Goal: Information Seeking & Learning: Learn about a topic

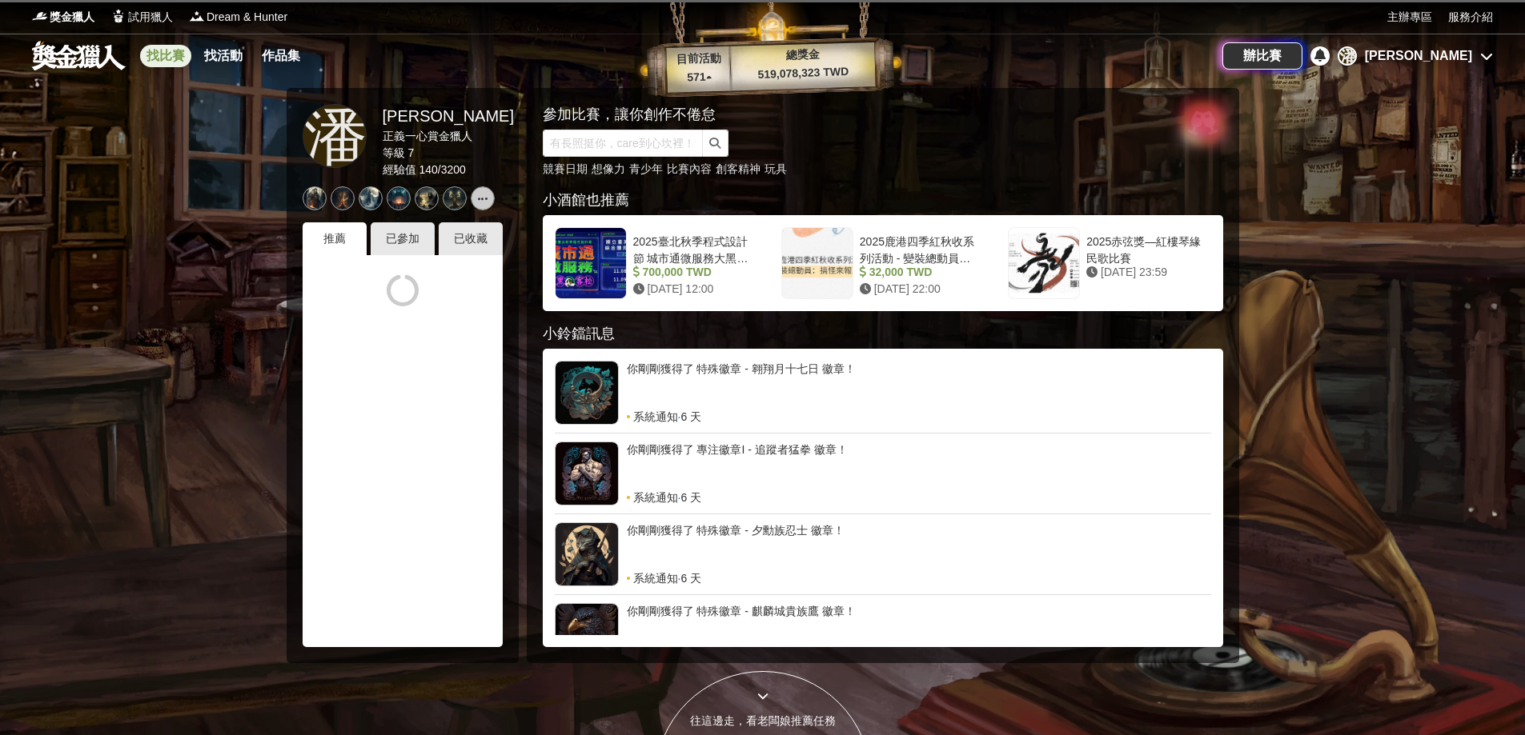
click at [163, 56] on link "找比賽" at bounding box center [165, 56] width 51 height 22
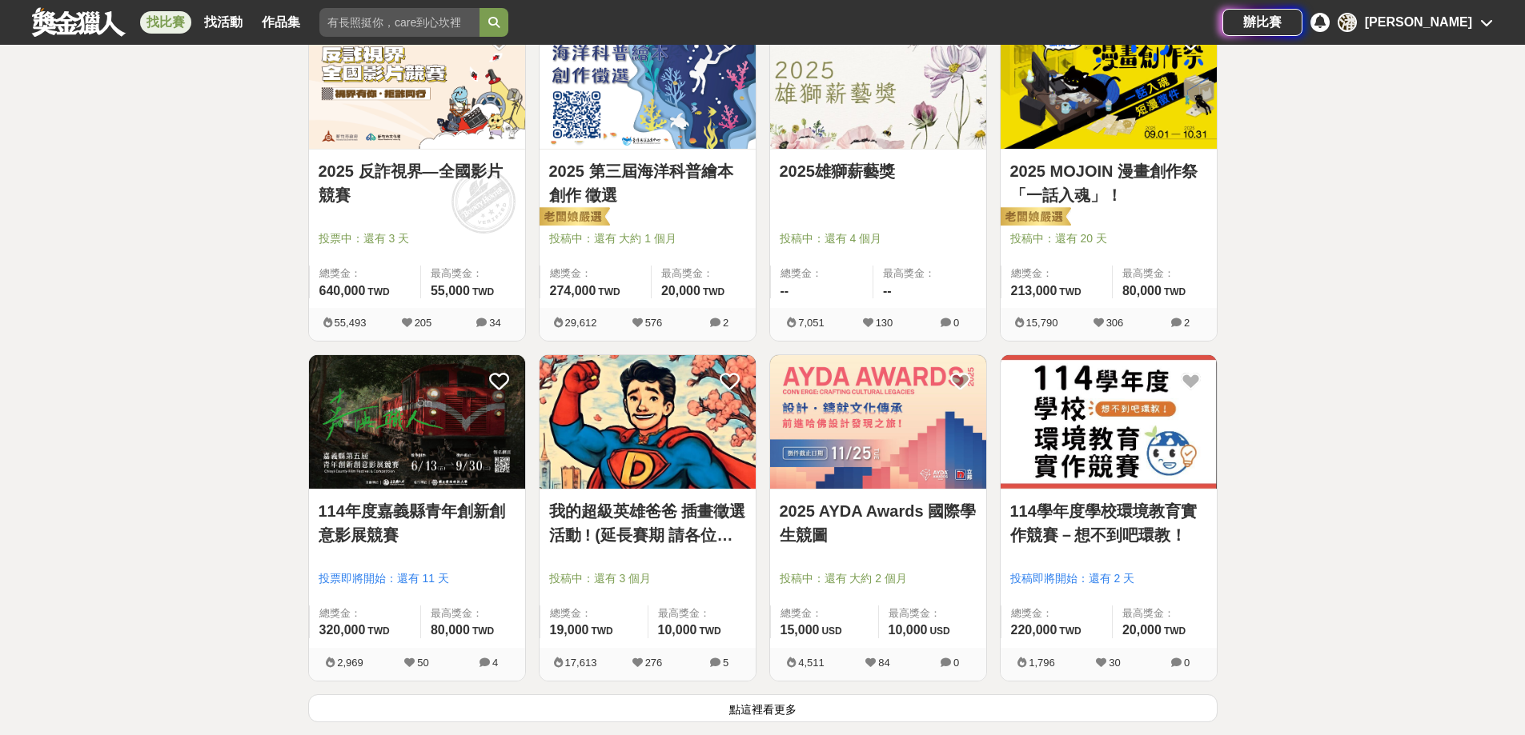
scroll to position [1921, 0]
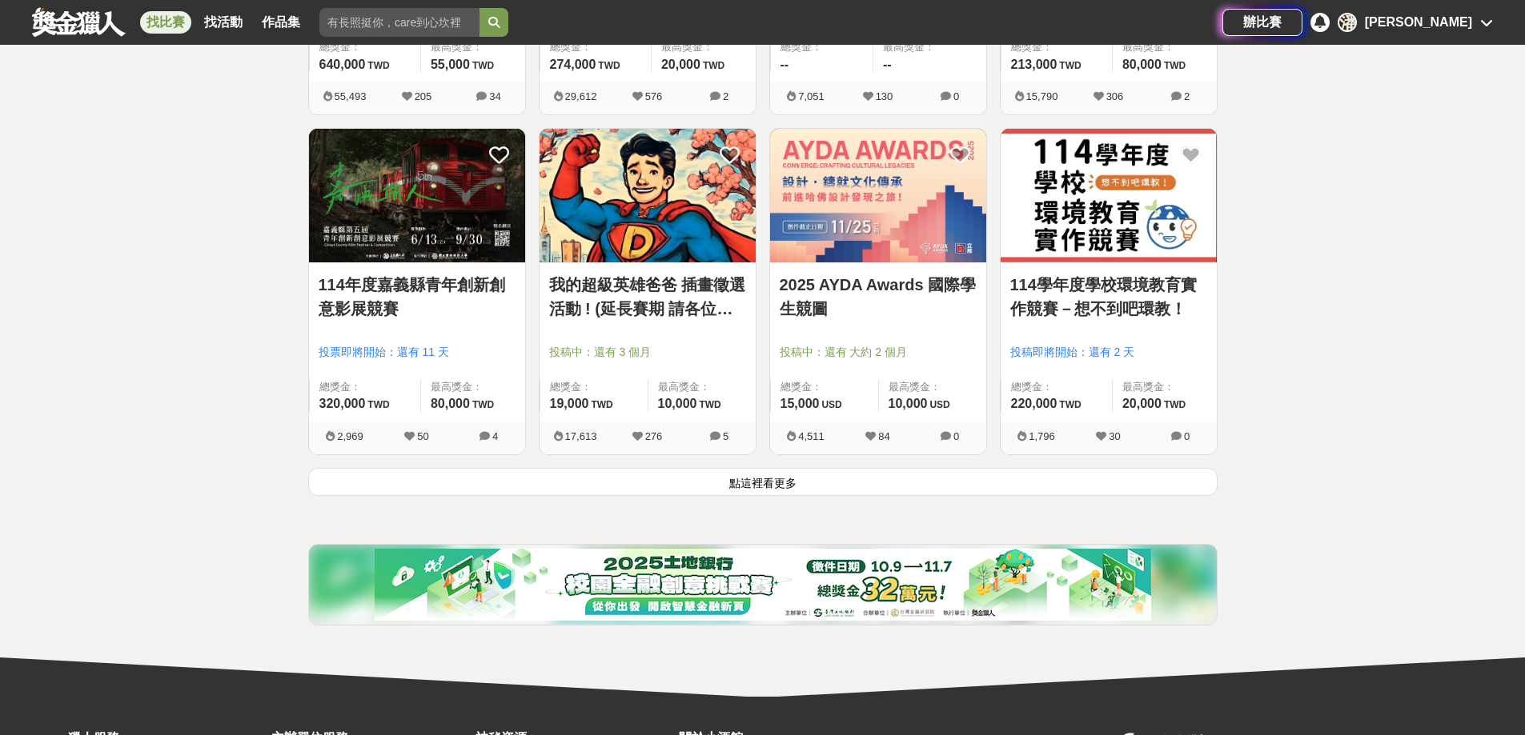
click at [828, 483] on button "點這裡看更多" at bounding box center [762, 482] width 909 height 28
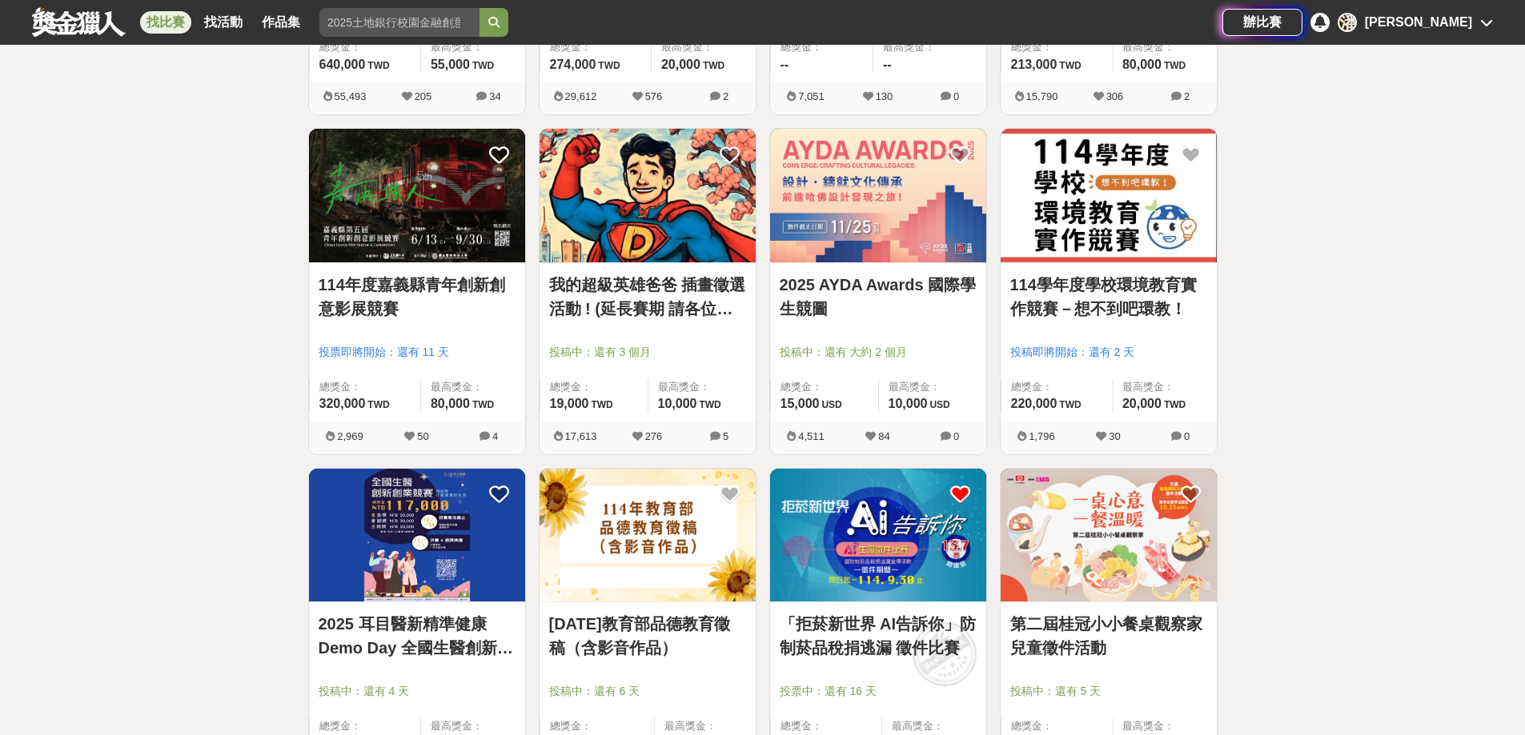
click at [933, 525] on img at bounding box center [878, 536] width 216 height 134
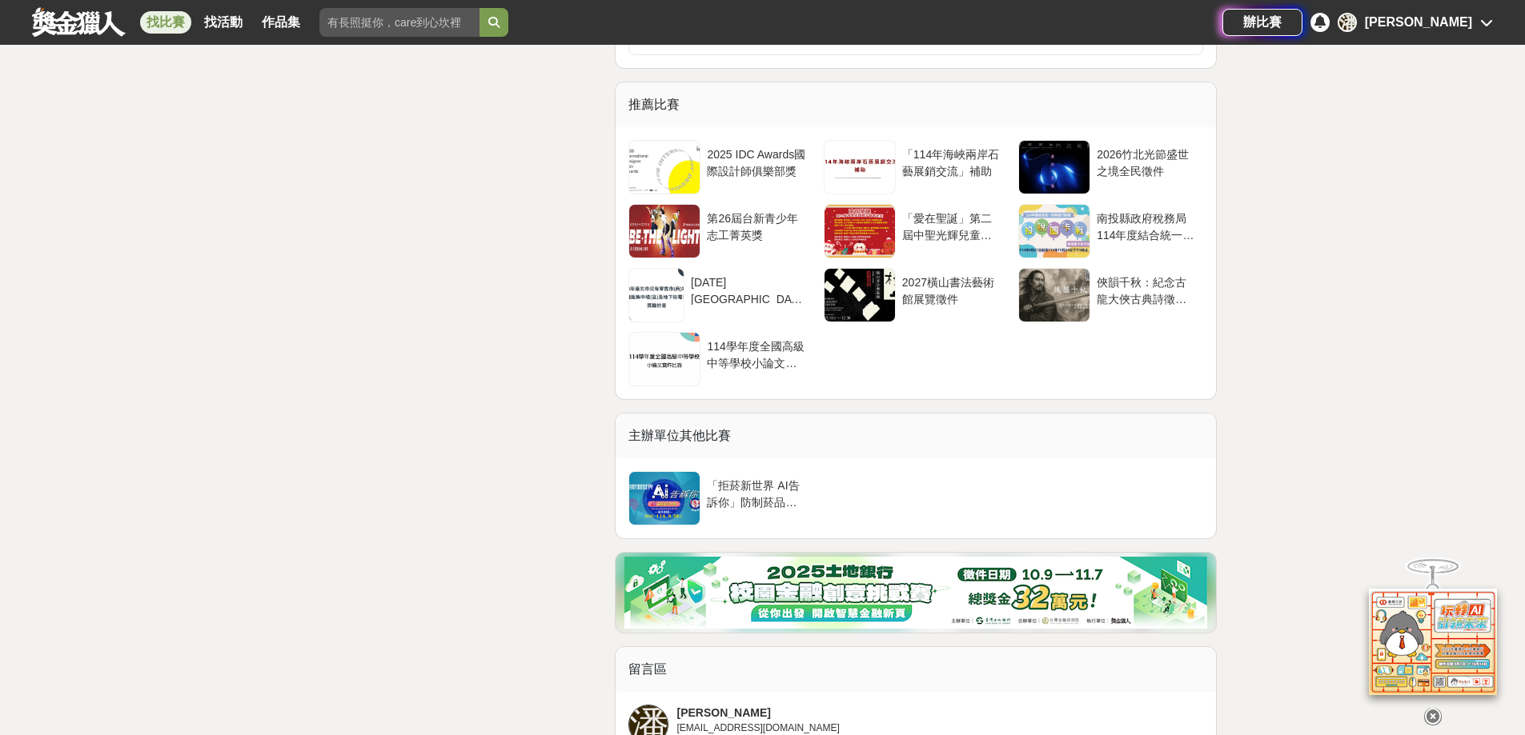
scroll to position [3201, 0]
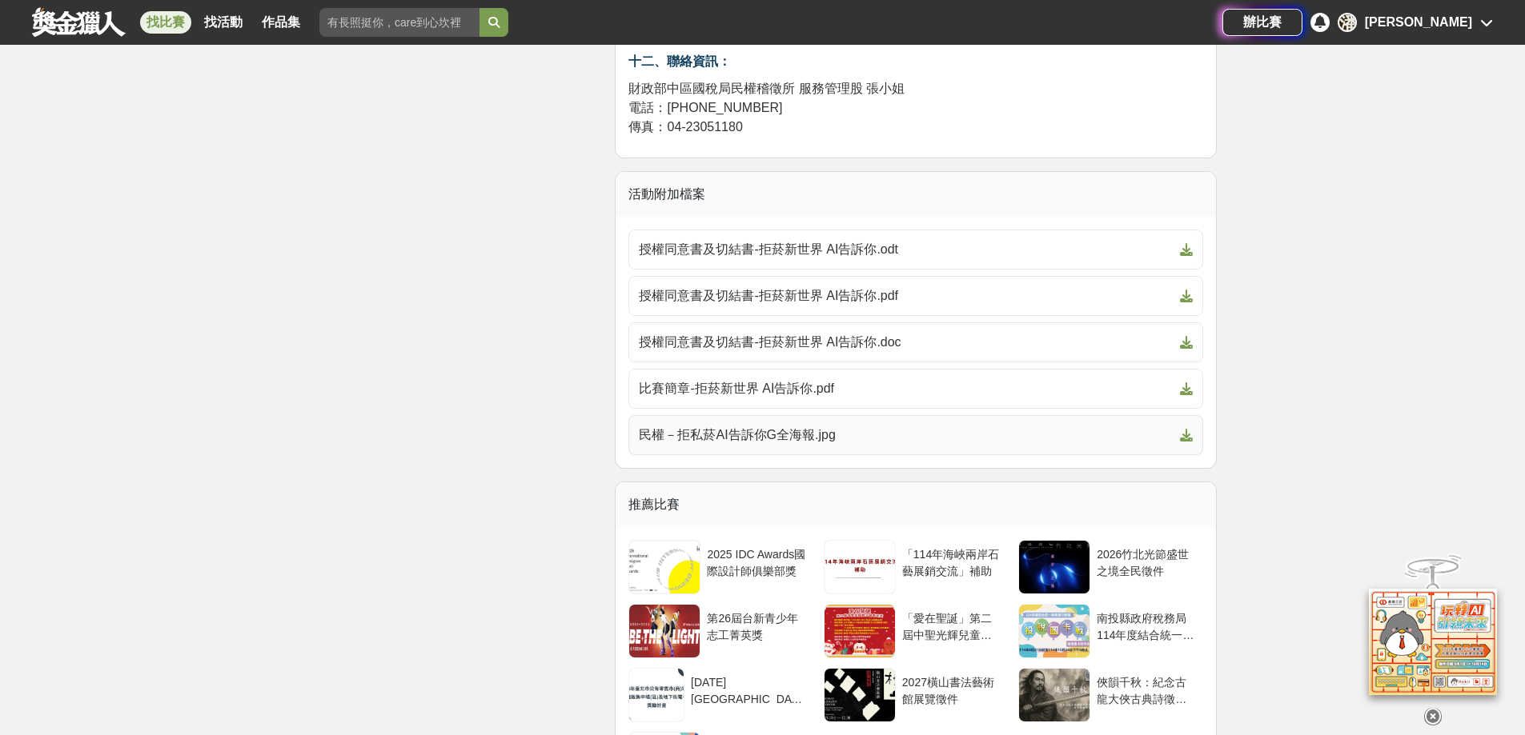
click at [1185, 435] on icon at bounding box center [1186, 435] width 13 height 13
click at [1186, 385] on icon at bounding box center [1186, 389] width 13 height 13
click at [1494, 307] on div "大家都在看 這樣Sale也可以： 安聯人壽創意銷售法募集 2025-10-15 18:00 明緯智能永續科技競賽 2025-10-19 23:59 2025日…" at bounding box center [762, 365] width 1525 height 6976
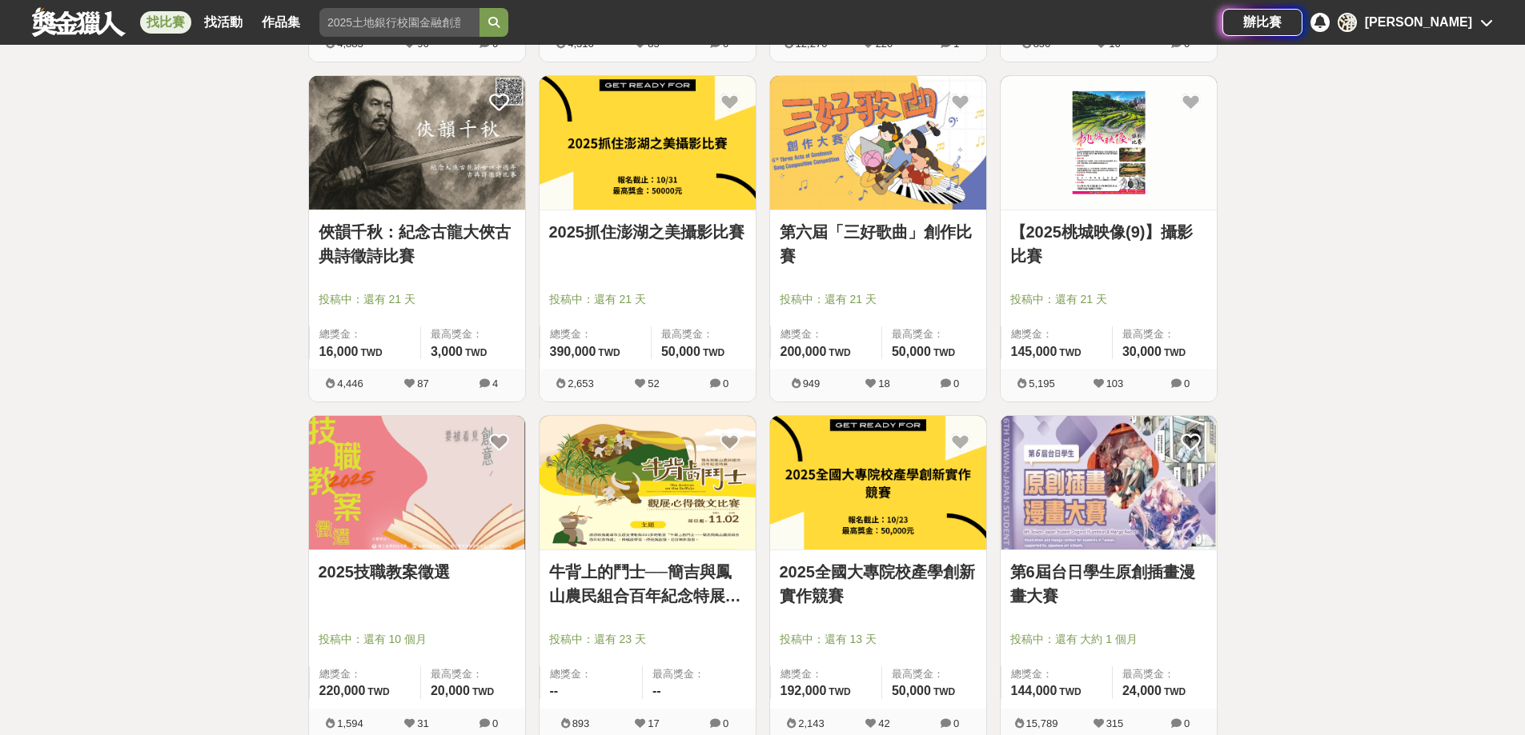
scroll to position [3921, 0]
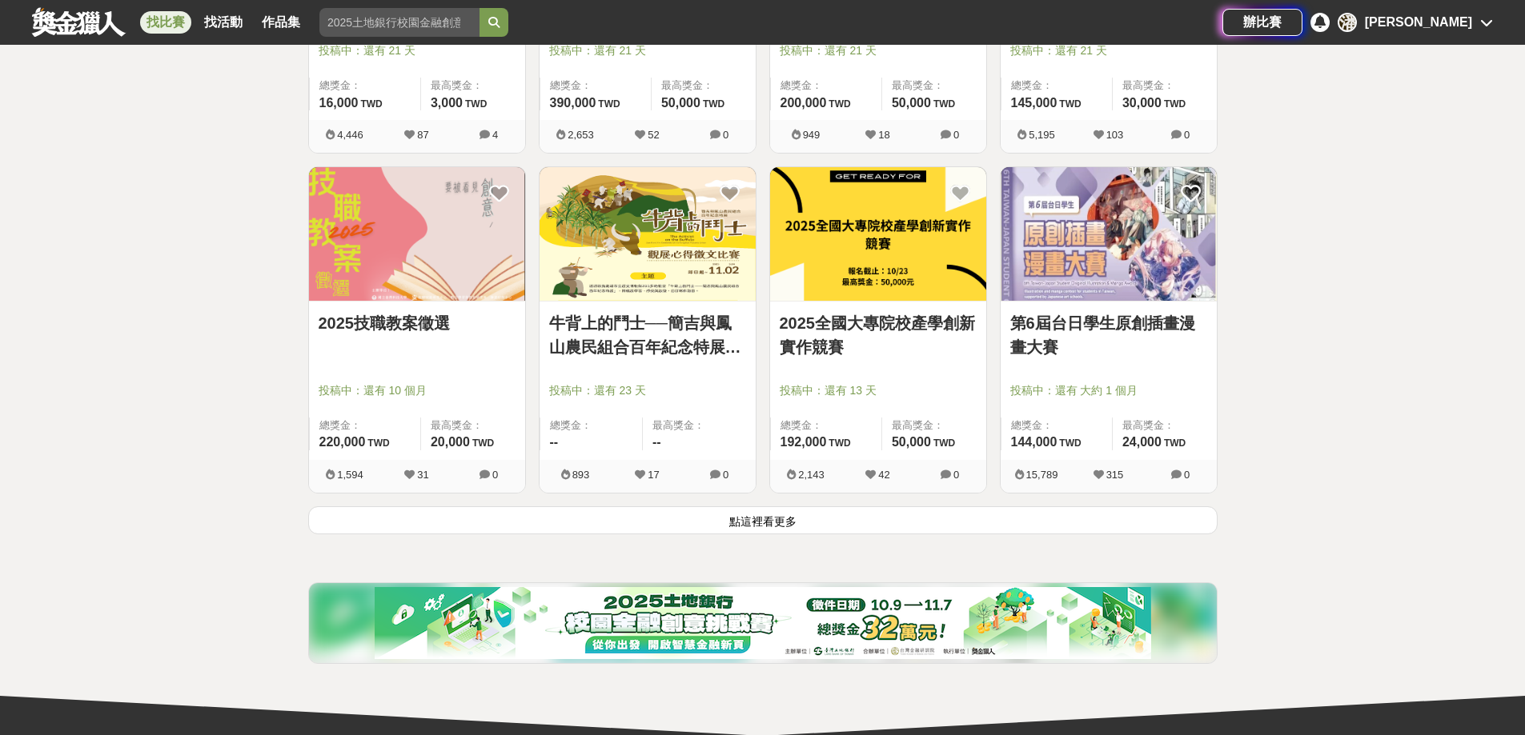
click at [783, 517] on button "點這裡看更多" at bounding box center [762, 521] width 909 height 28
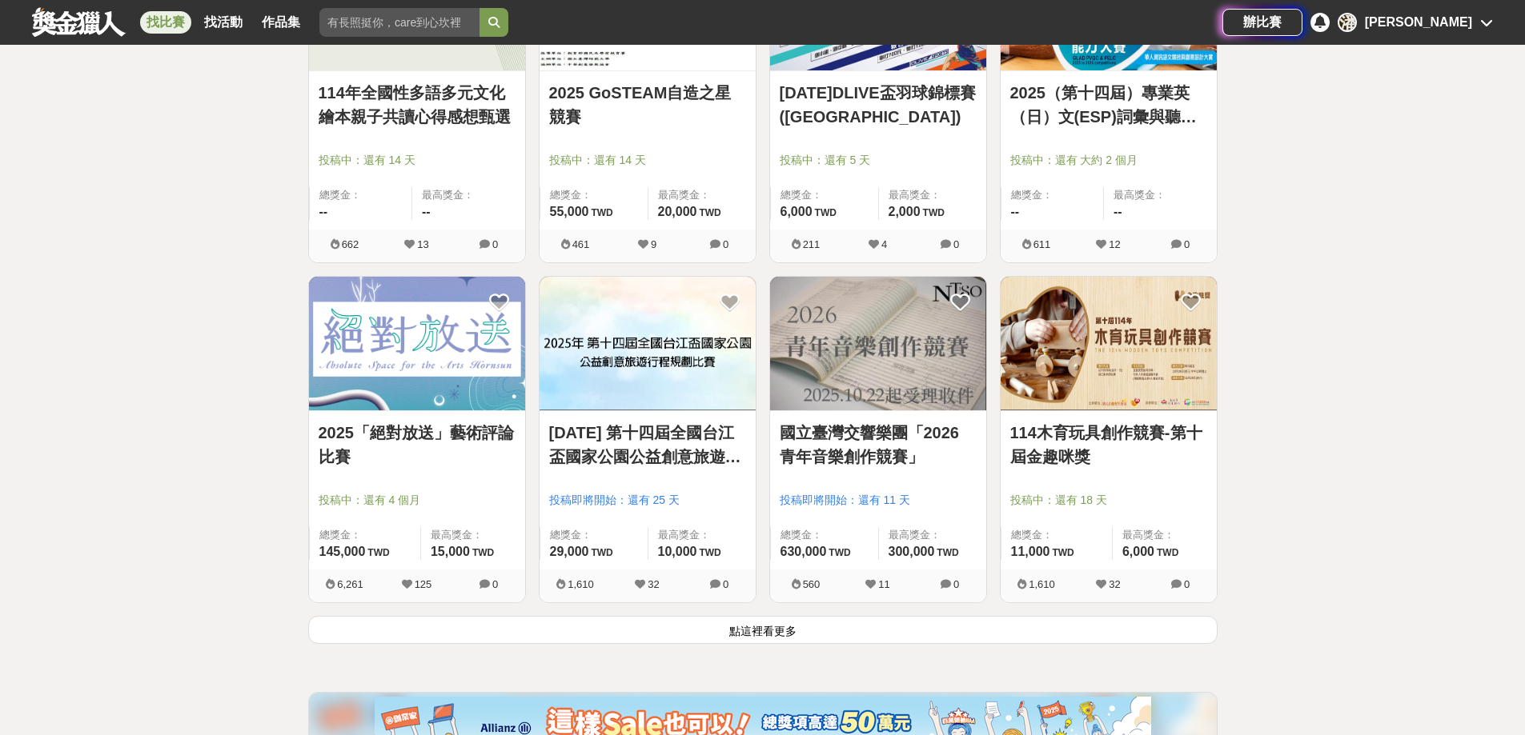
scroll to position [6082, 0]
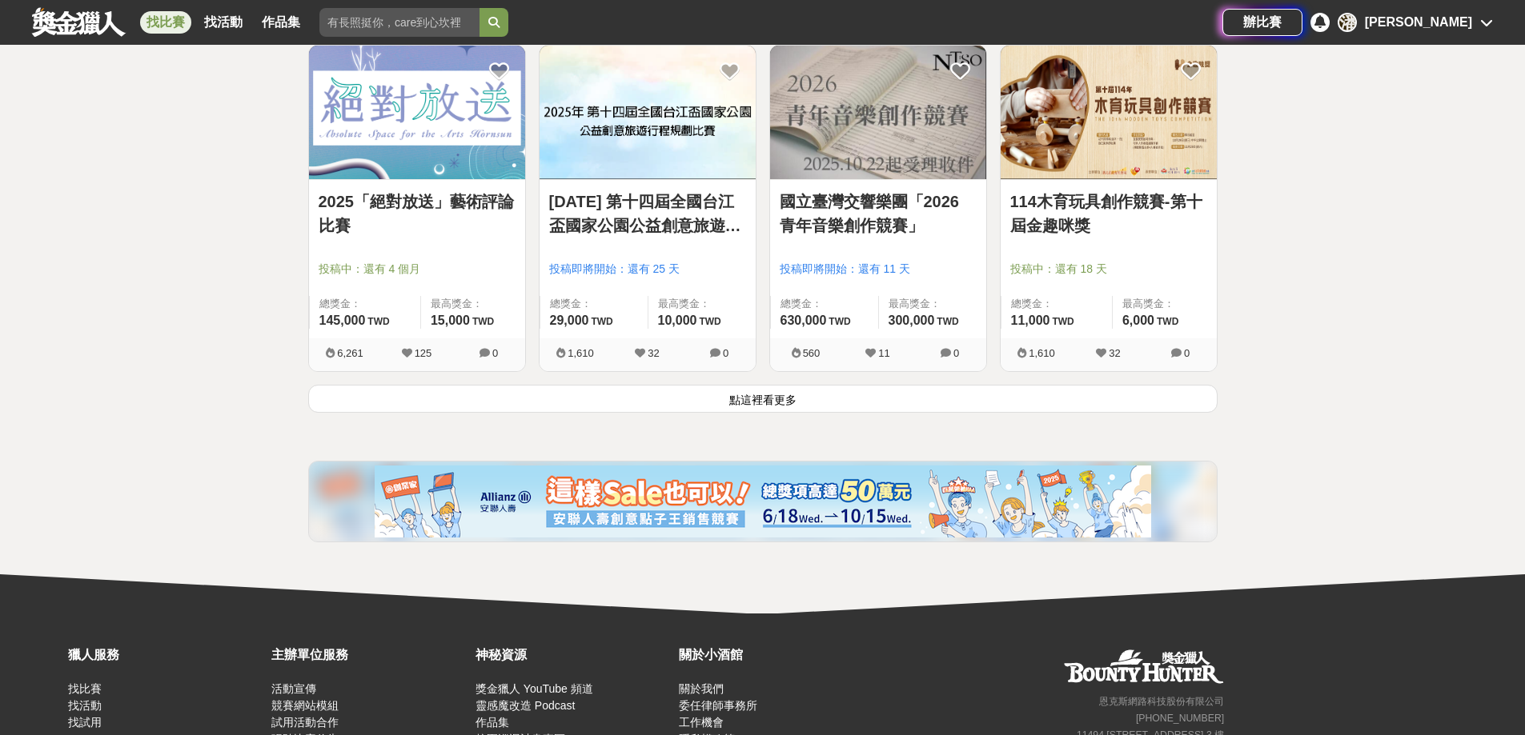
click at [807, 403] on button "點這裡看更多" at bounding box center [762, 399] width 909 height 28
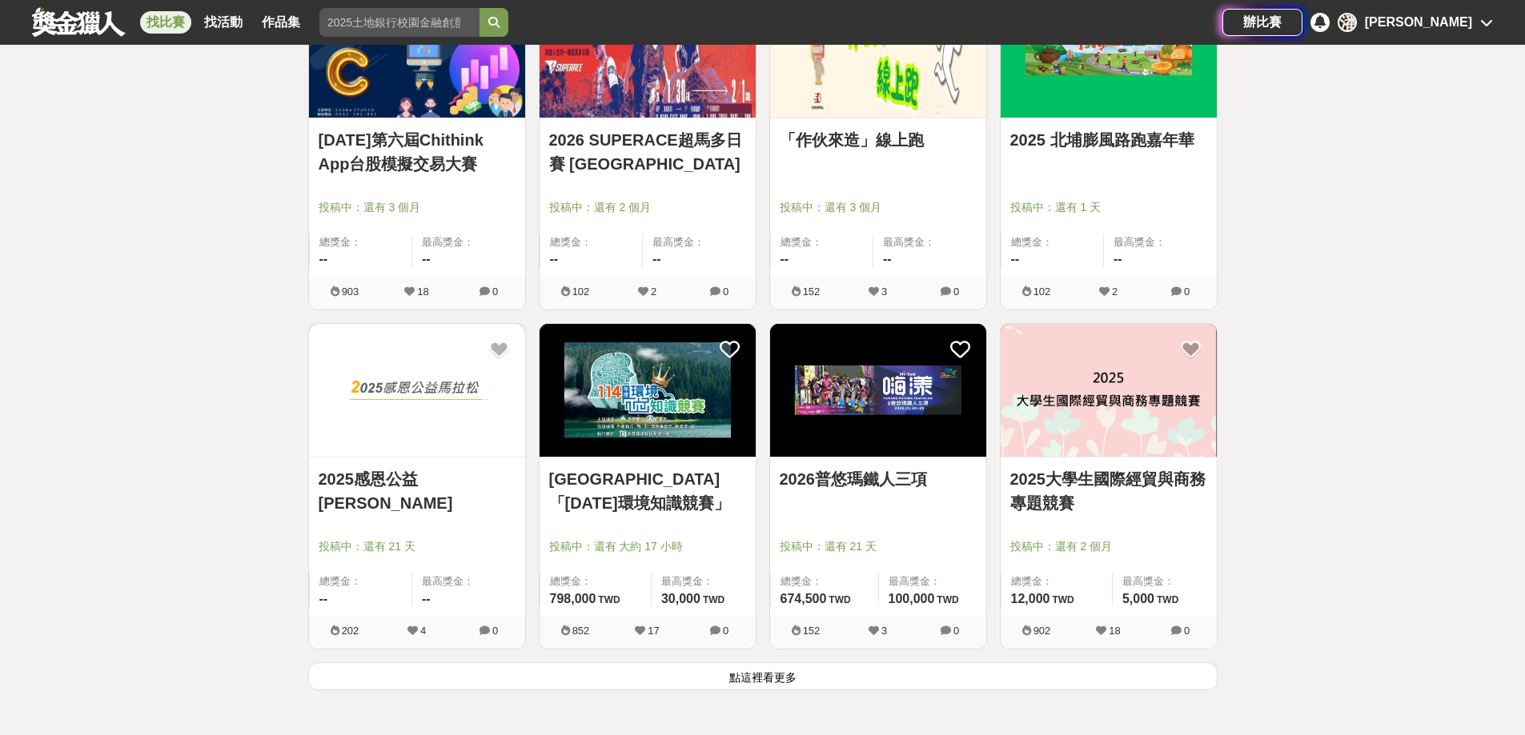
scroll to position [7923, 0]
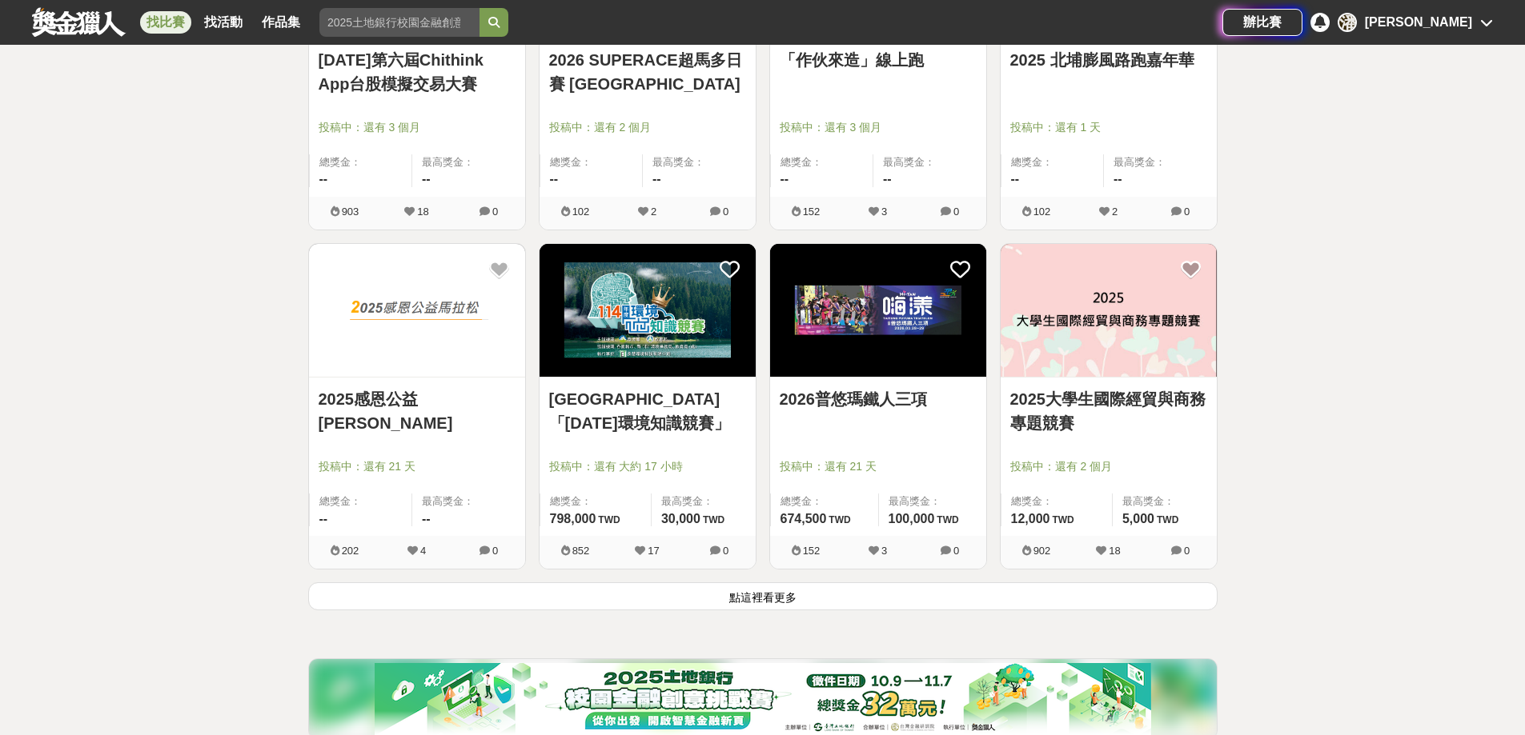
click at [820, 599] on button "點這裡看更多" at bounding box center [762, 597] width 909 height 28
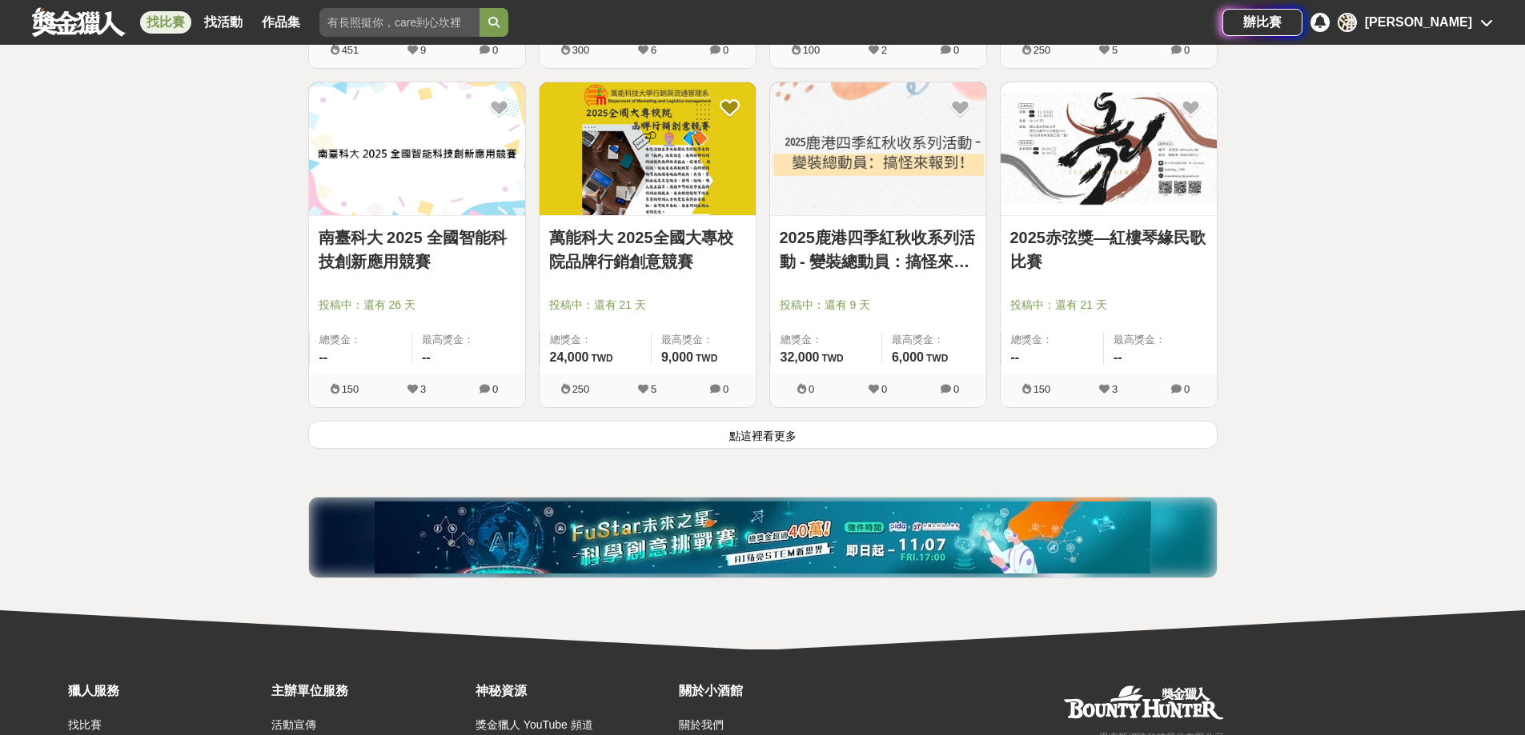
scroll to position [10262, 0]
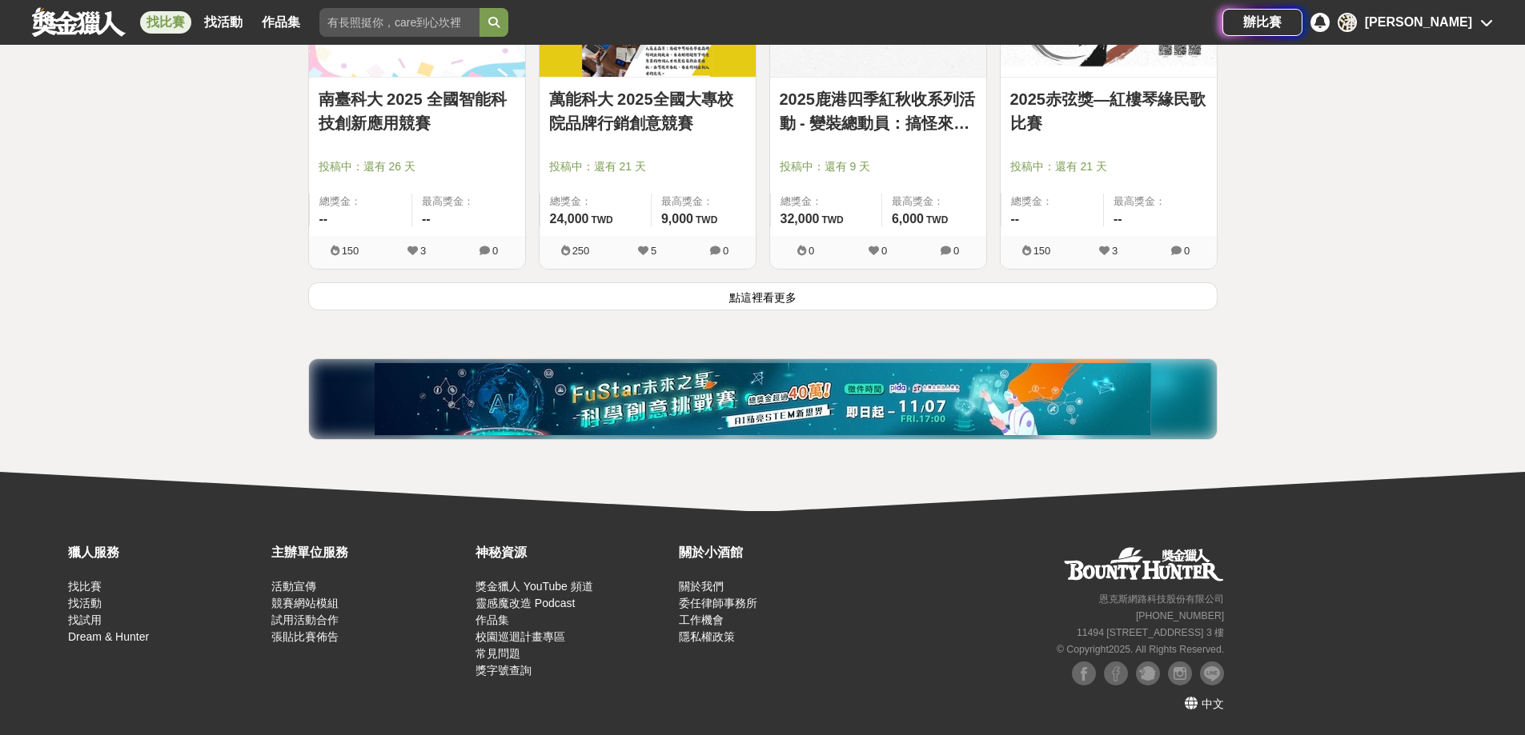
click at [791, 304] on button "點這裡看更多" at bounding box center [762, 297] width 909 height 28
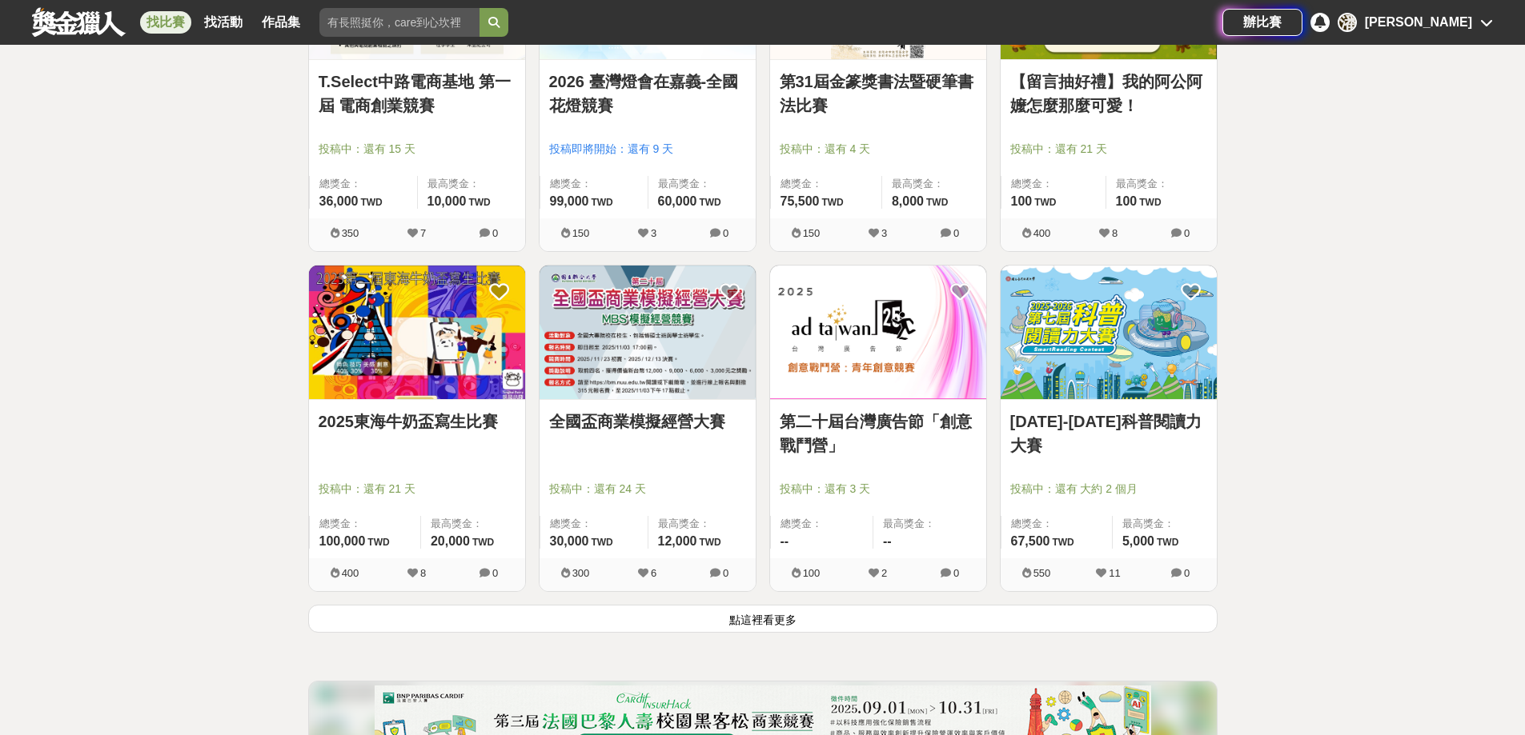
scroll to position [12183, 0]
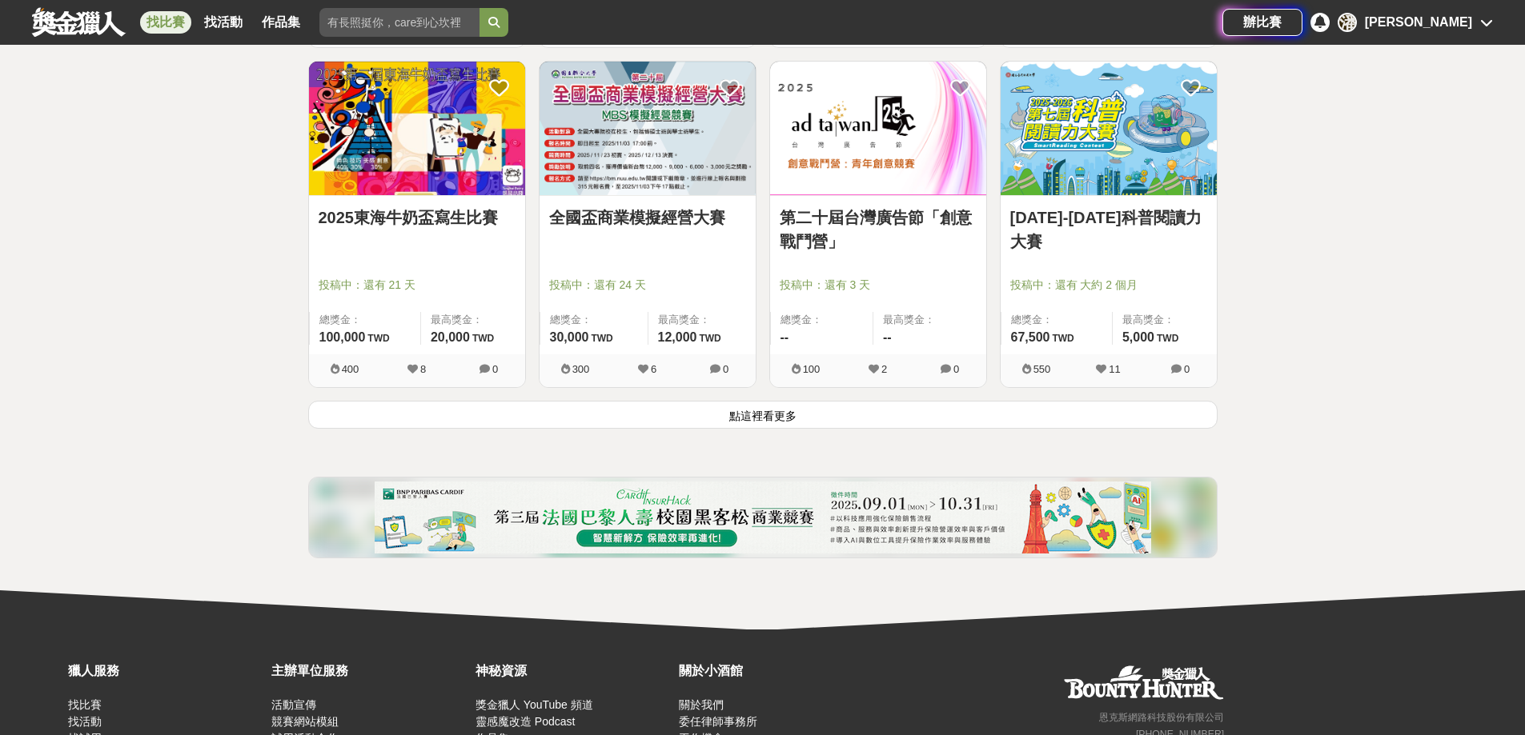
click at [758, 417] on button "點這裡看更多" at bounding box center [762, 415] width 909 height 28
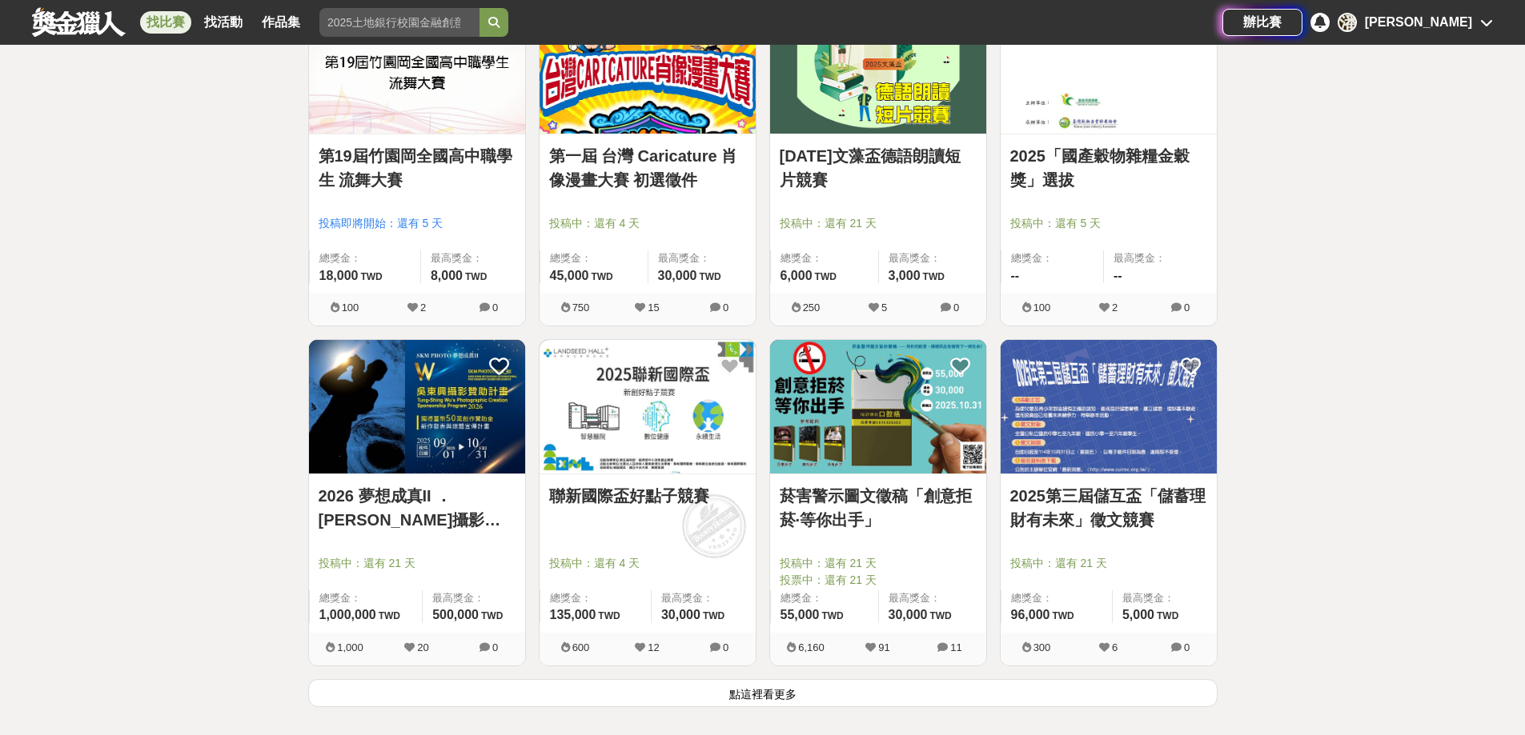
scroll to position [14340, 0]
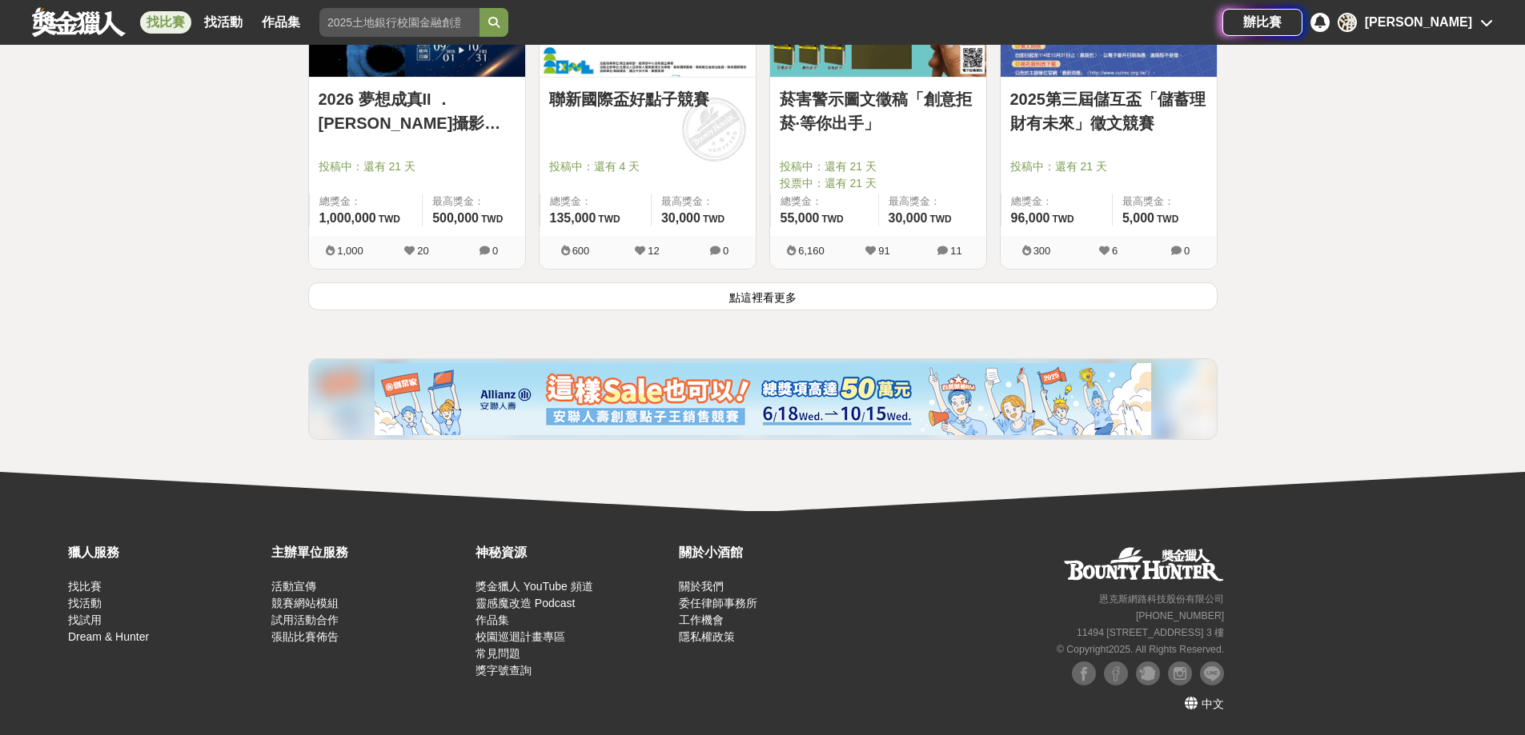
click at [791, 300] on button "點這裡看更多" at bounding box center [762, 297] width 909 height 28
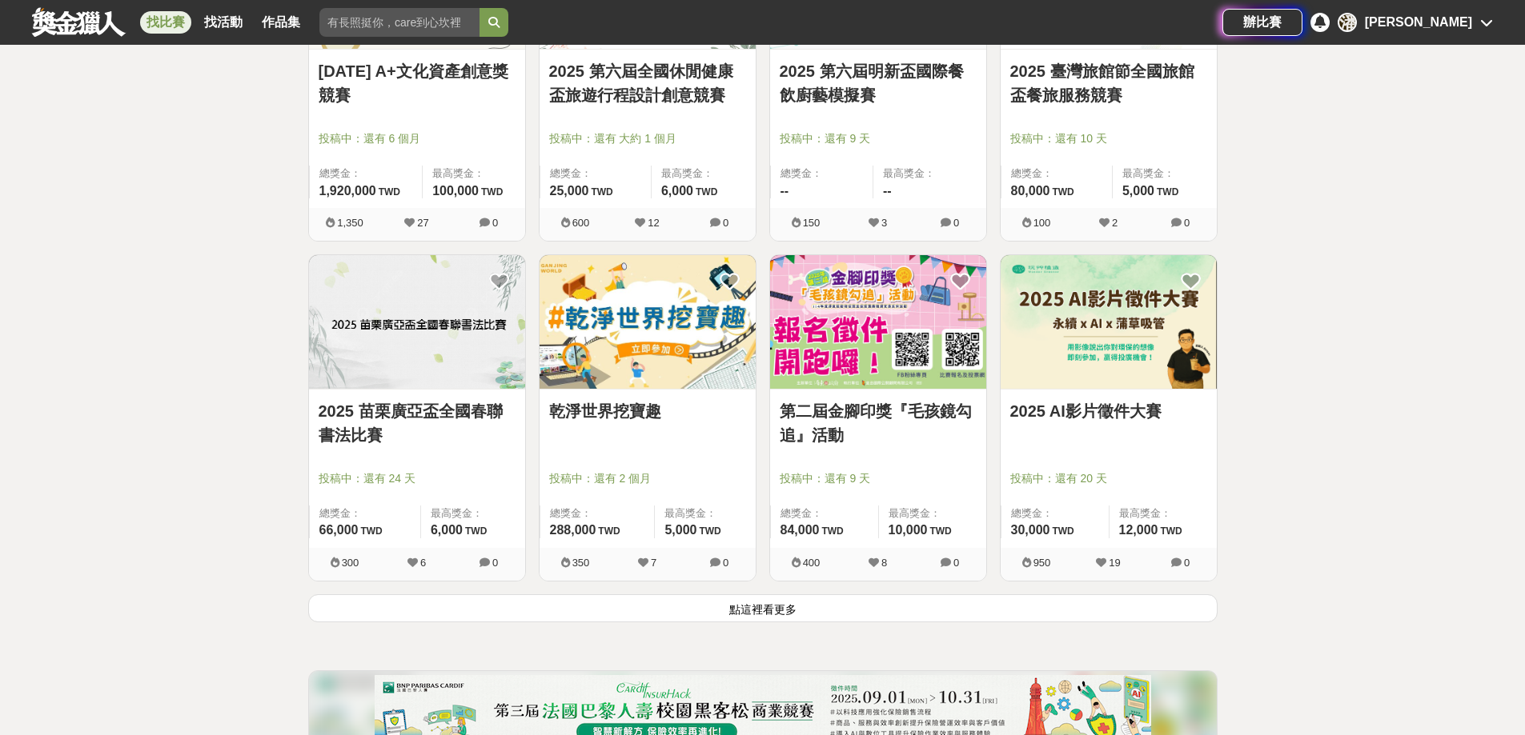
scroll to position [16213, 0]
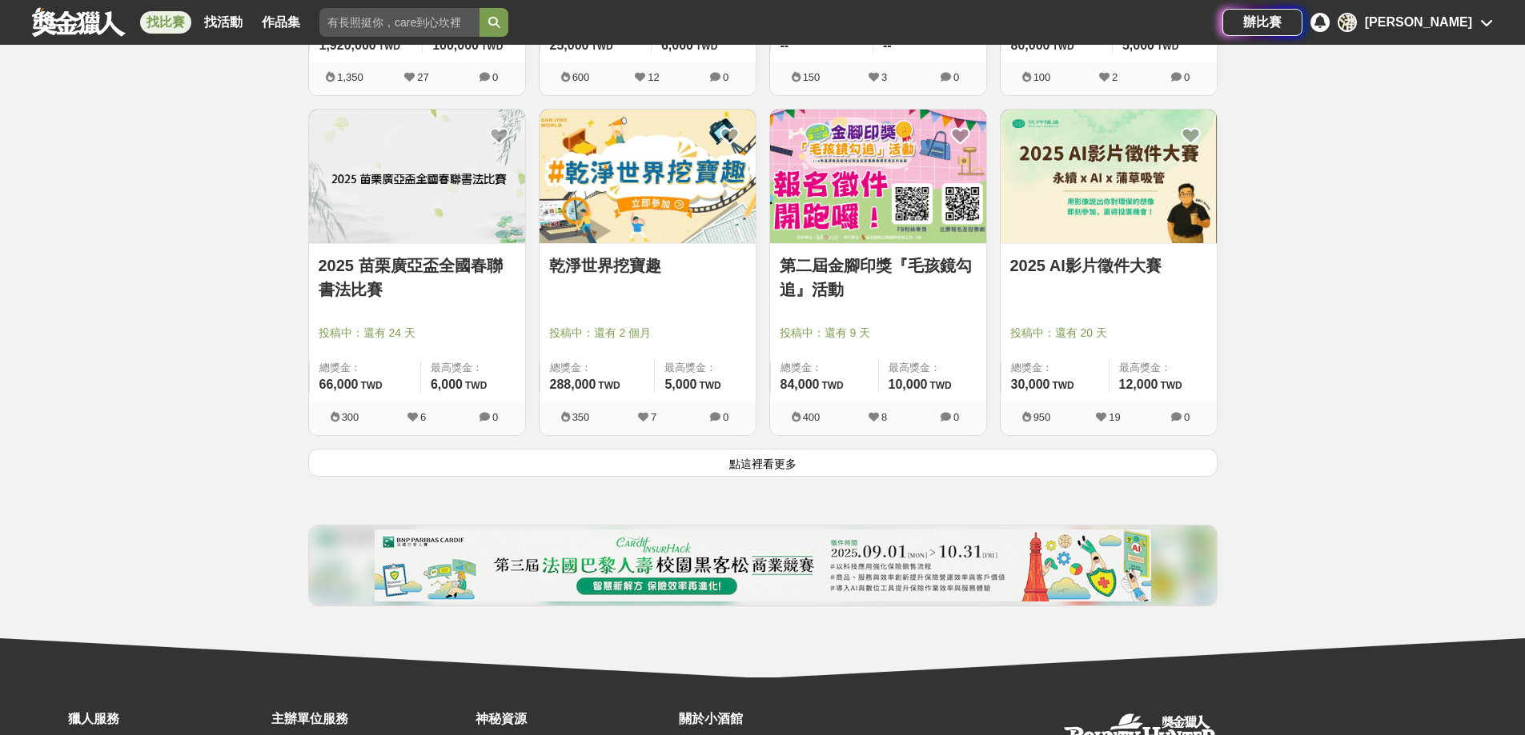
click at [829, 465] on button "點這裡看更多" at bounding box center [762, 463] width 909 height 28
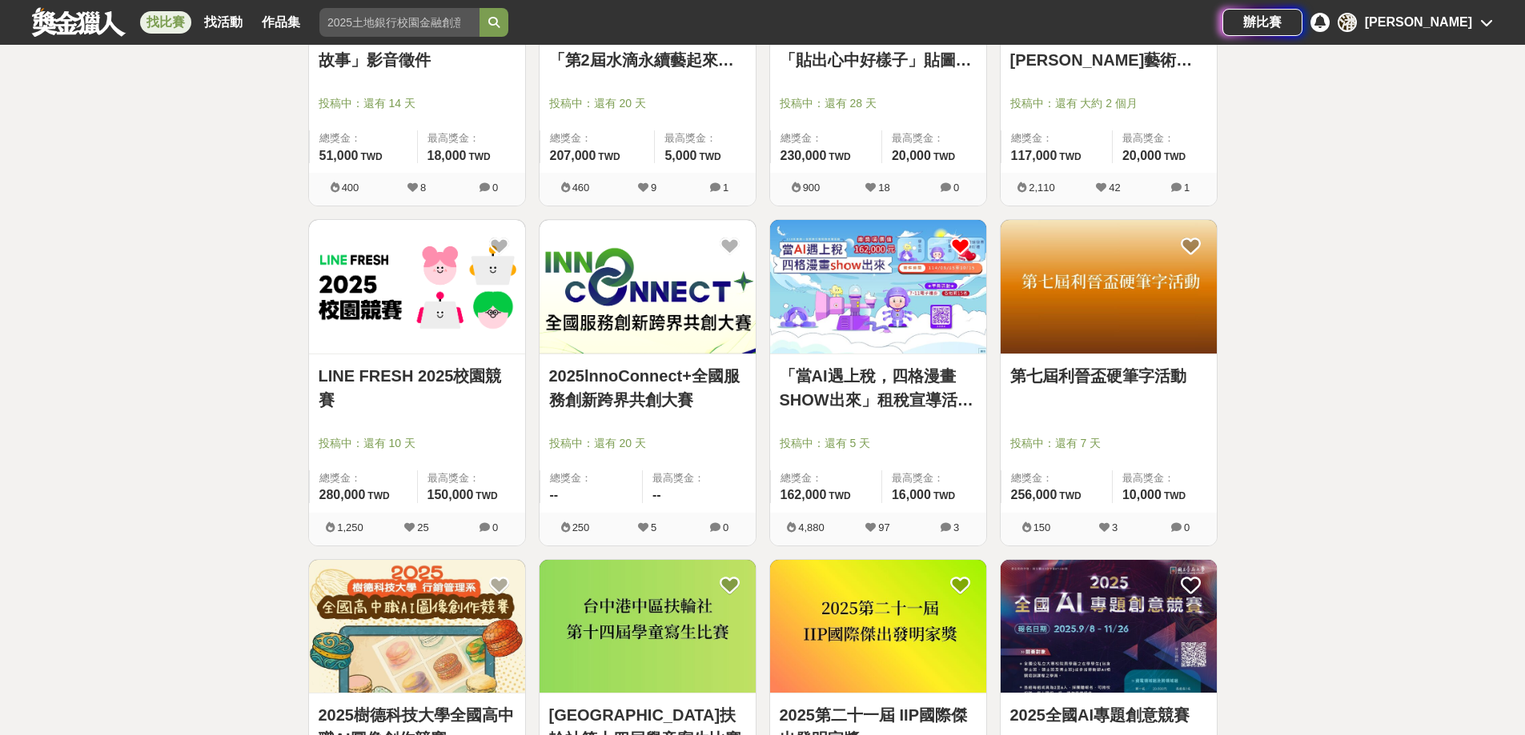
scroll to position [17173, 0]
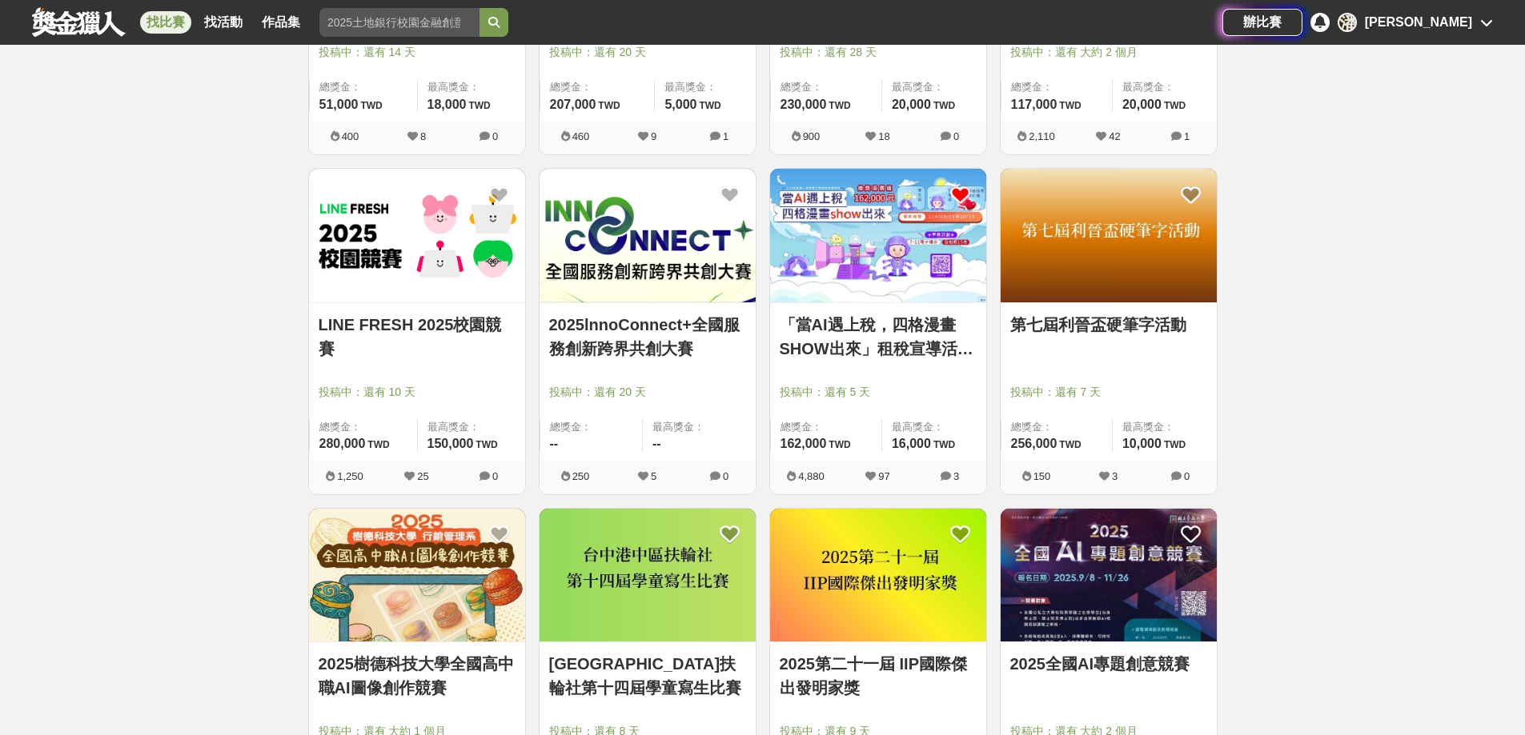
click at [898, 266] on img at bounding box center [878, 236] width 216 height 134
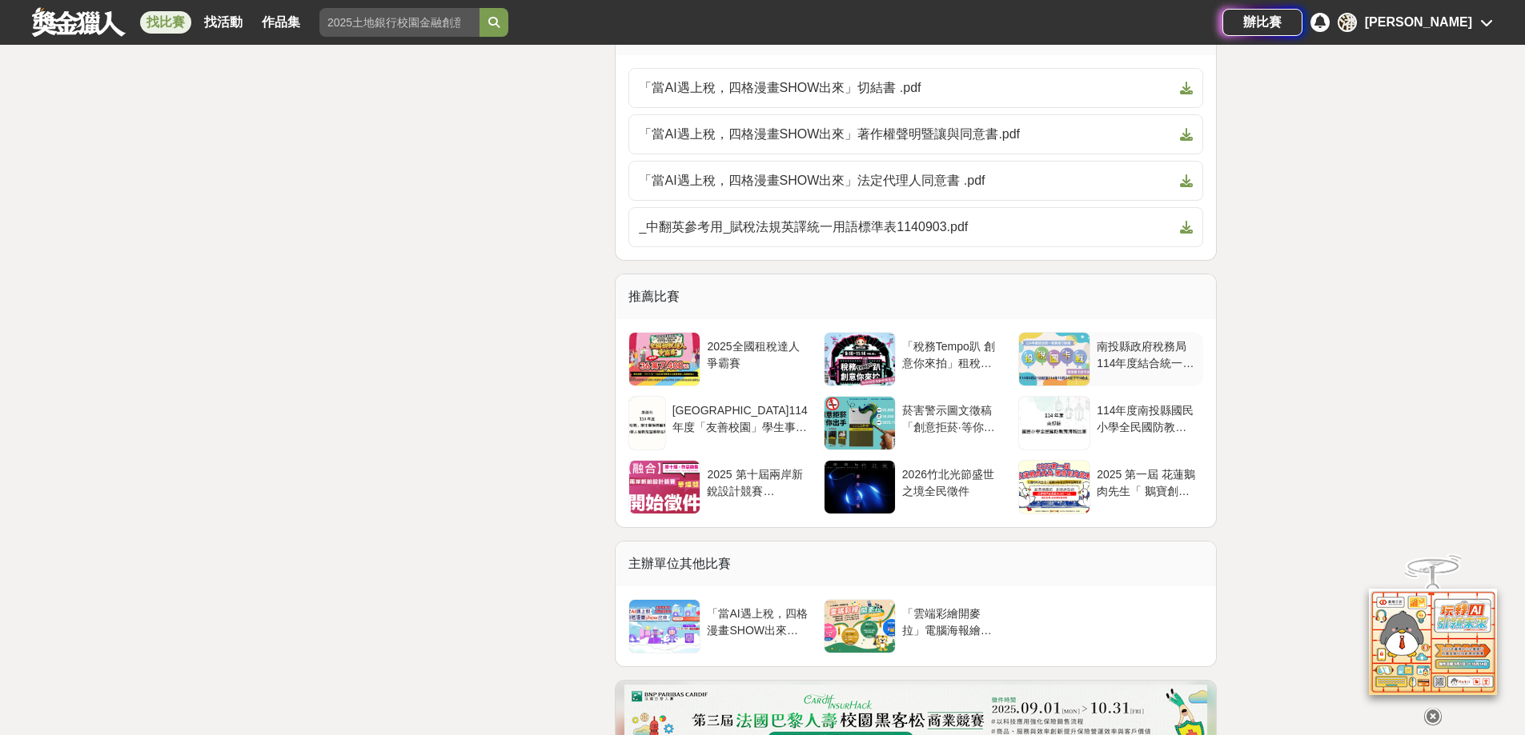
scroll to position [3441, 0]
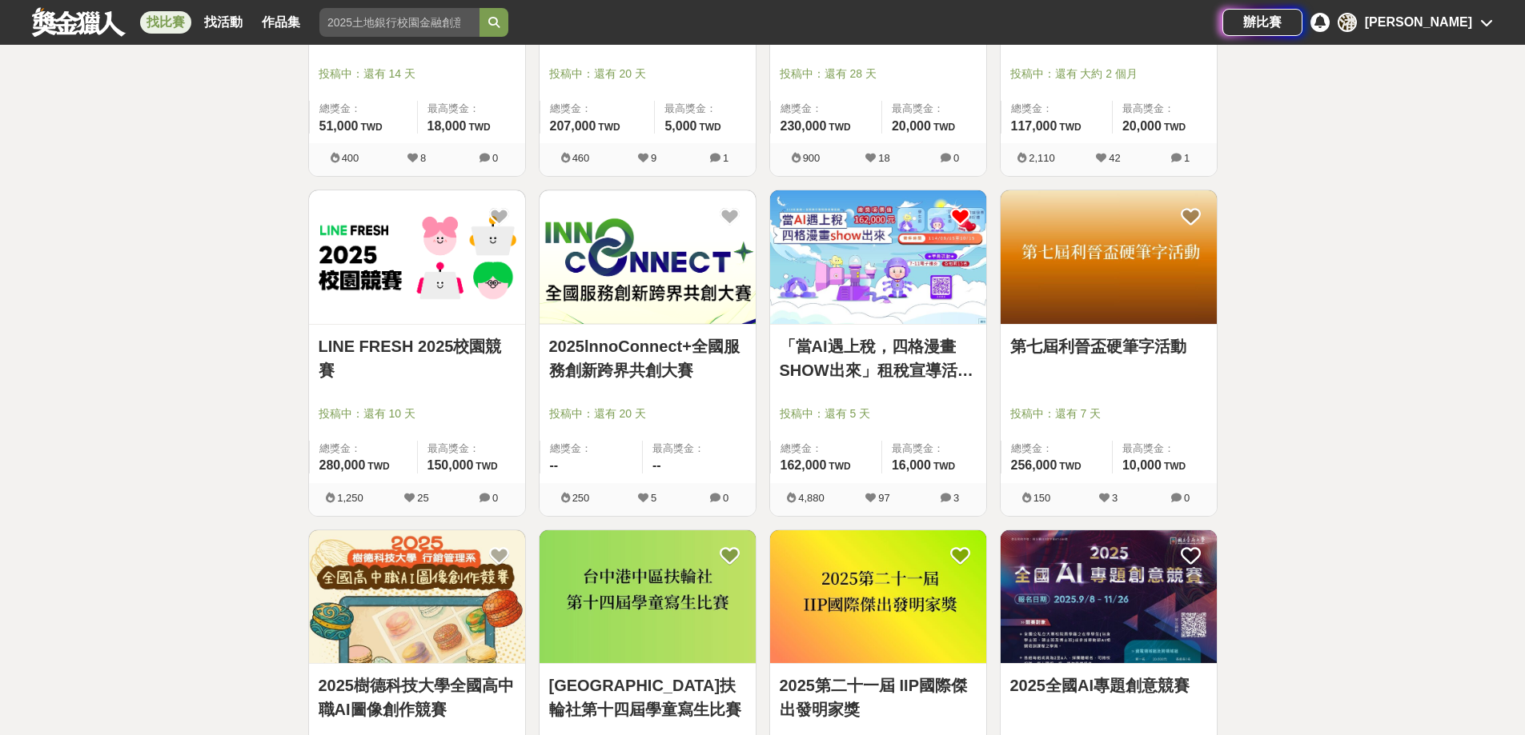
scroll to position [17173, 0]
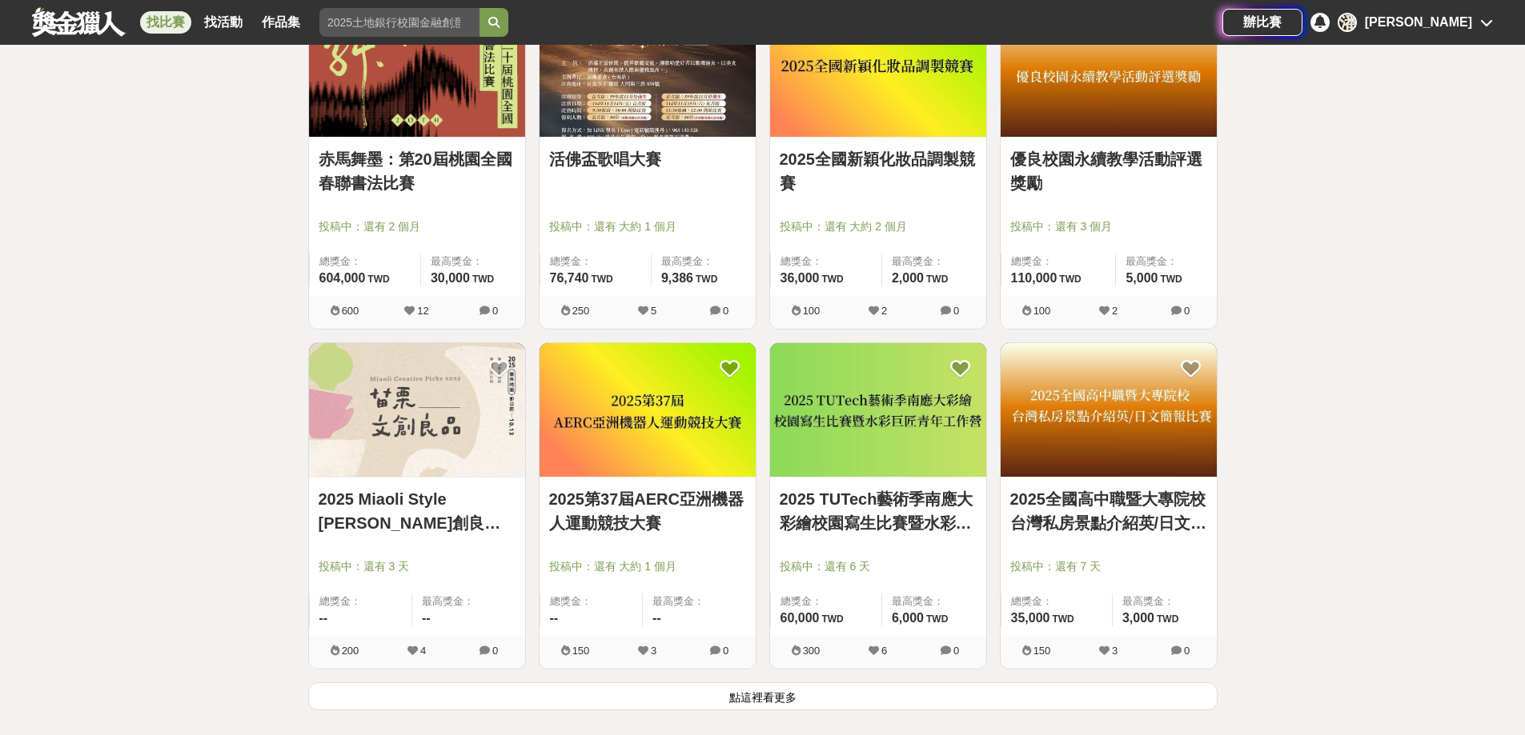
scroll to position [18054, 0]
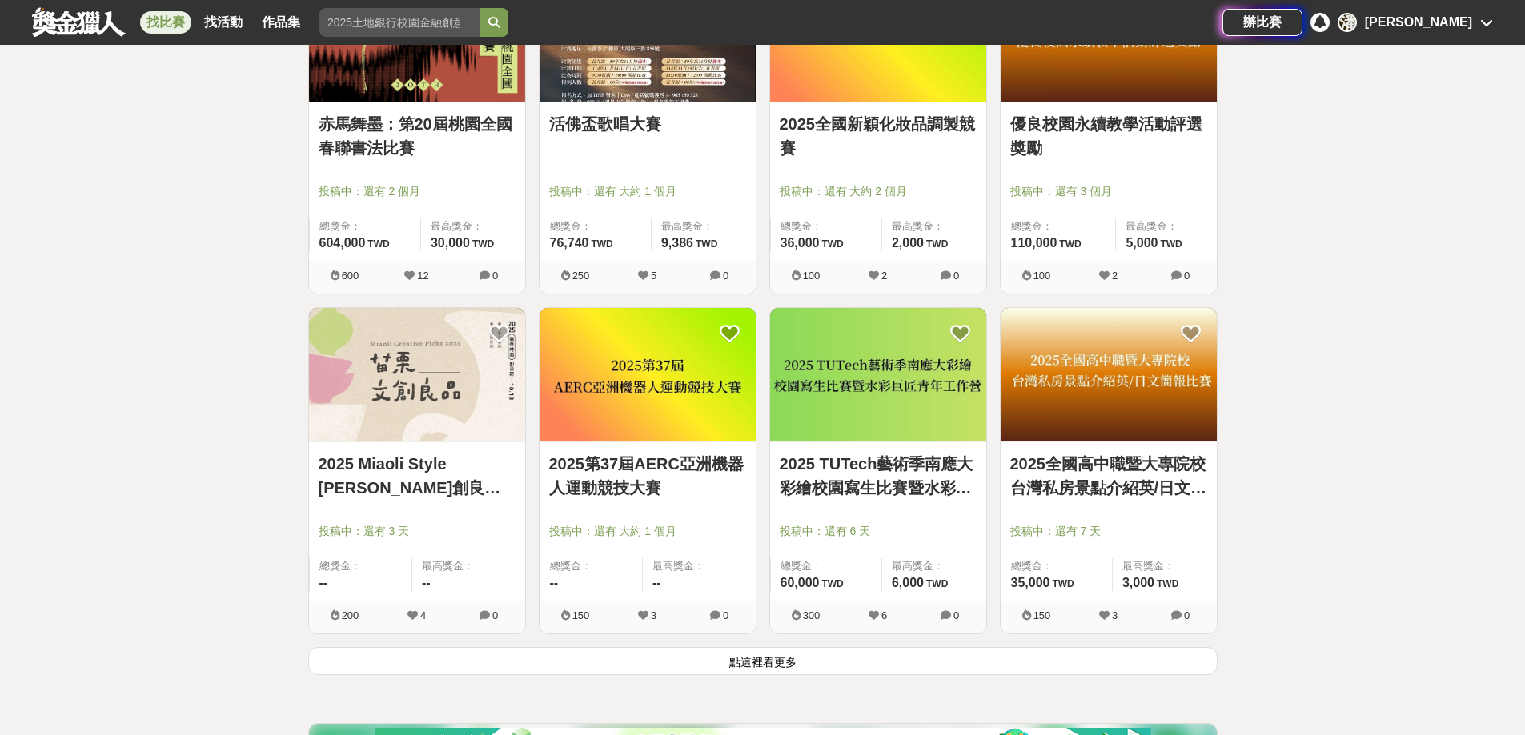
click at [743, 665] on button "點這裡看更多" at bounding box center [762, 661] width 909 height 28
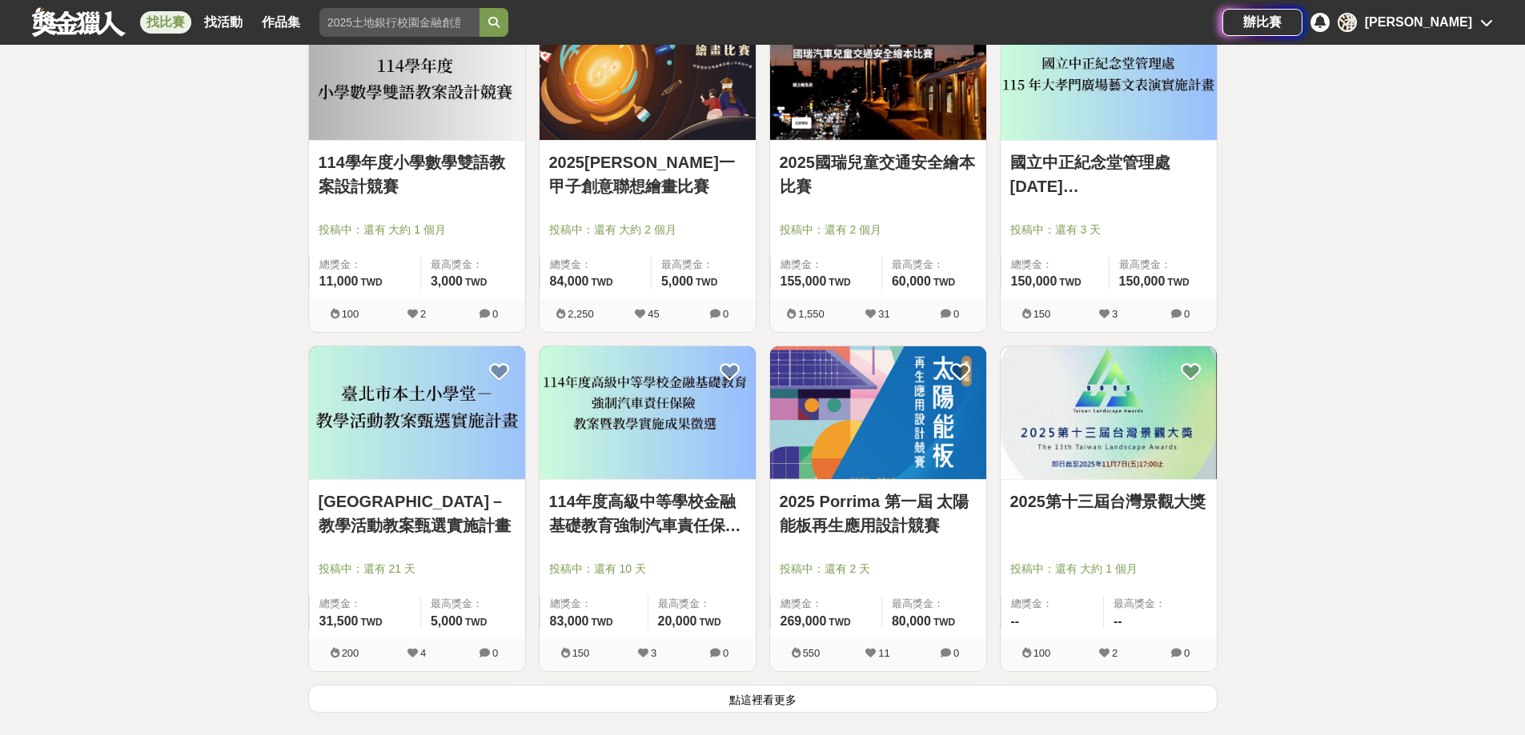
scroll to position [20215, 0]
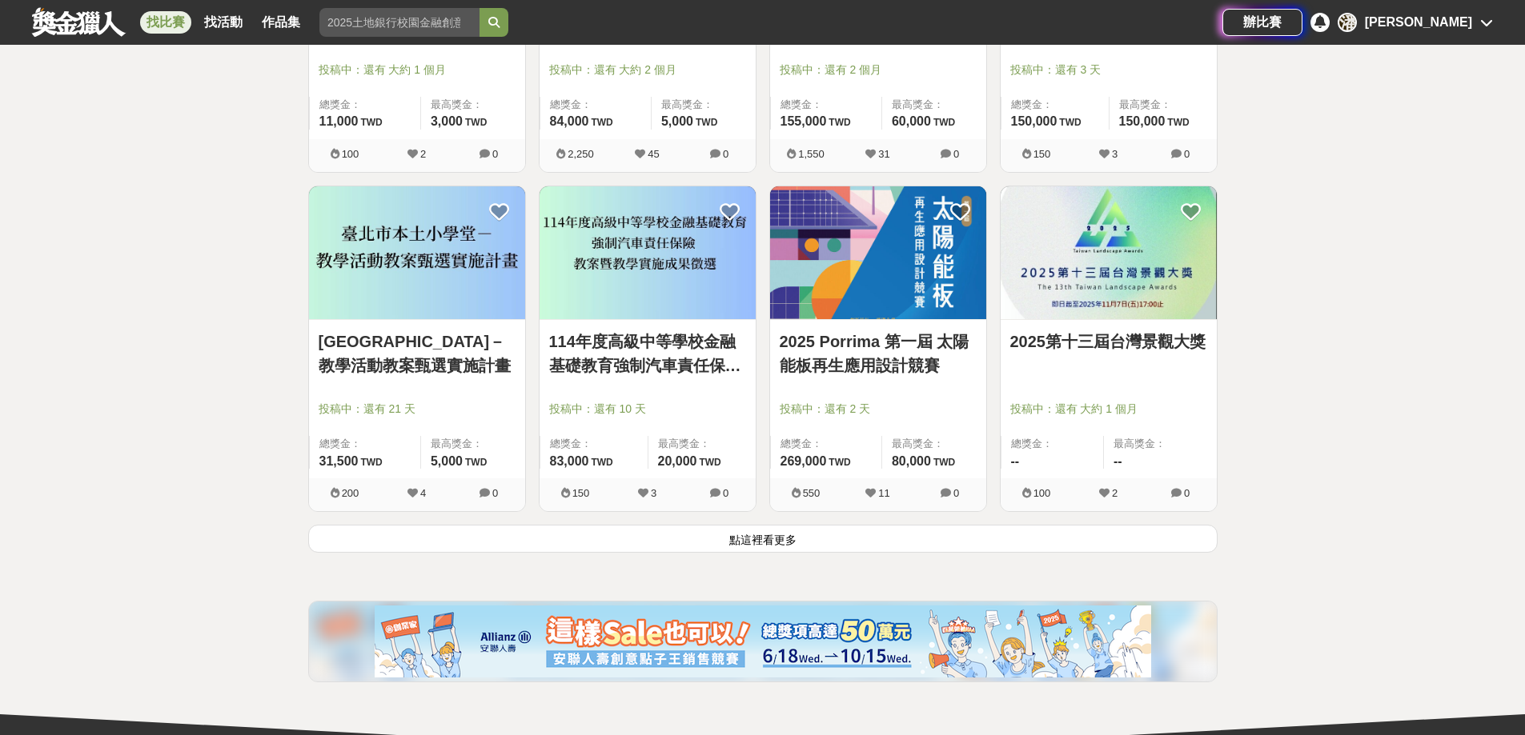
click at [838, 542] on button "點這裡看更多" at bounding box center [762, 539] width 909 height 28
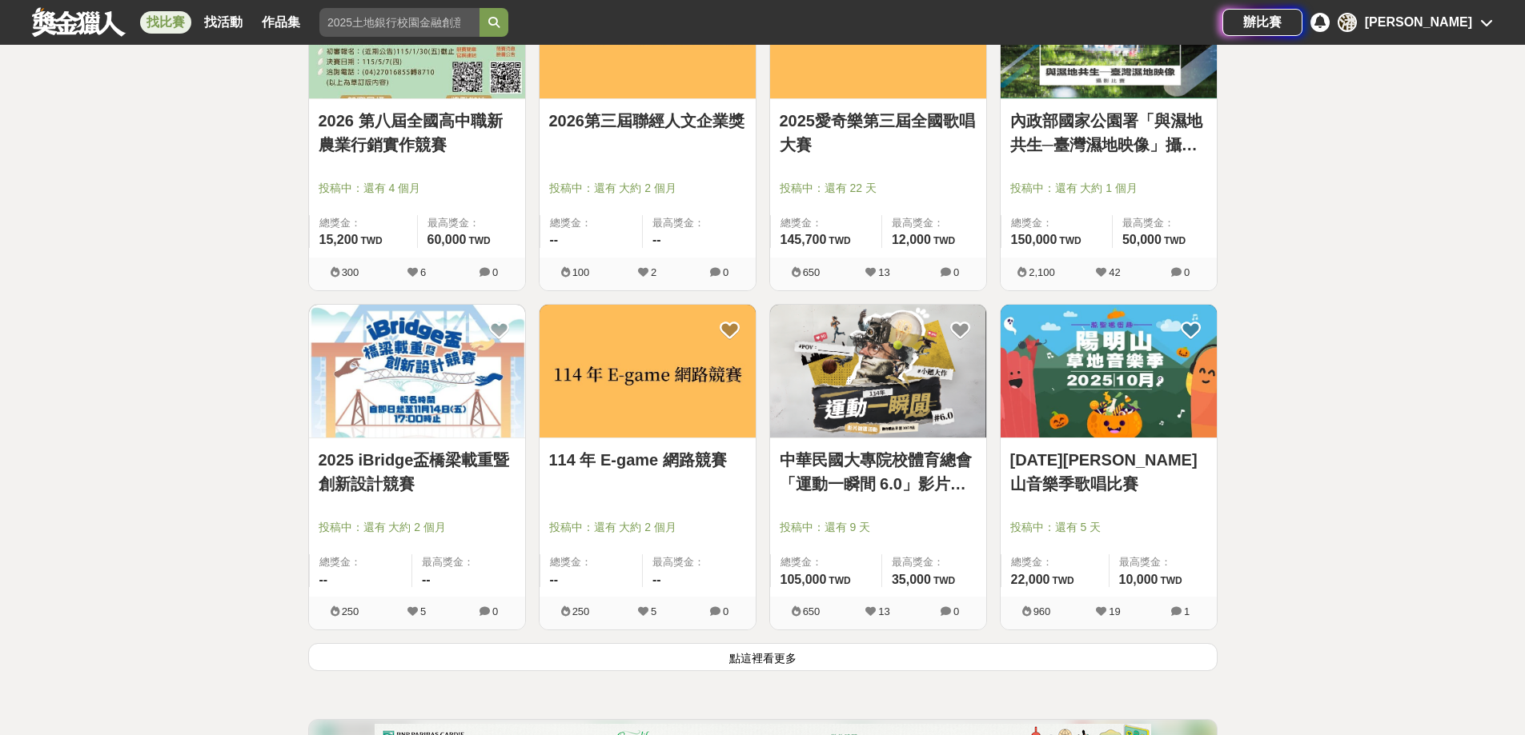
scroll to position [22295, 0]
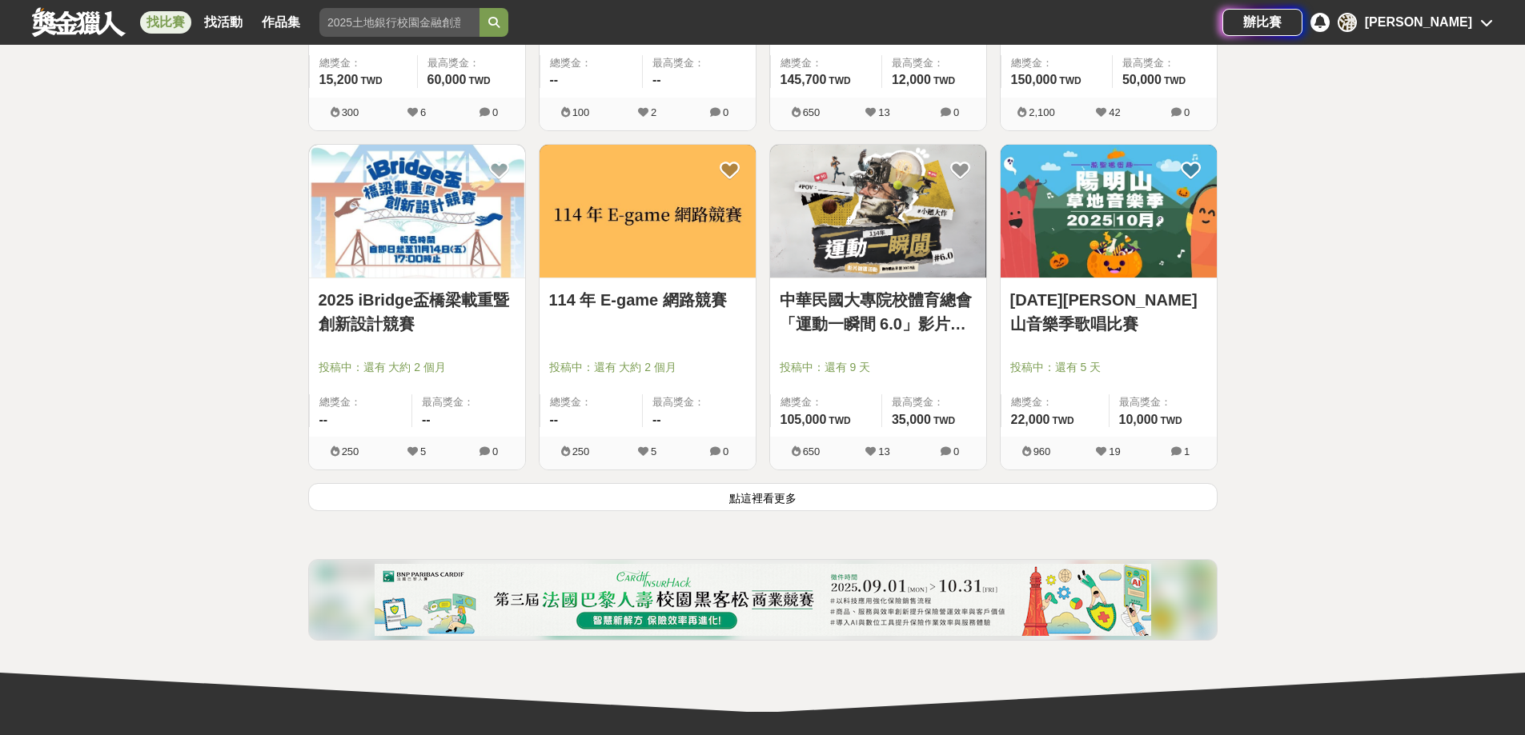
click at [769, 500] on button "點這裡看更多" at bounding box center [762, 497] width 909 height 28
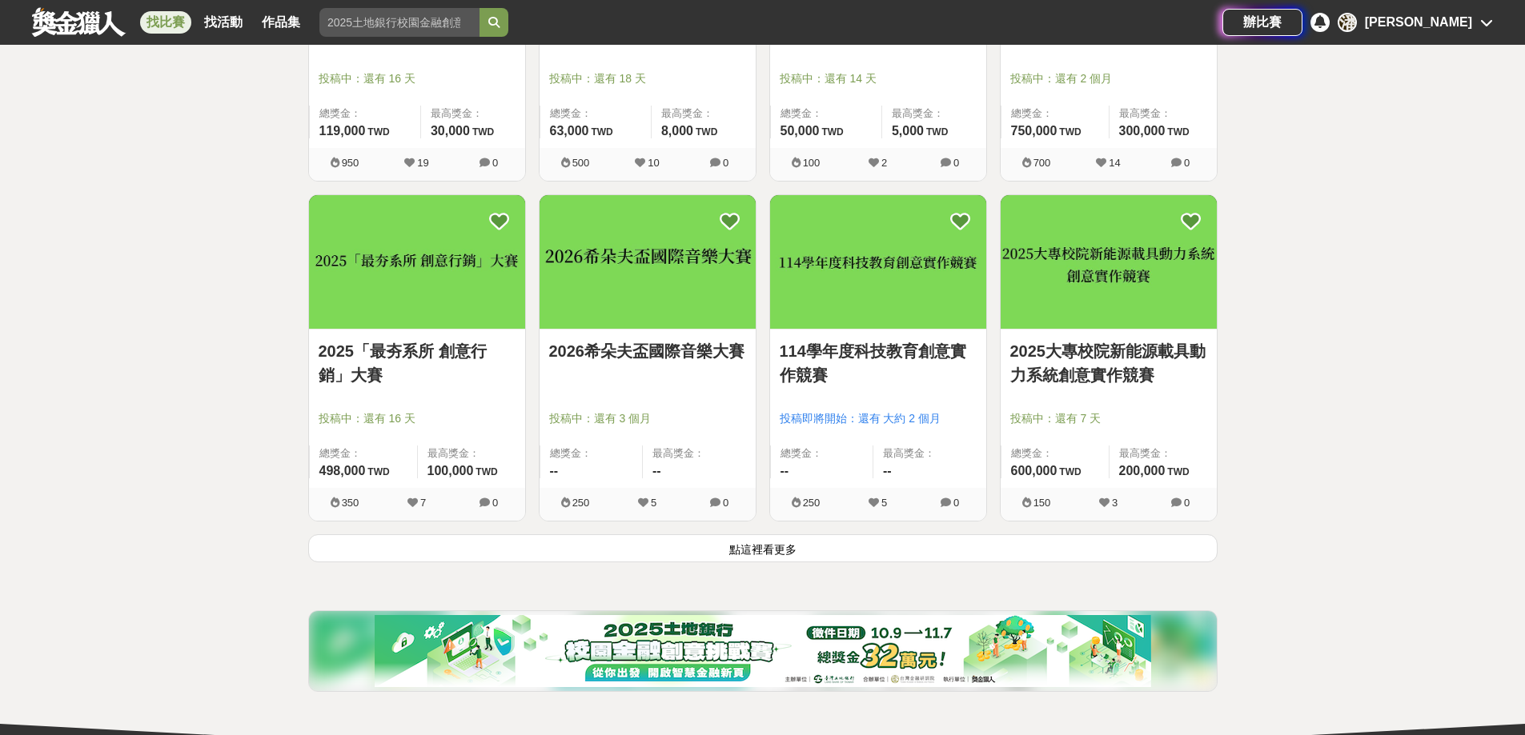
scroll to position [24376, 0]
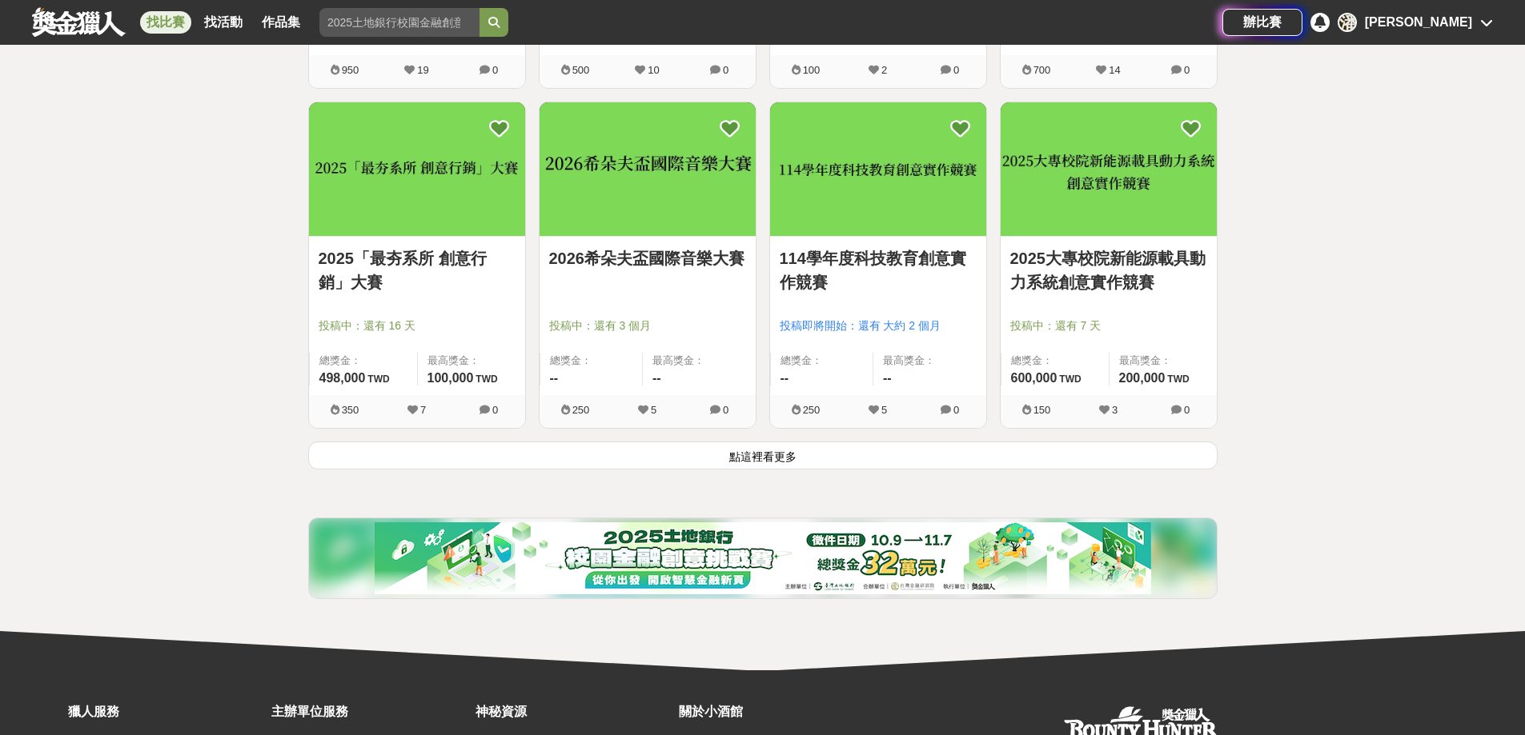
click at [827, 444] on button "點這裡看更多" at bounding box center [762, 456] width 909 height 28
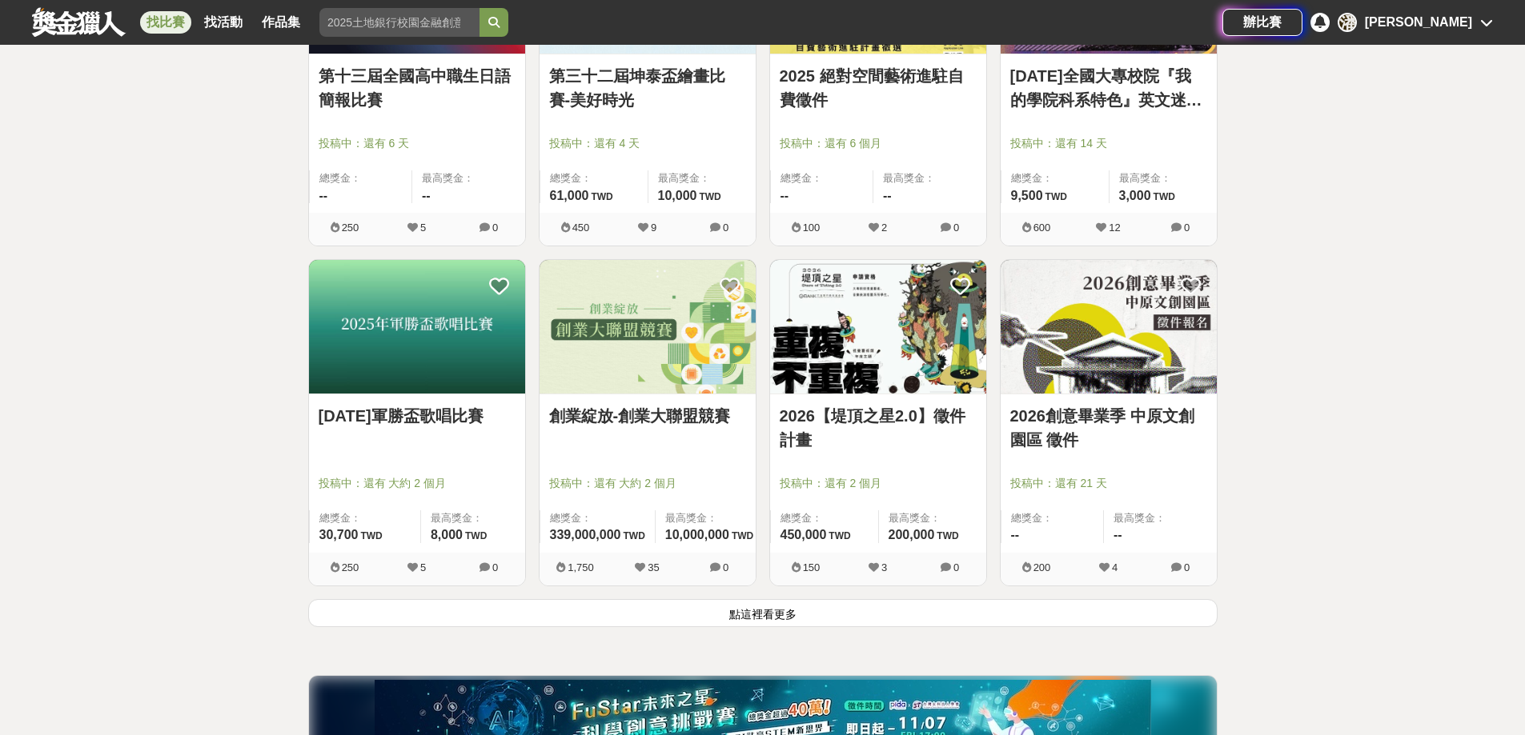
scroll to position [26297, 0]
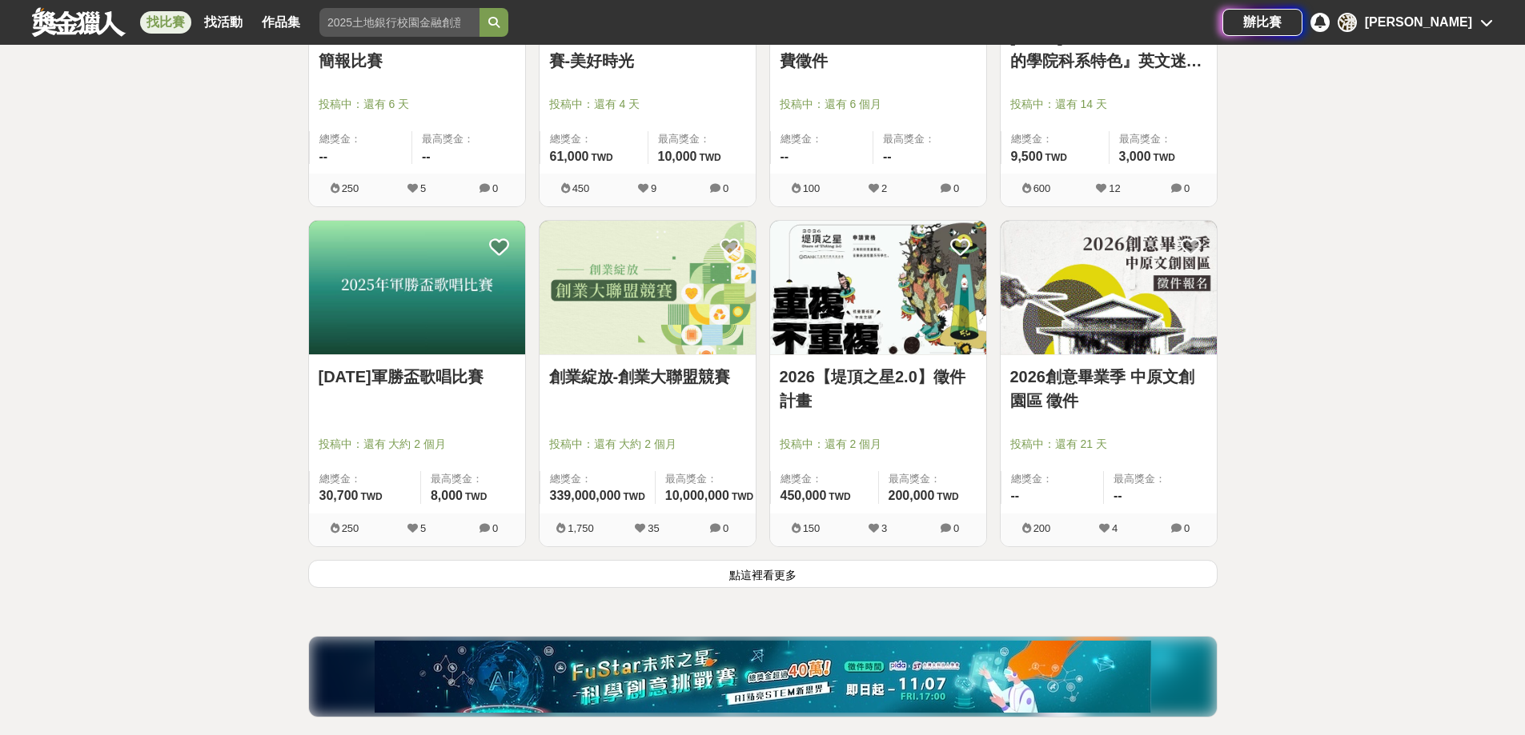
click at [818, 575] on button "點這裡看更多" at bounding box center [762, 574] width 909 height 28
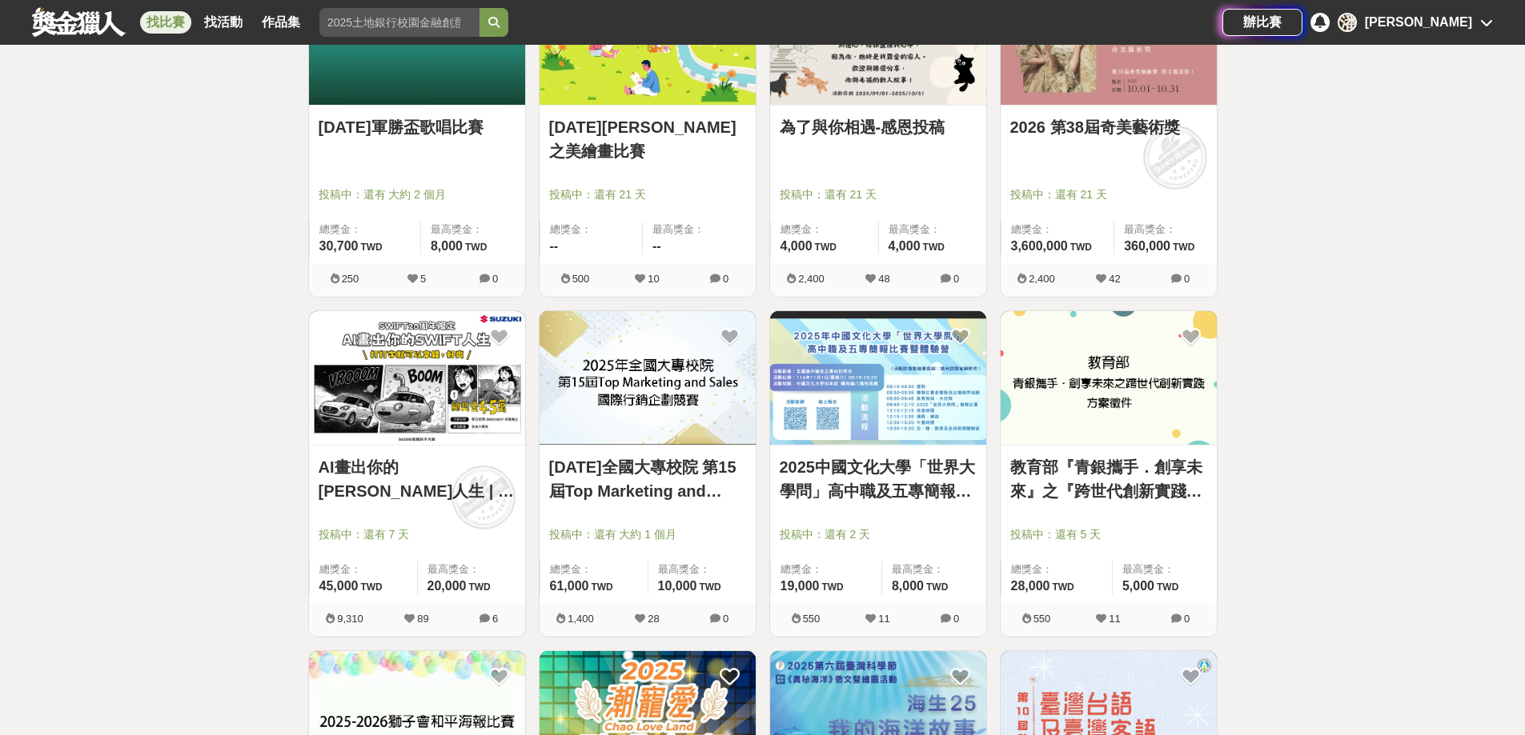
scroll to position [27737, 0]
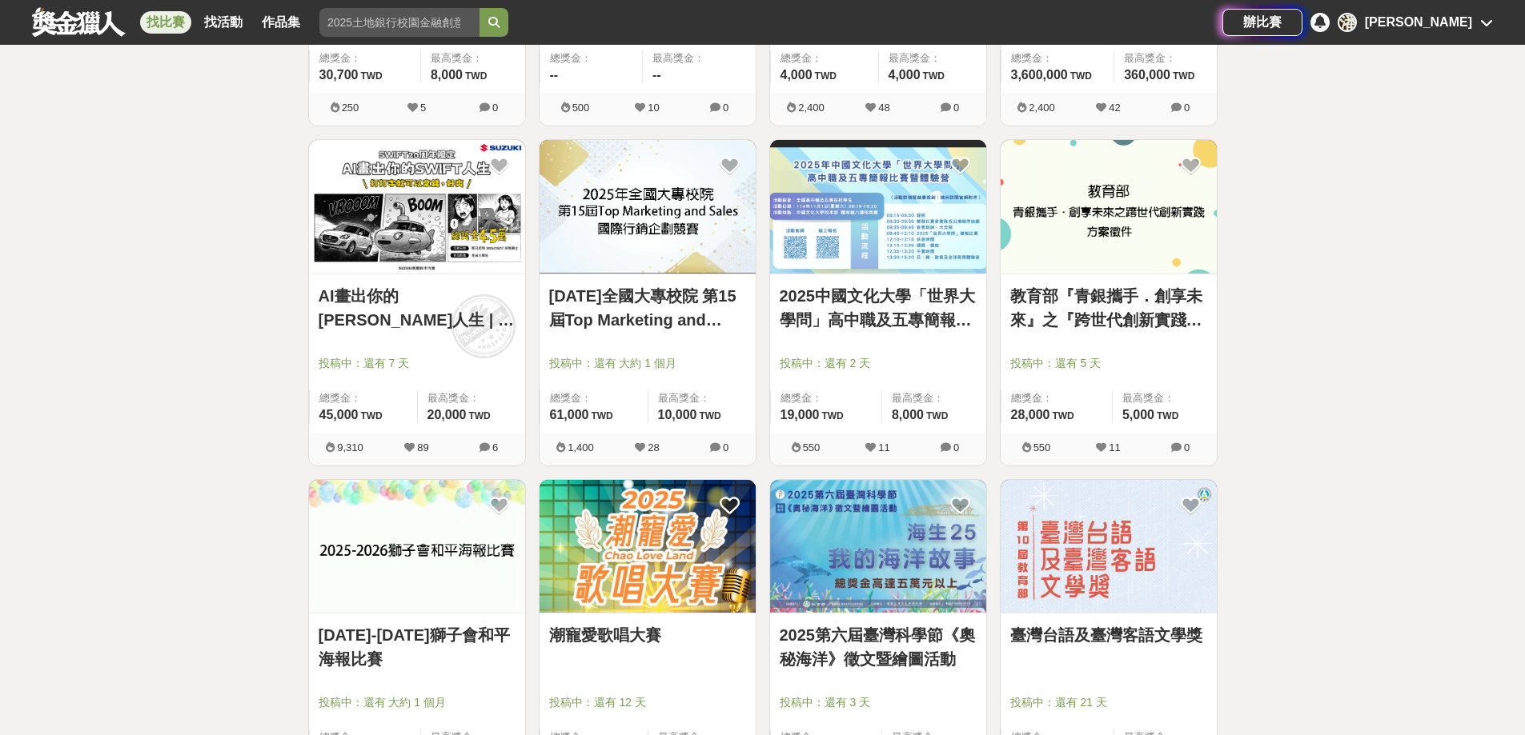
click at [389, 315] on link "AI畫出你的SWIFT人生 | 打打字就可以拿錢，好爽" at bounding box center [417, 308] width 197 height 48
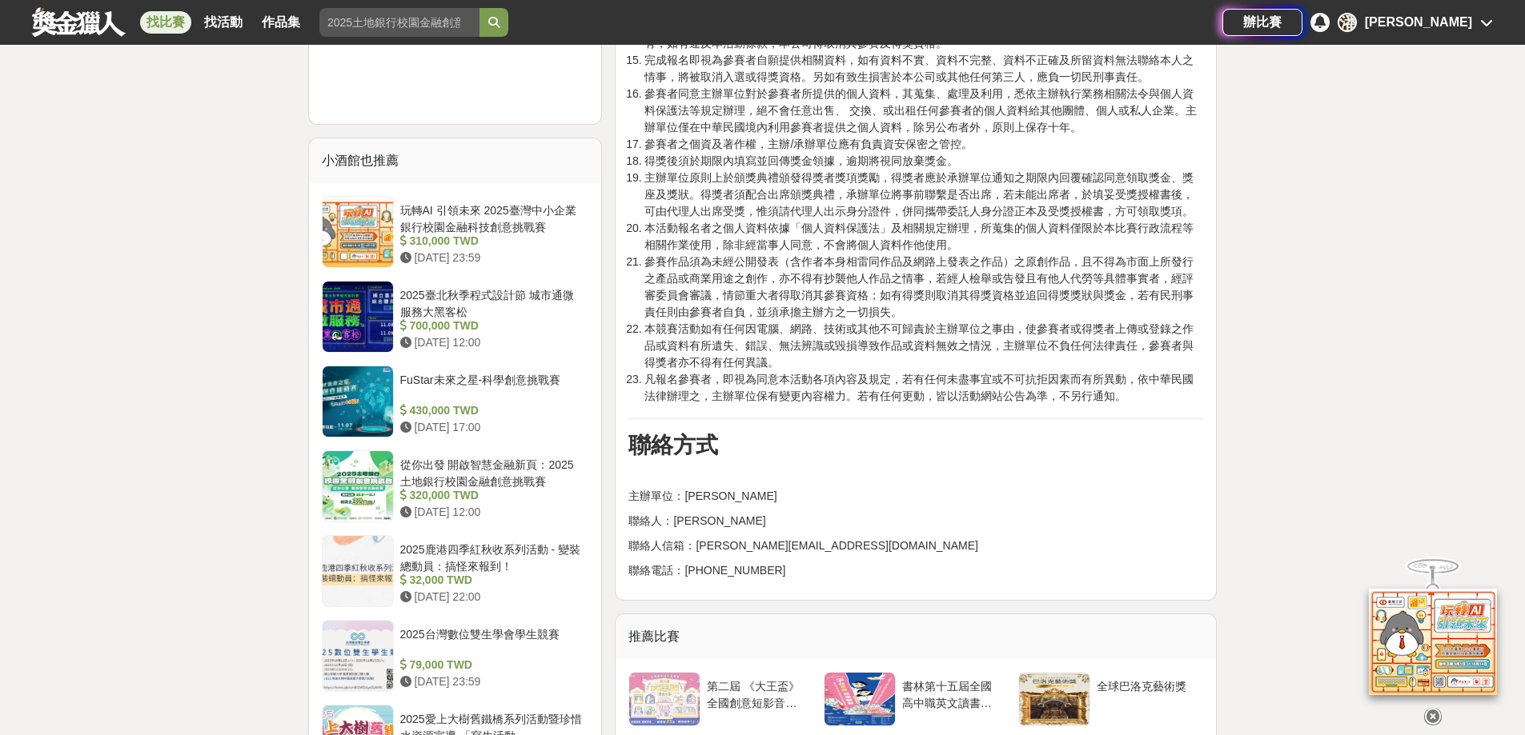
scroll to position [2241, 0]
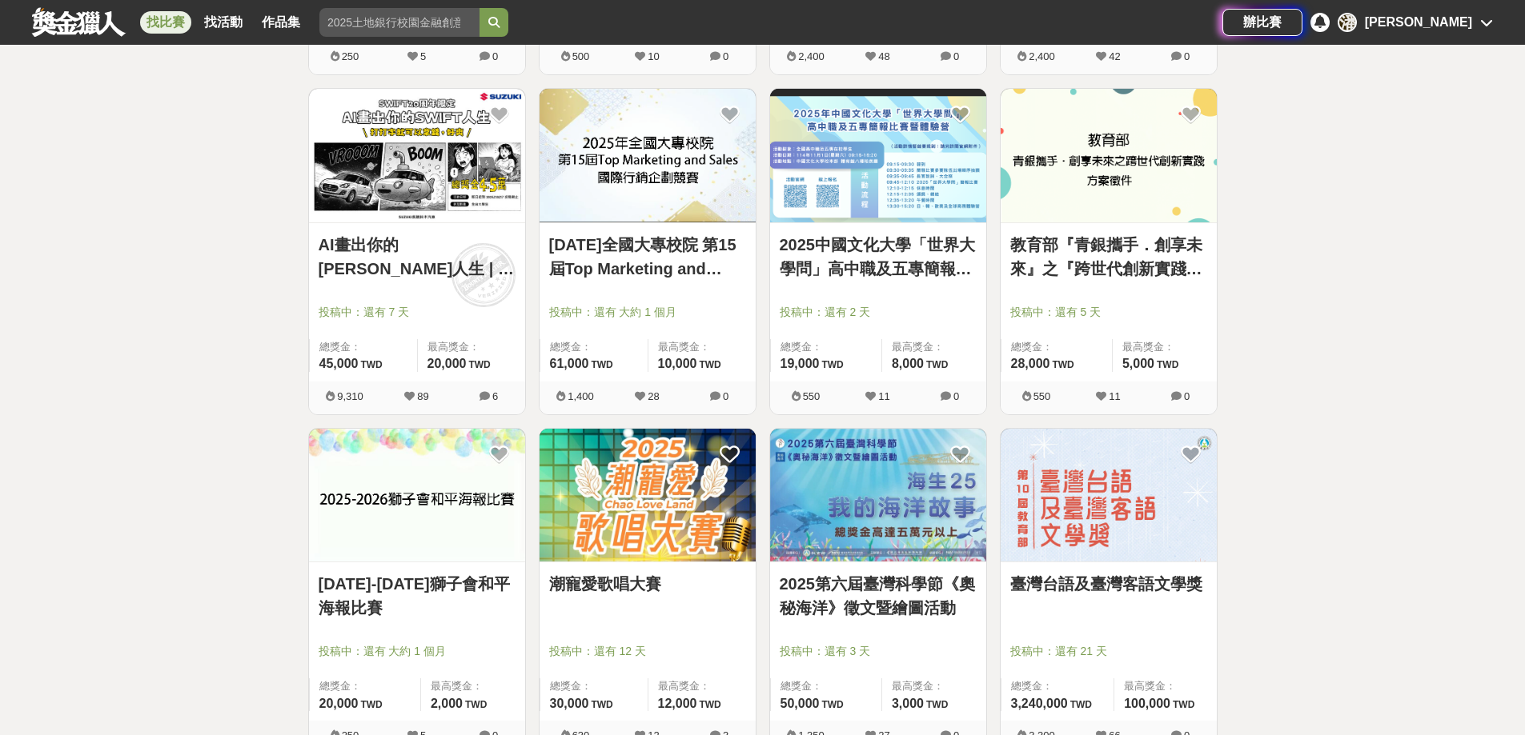
scroll to position [27817, 0]
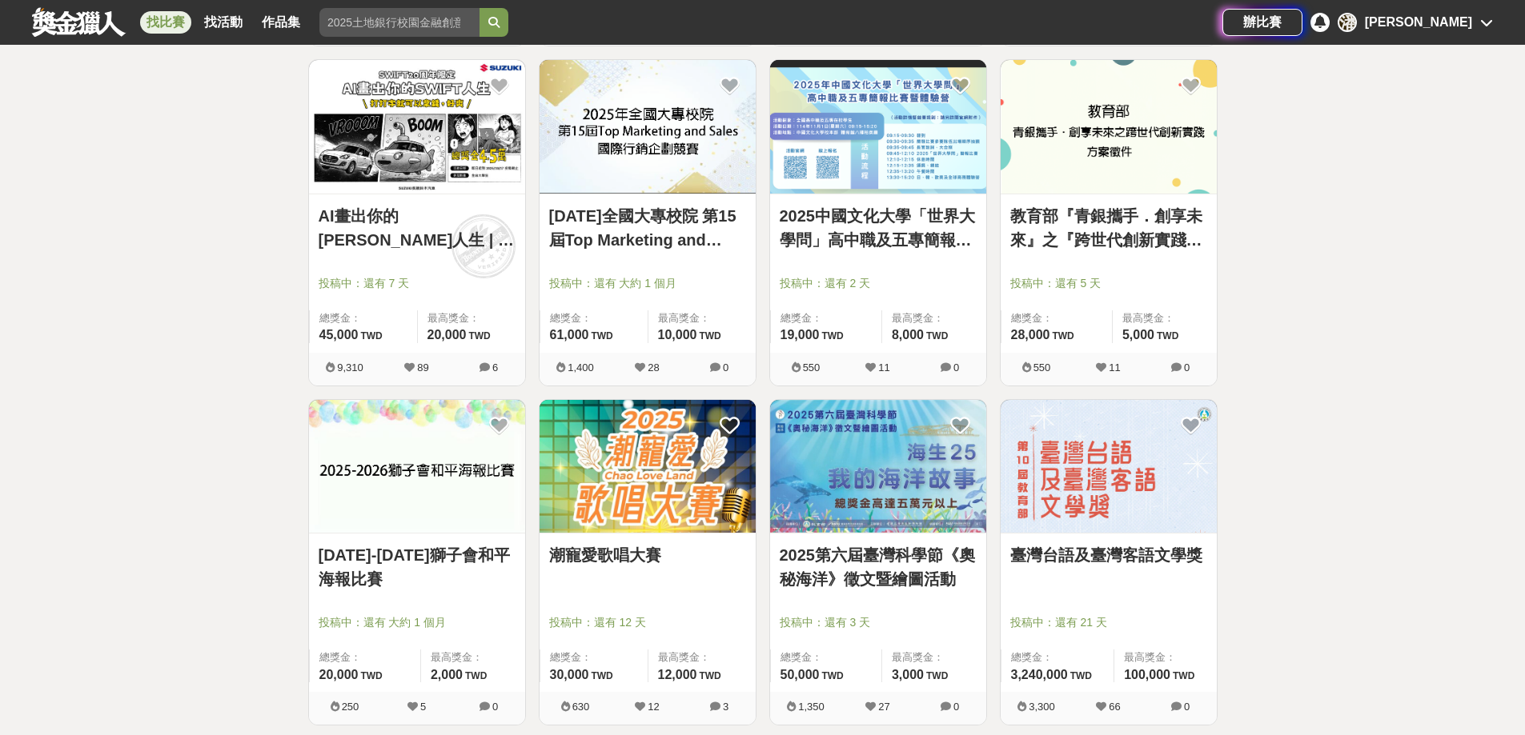
click at [893, 570] on link "2025第六屆臺灣科學節《奧秘海洋》徵文暨繪圖活動" at bounding box center [877, 567] width 197 height 48
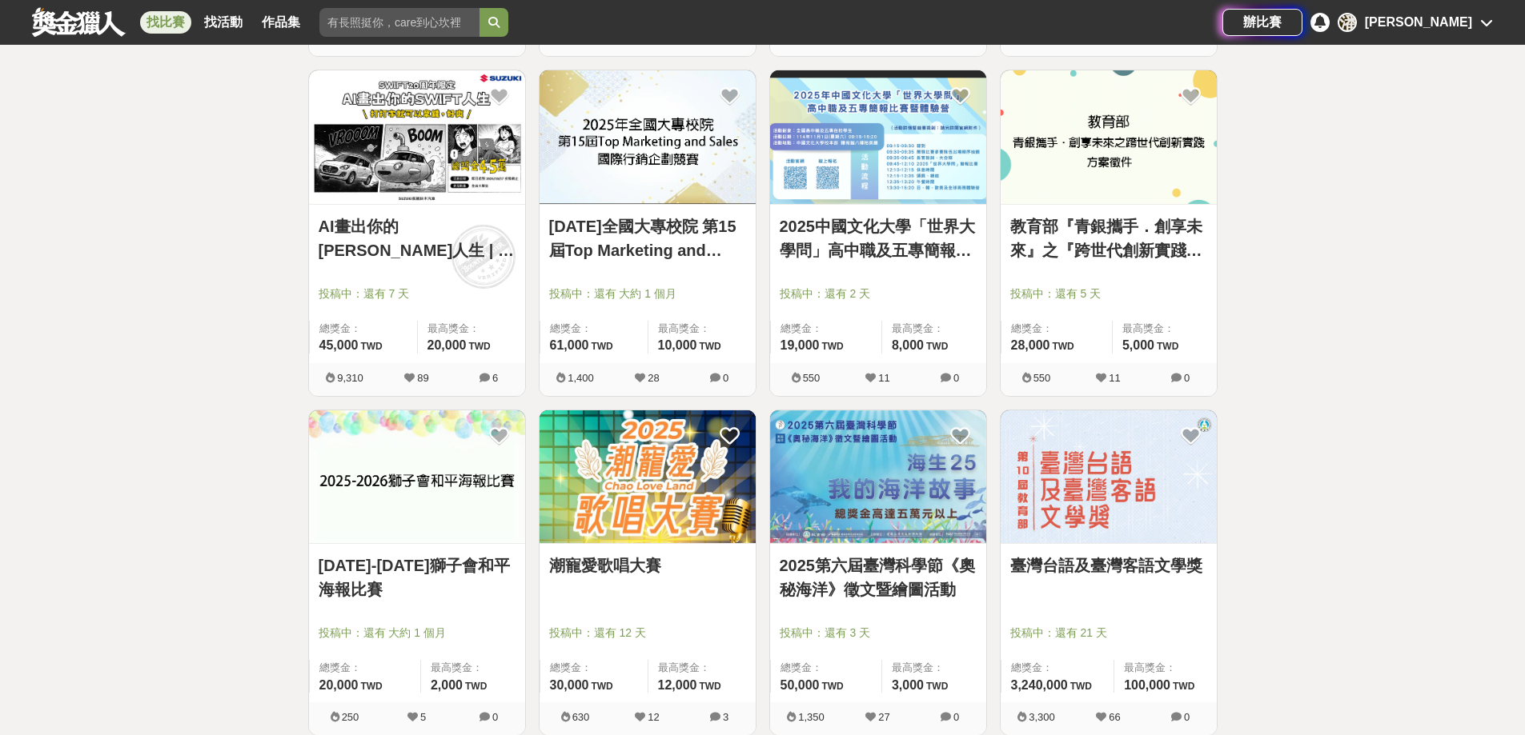
scroll to position [27817, 0]
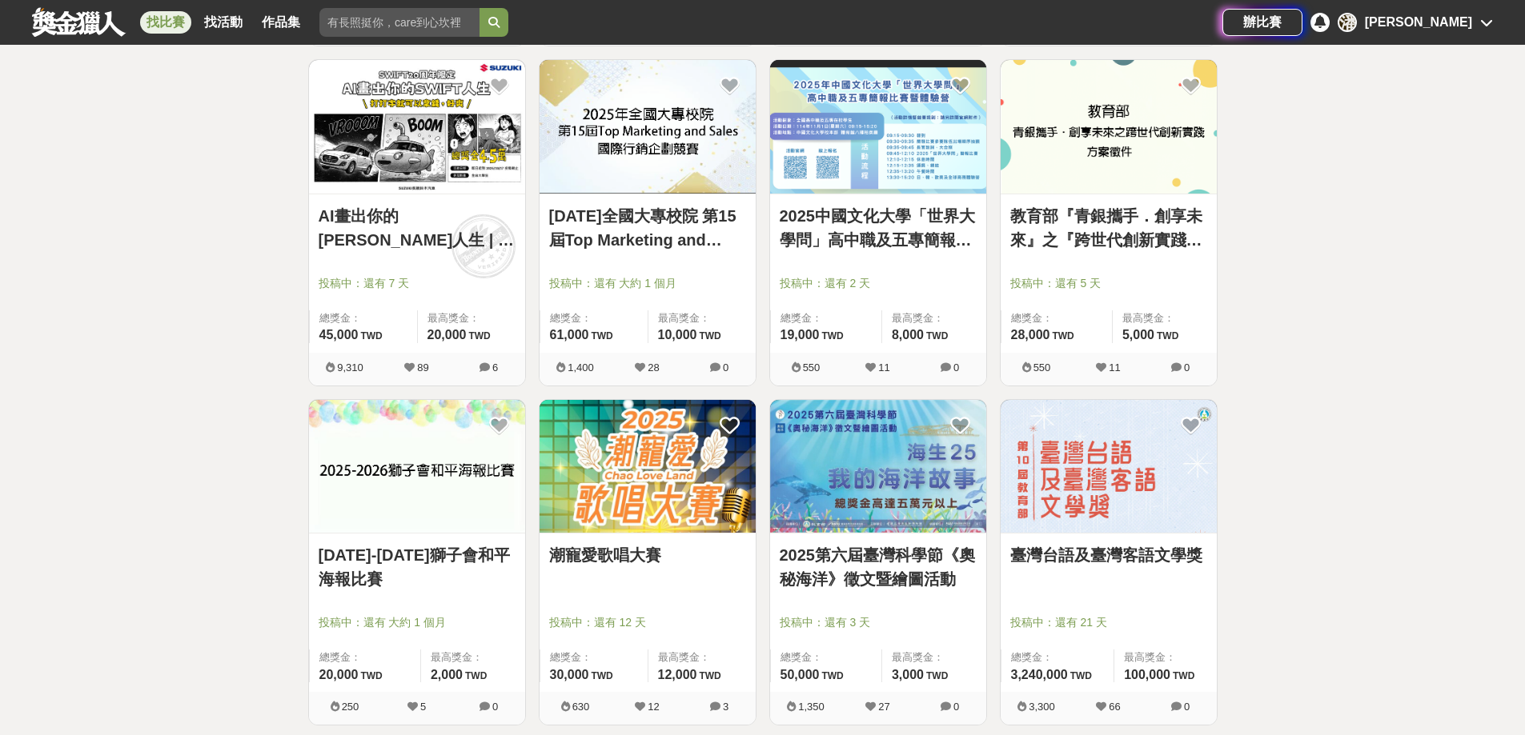
click at [470, 555] on link "[DATE]-[DATE]獅子會和平海報比賽" at bounding box center [417, 567] width 197 height 48
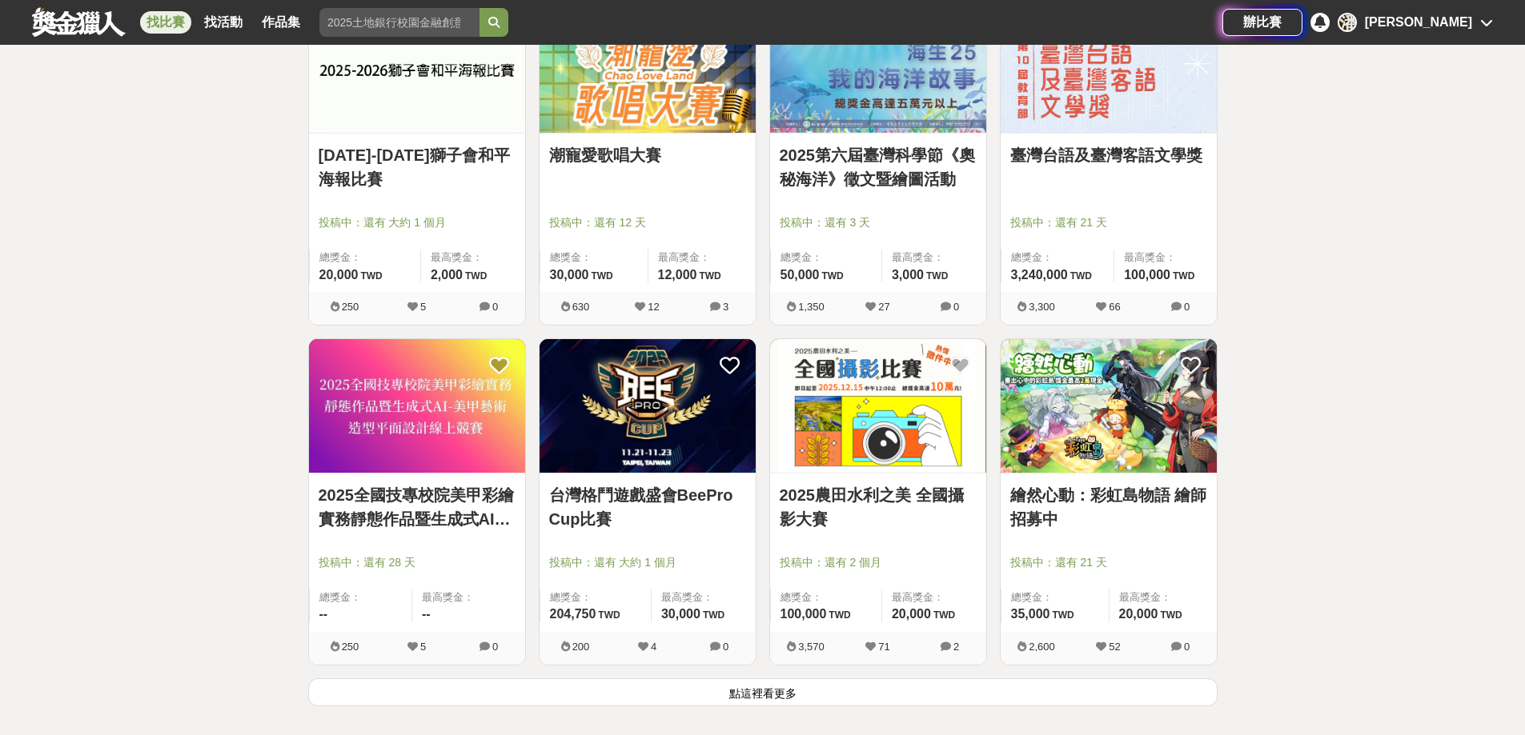
drag, startPoint x: 807, startPoint y: 691, endPoint x: 819, endPoint y: 693, distance: 12.1
click at [807, 693] on button "點這裡看更多" at bounding box center [762, 693] width 909 height 28
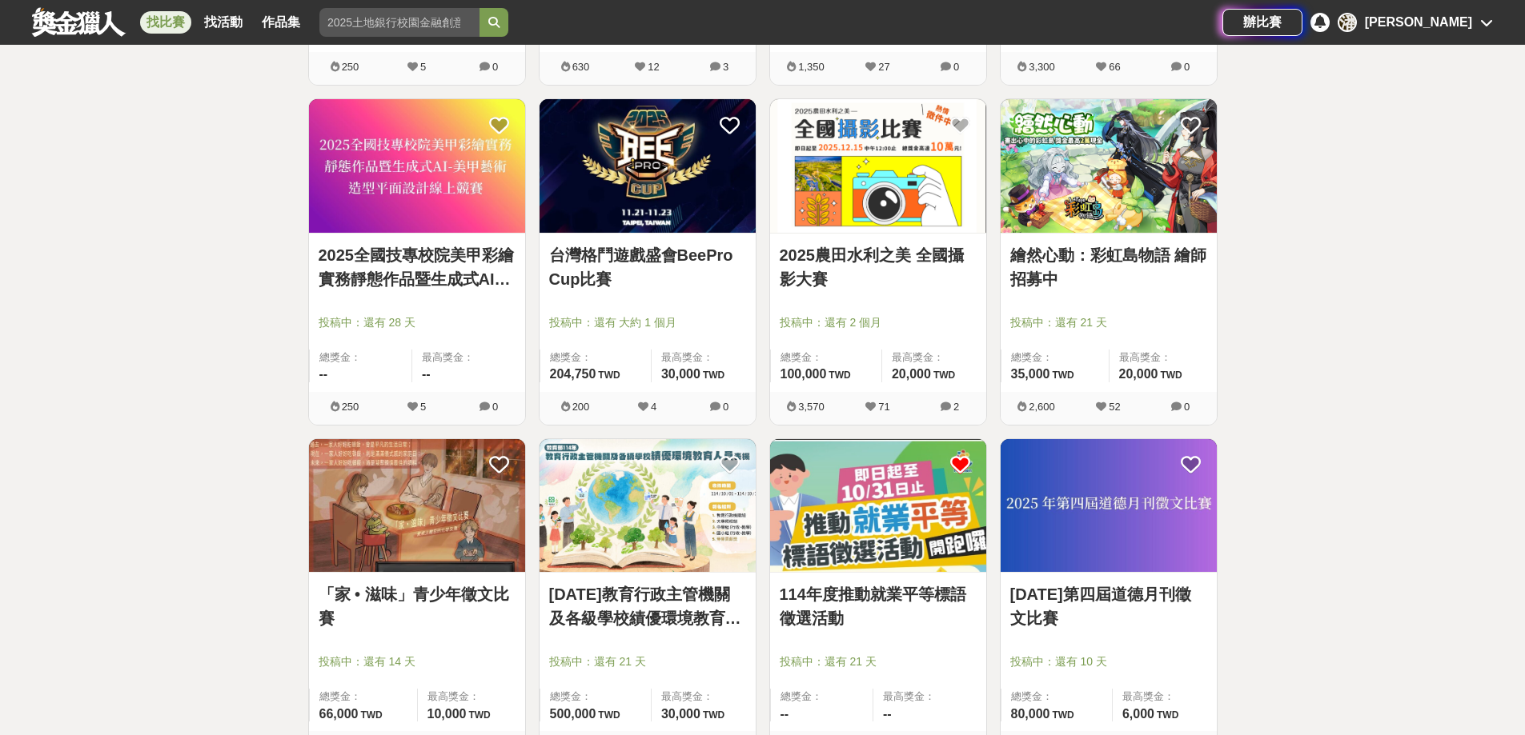
click at [903, 605] on link "114年度推動就業平等標語徵選活動" at bounding box center [877, 607] width 197 height 48
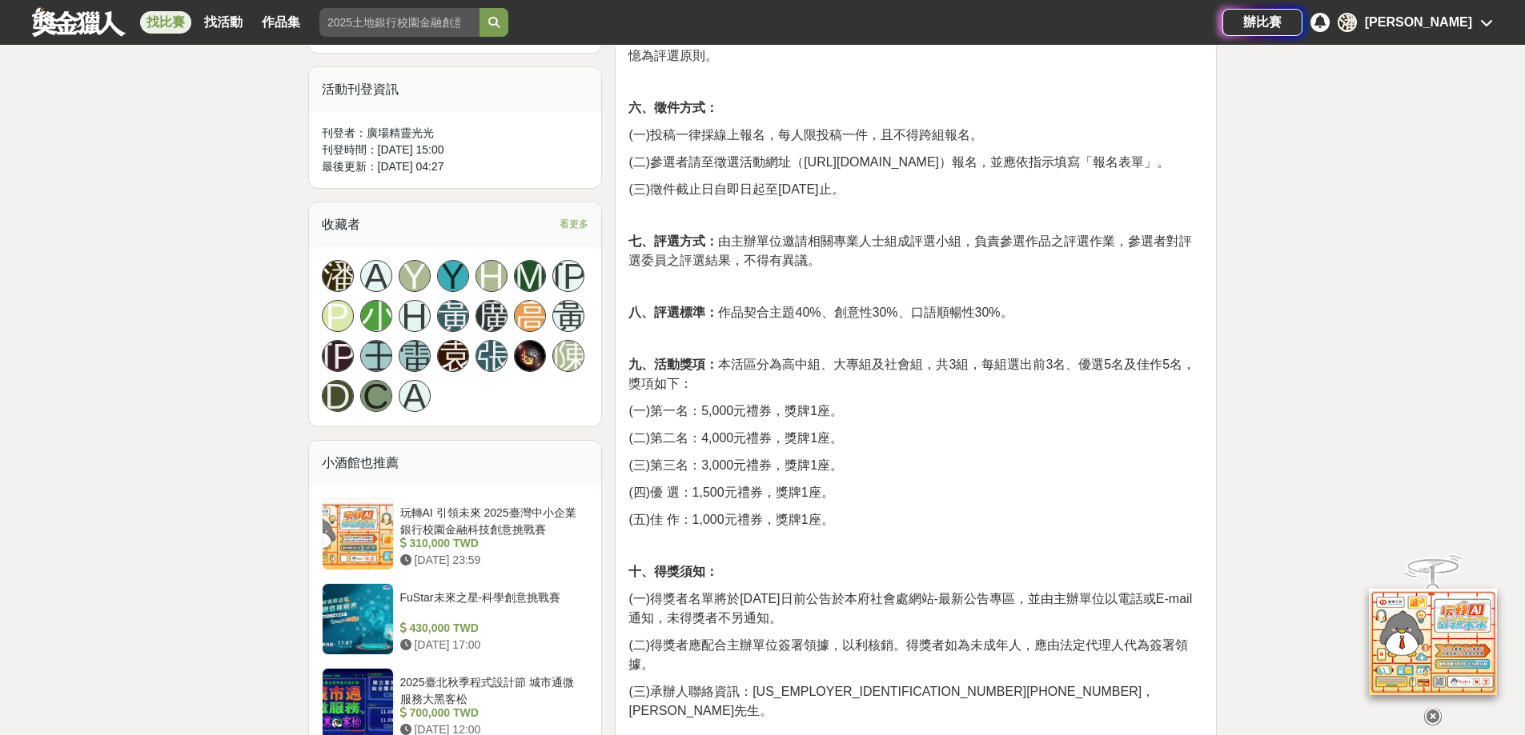
scroll to position [762, 0]
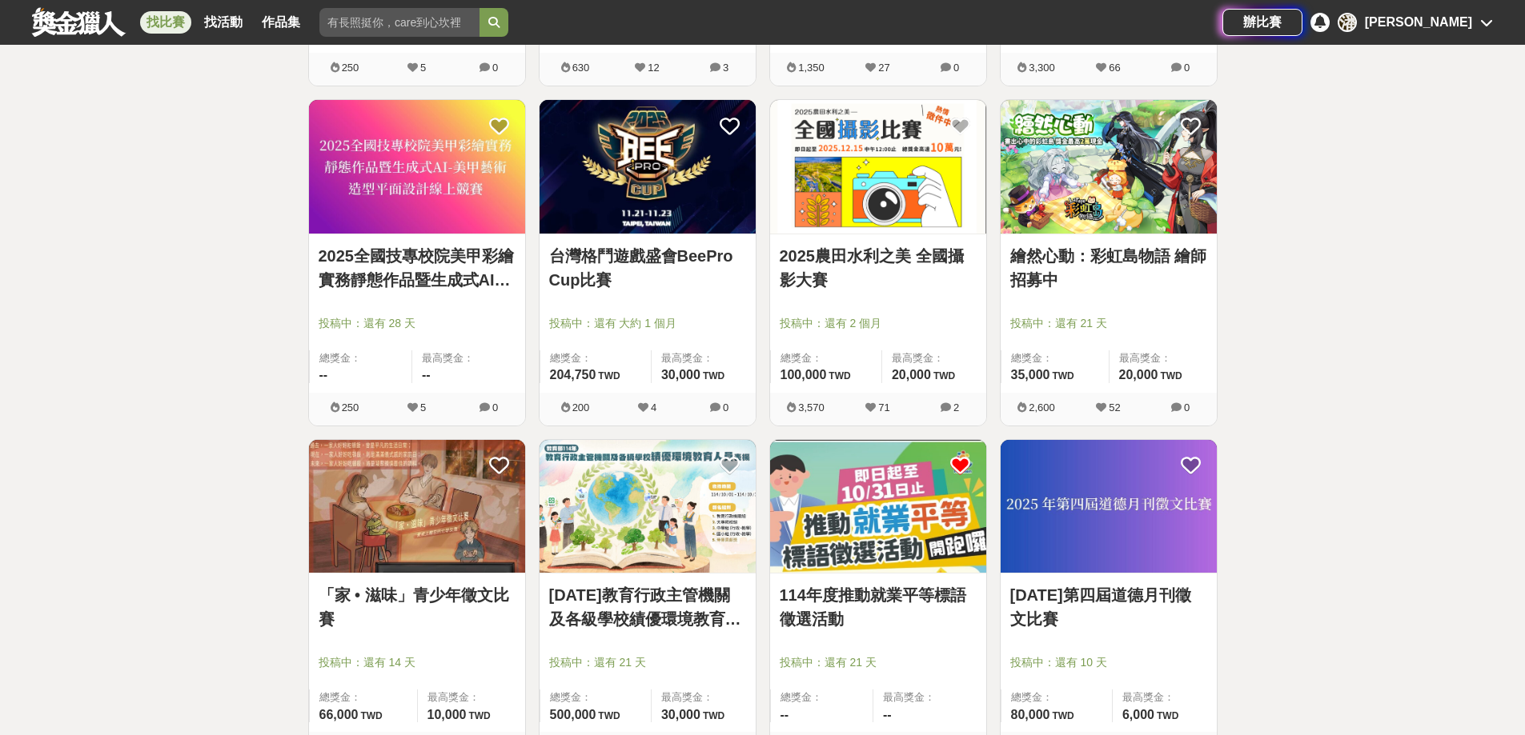
scroll to position [28458, 0]
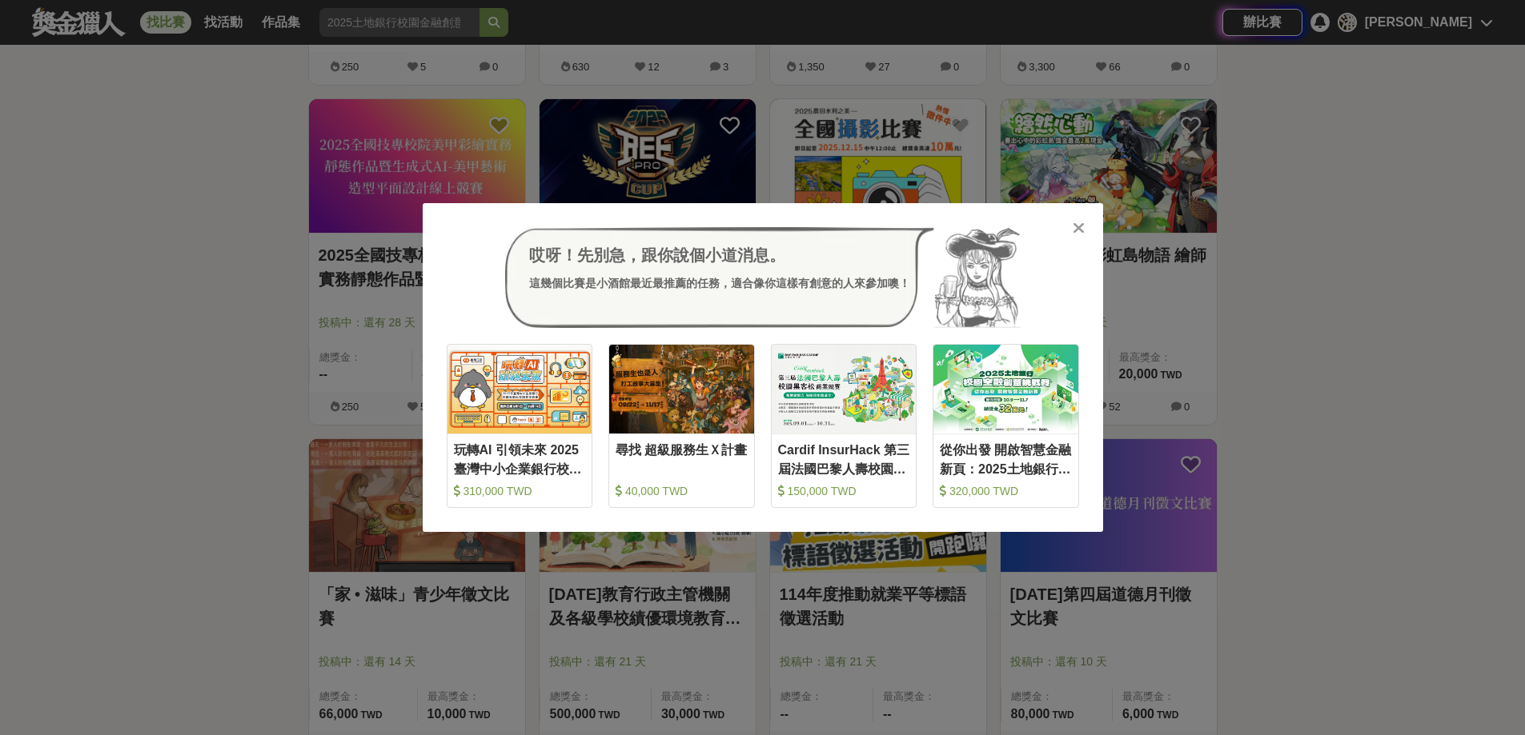
click at [1380, 298] on div "哎呀！先別急，跟你說個小道消息。 這幾個比賽是小酒館最近最推薦的任務，適合像你這樣有創意的人來參加噢！ 收藏 玩轉AI 引領未來 2025臺灣中小企業銀行校園…" at bounding box center [762, 367] width 1525 height 735
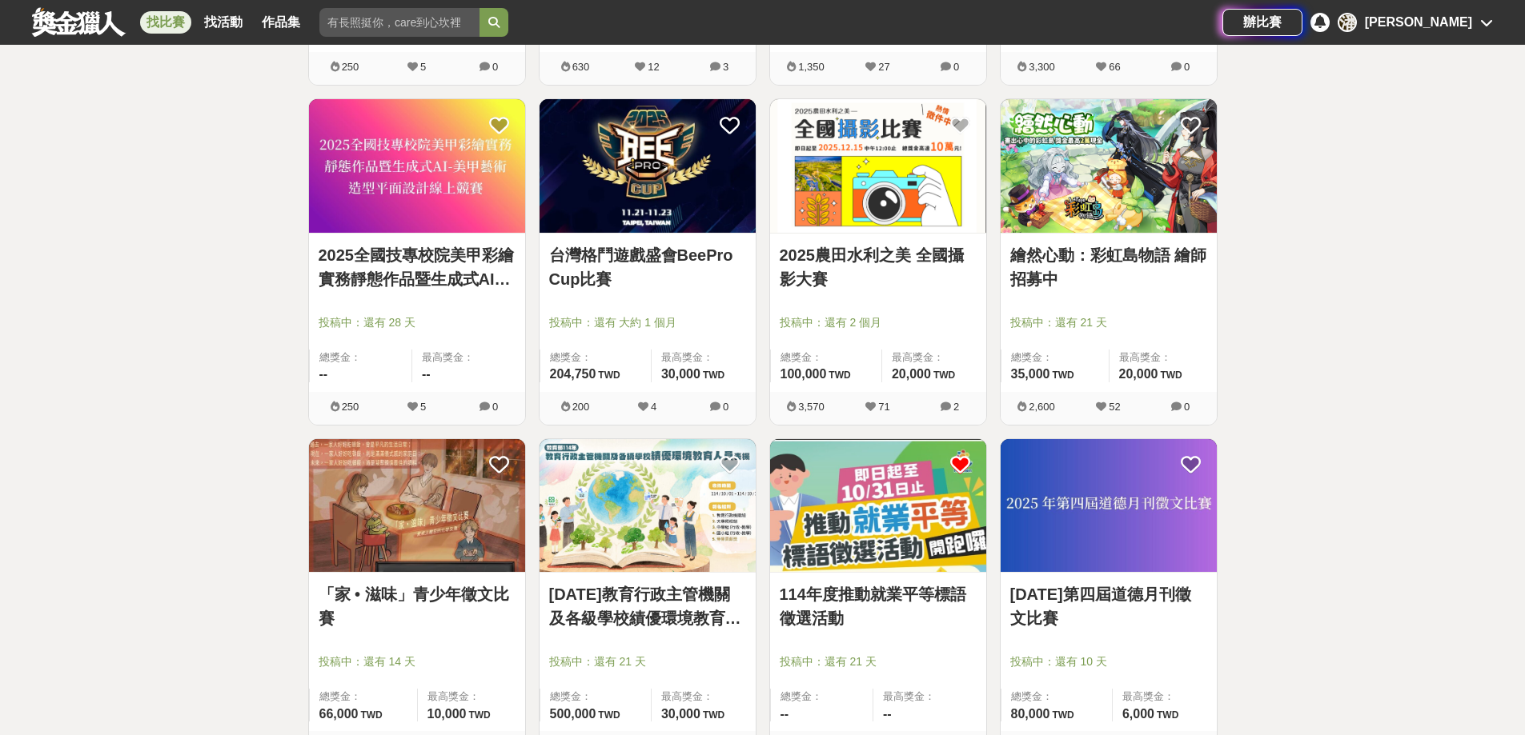
click at [830, 509] on img at bounding box center [878, 506] width 216 height 134
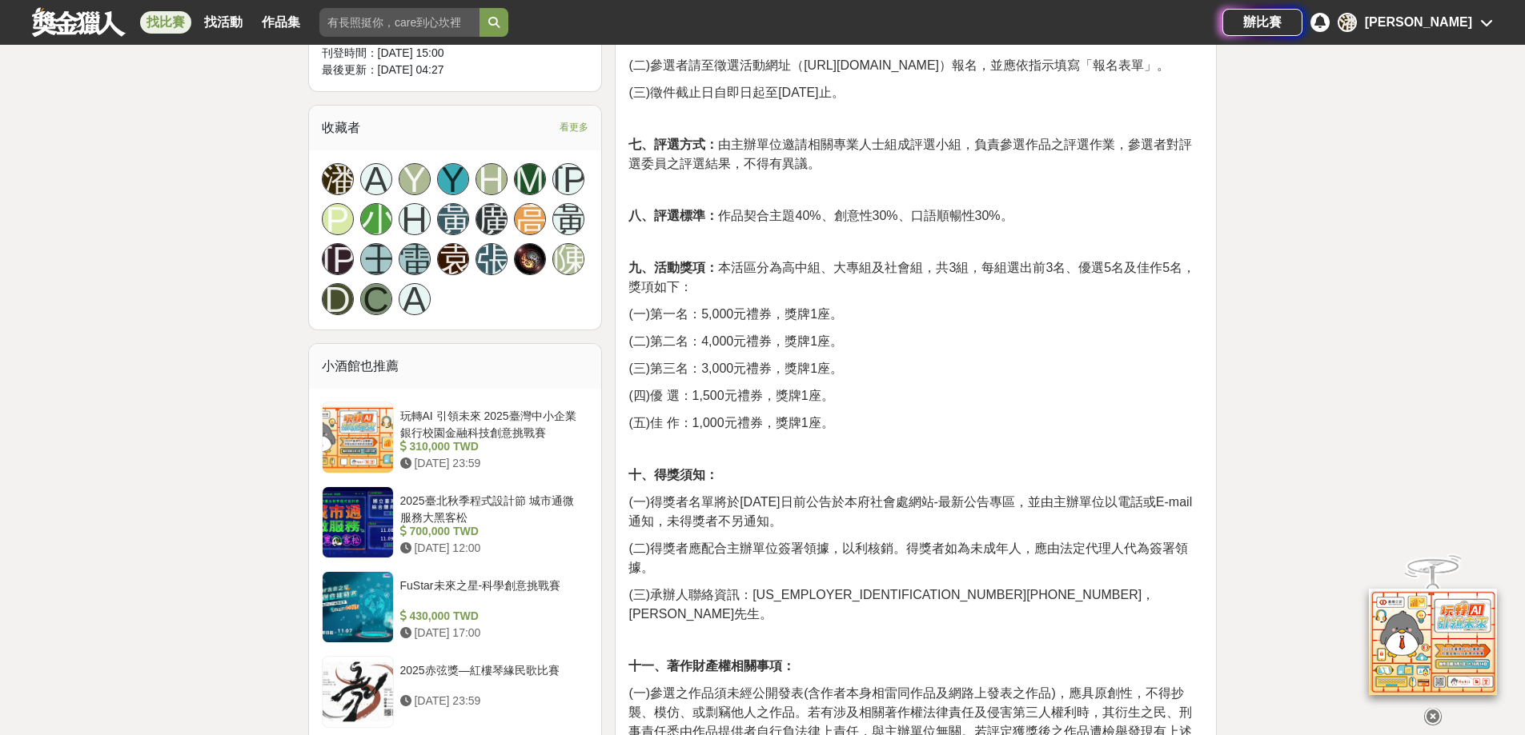
scroll to position [1037, 0]
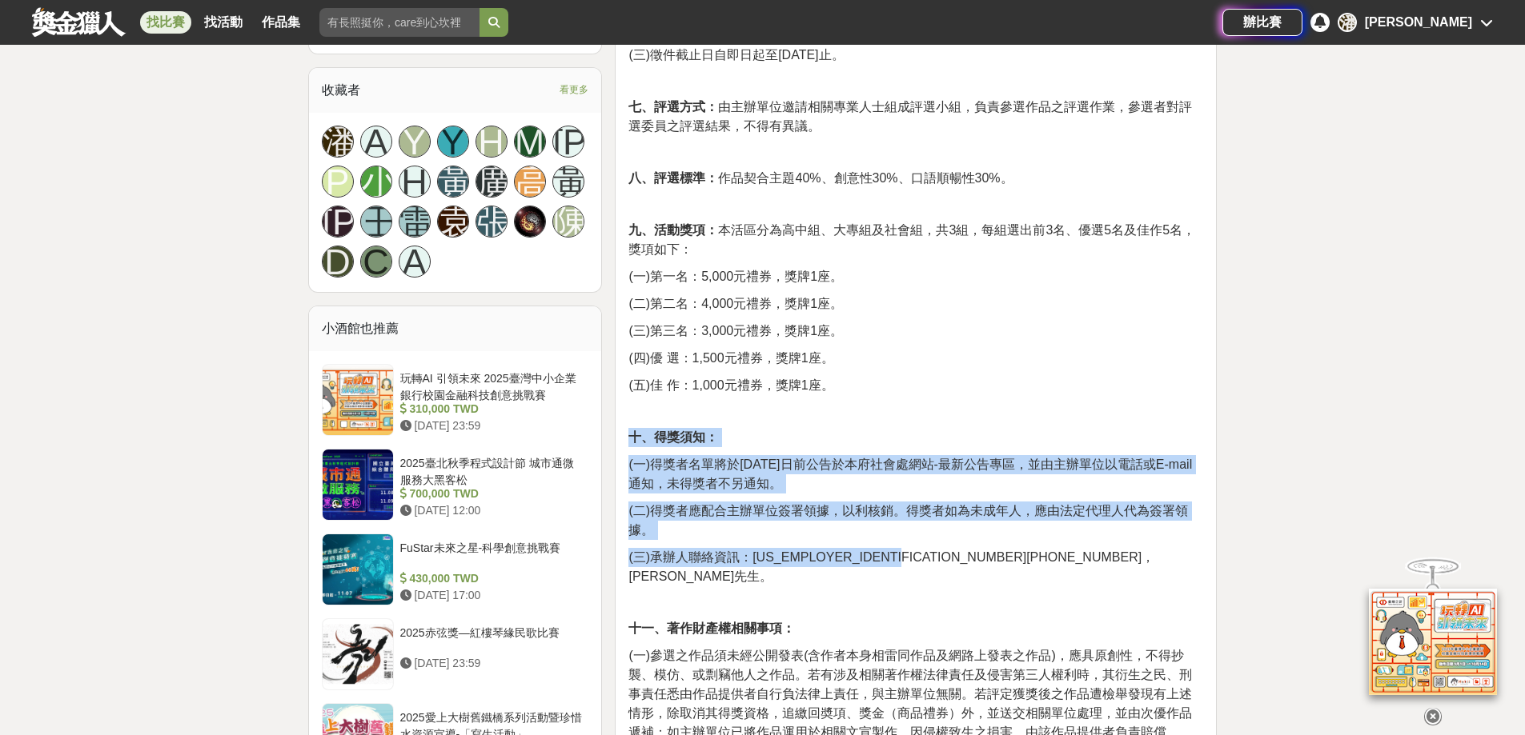
drag, startPoint x: 631, startPoint y: 417, endPoint x: 940, endPoint y: 532, distance: 329.0
click at [940, 532] on div "一、花蓮縣政府為推動職場平權，加強性別工作平等及防制就業歧視的認知，並關心勞動者權益及勞工工作情形，辦理防制就業歧視標語徵選活動，並分為高中組、大專組及社會組…" at bounding box center [915, 409] width 575 height 1788
copy div "十、得獎須知： (一)得獎者名單將於114年11月14日前公告於本府社會處網站-最新公告專區，並由主辦單位以電話或E-mail通知，未得獎者不另通知。 (二)…"
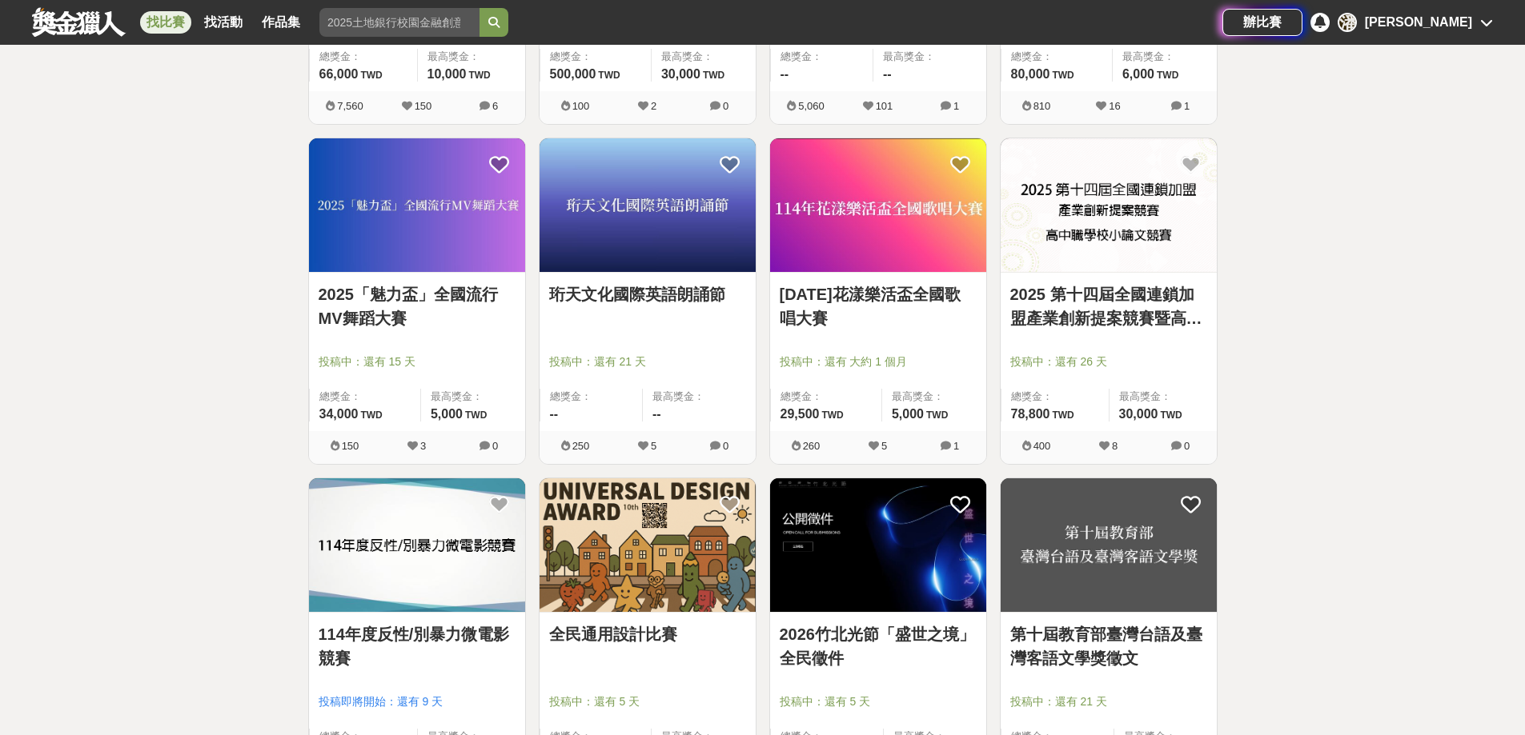
scroll to position [29498, 0]
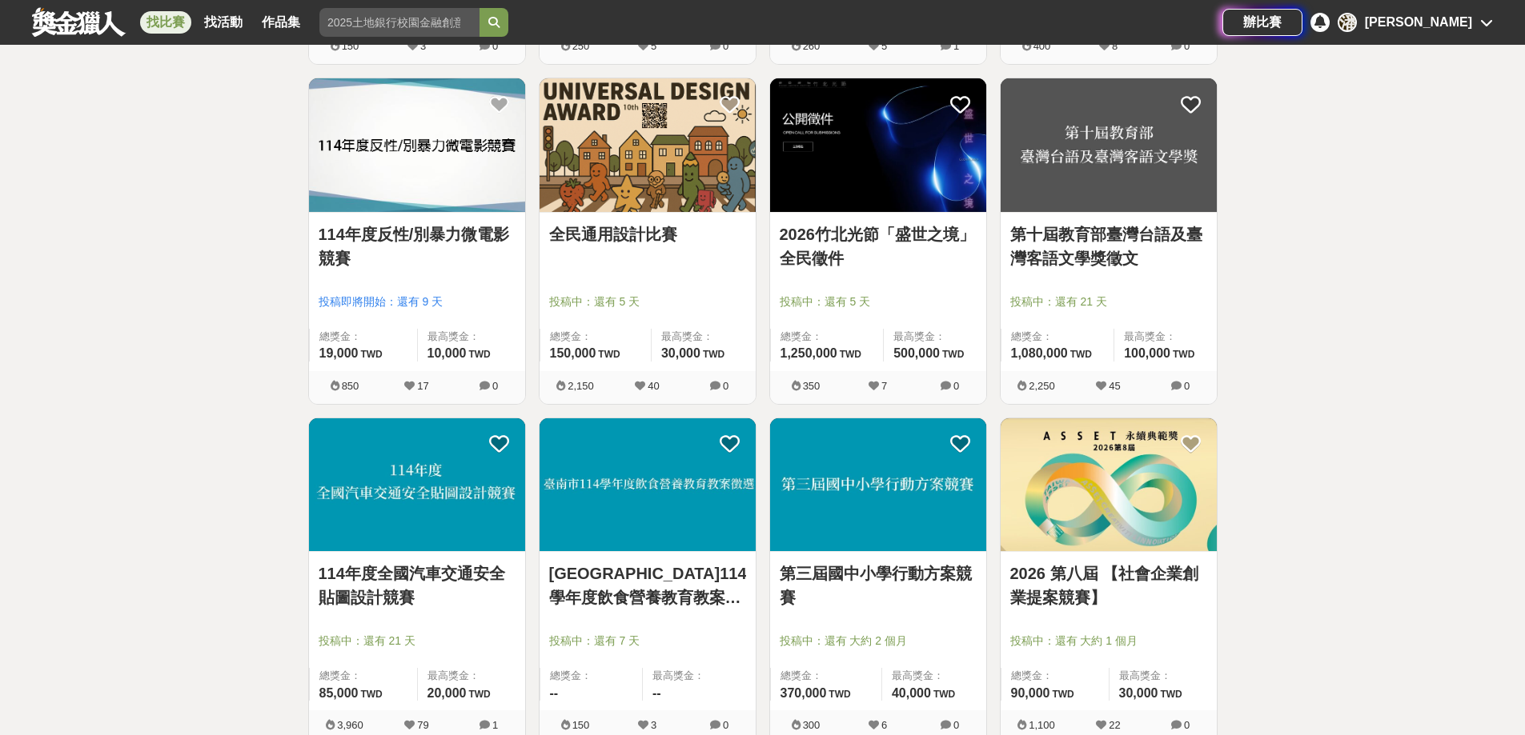
click at [679, 236] on link "全民通用設計比賽" at bounding box center [647, 234] width 197 height 24
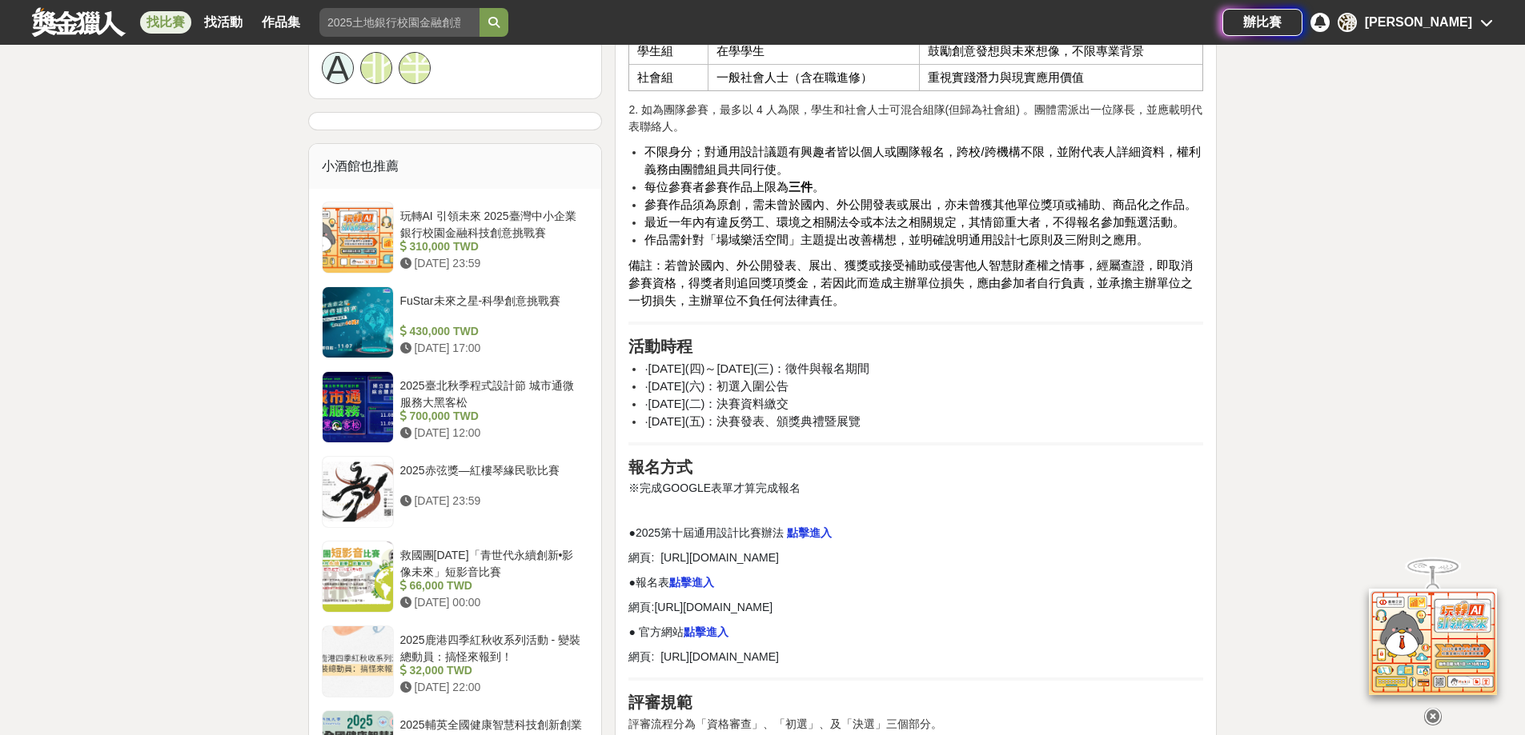
scroll to position [1521, 0]
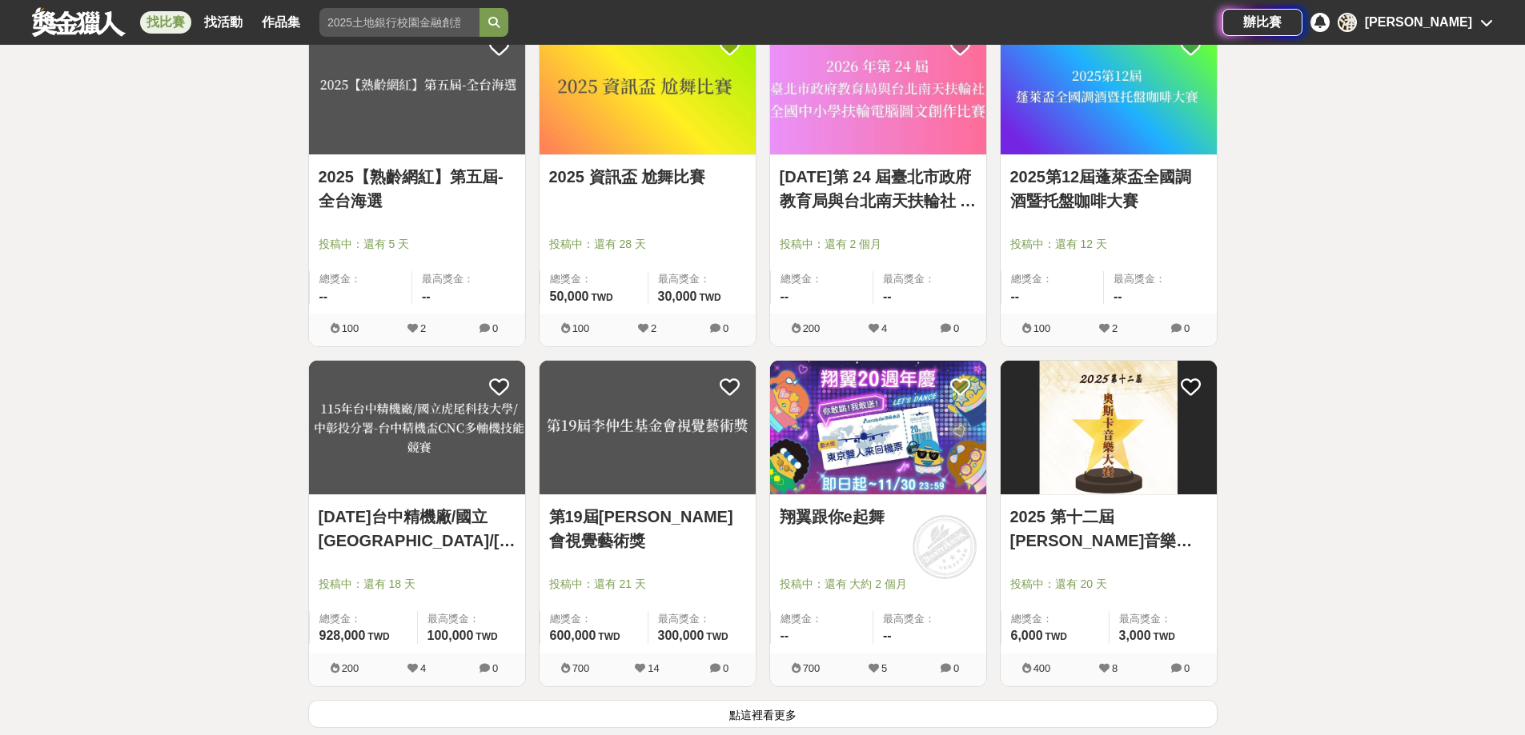
scroll to position [30378, 0]
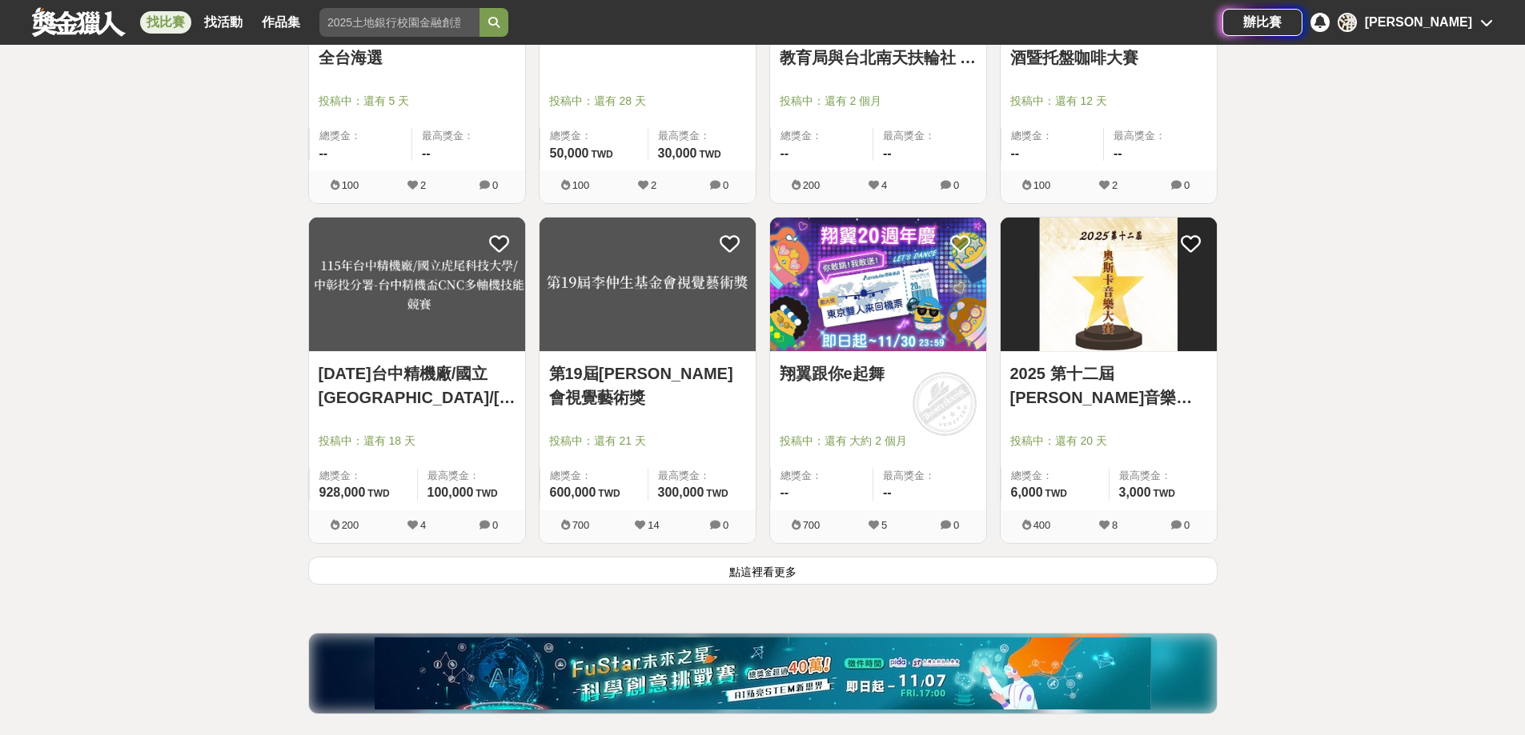
click at [837, 577] on button "點這裡看更多" at bounding box center [762, 571] width 909 height 28
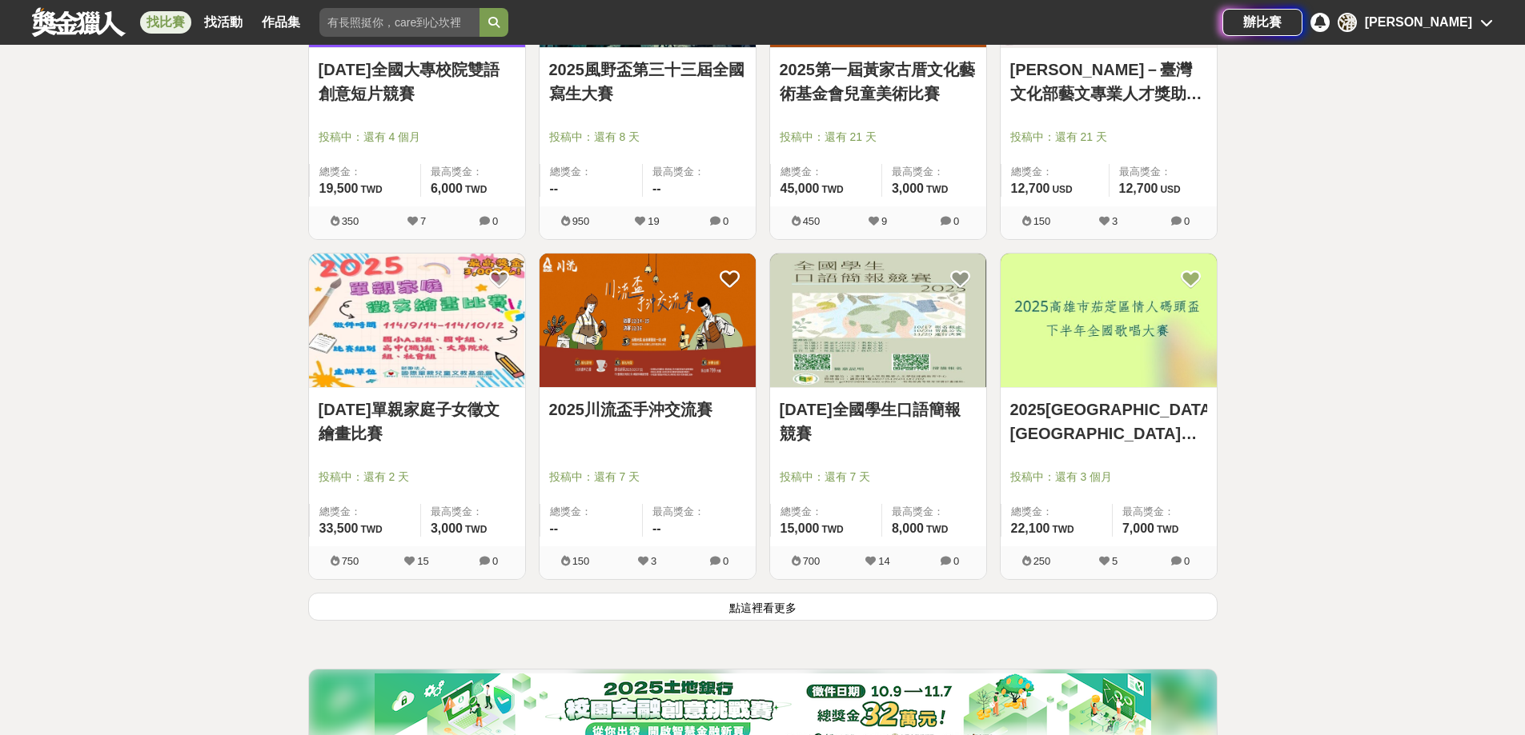
scroll to position [32526, 0]
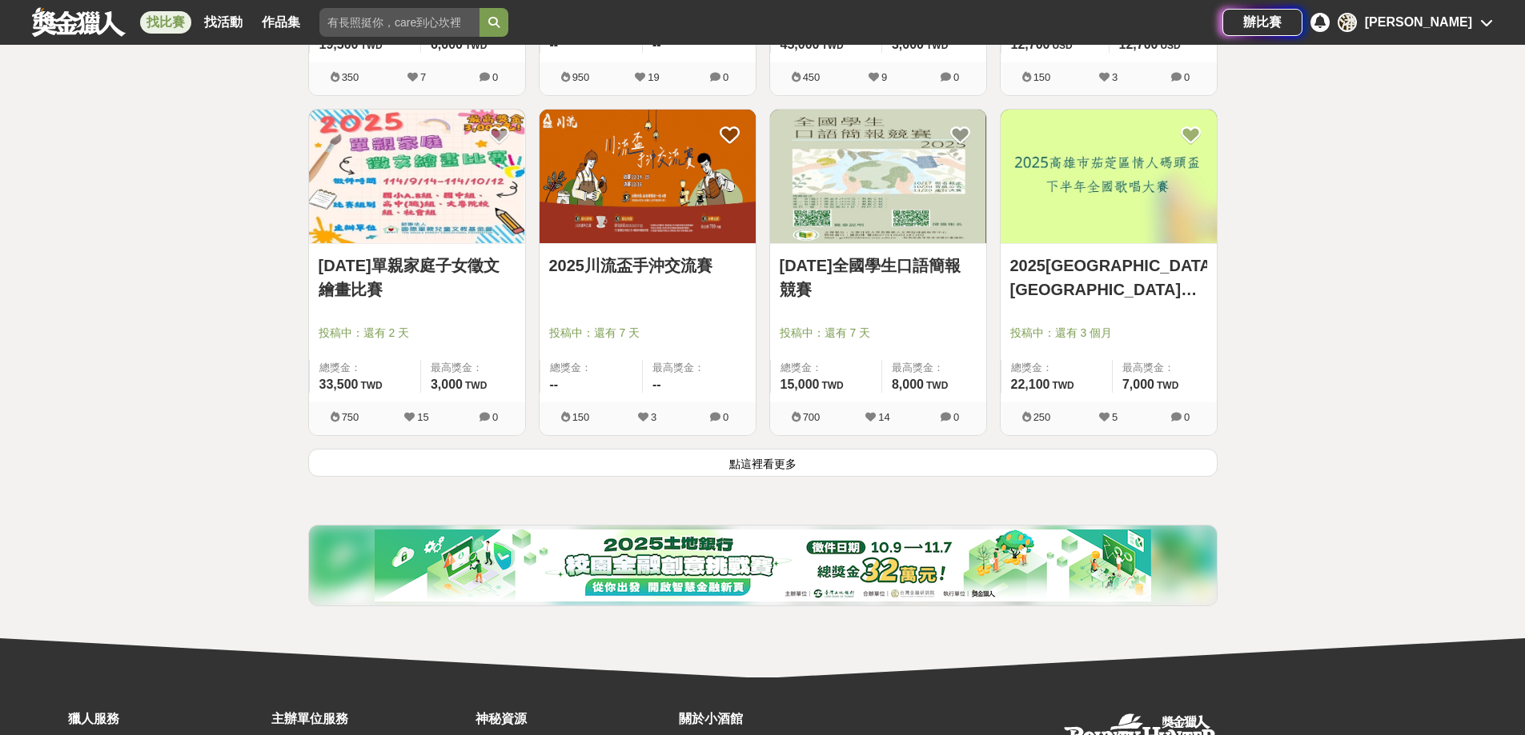
click at [808, 460] on button "點這裡看更多" at bounding box center [762, 463] width 909 height 28
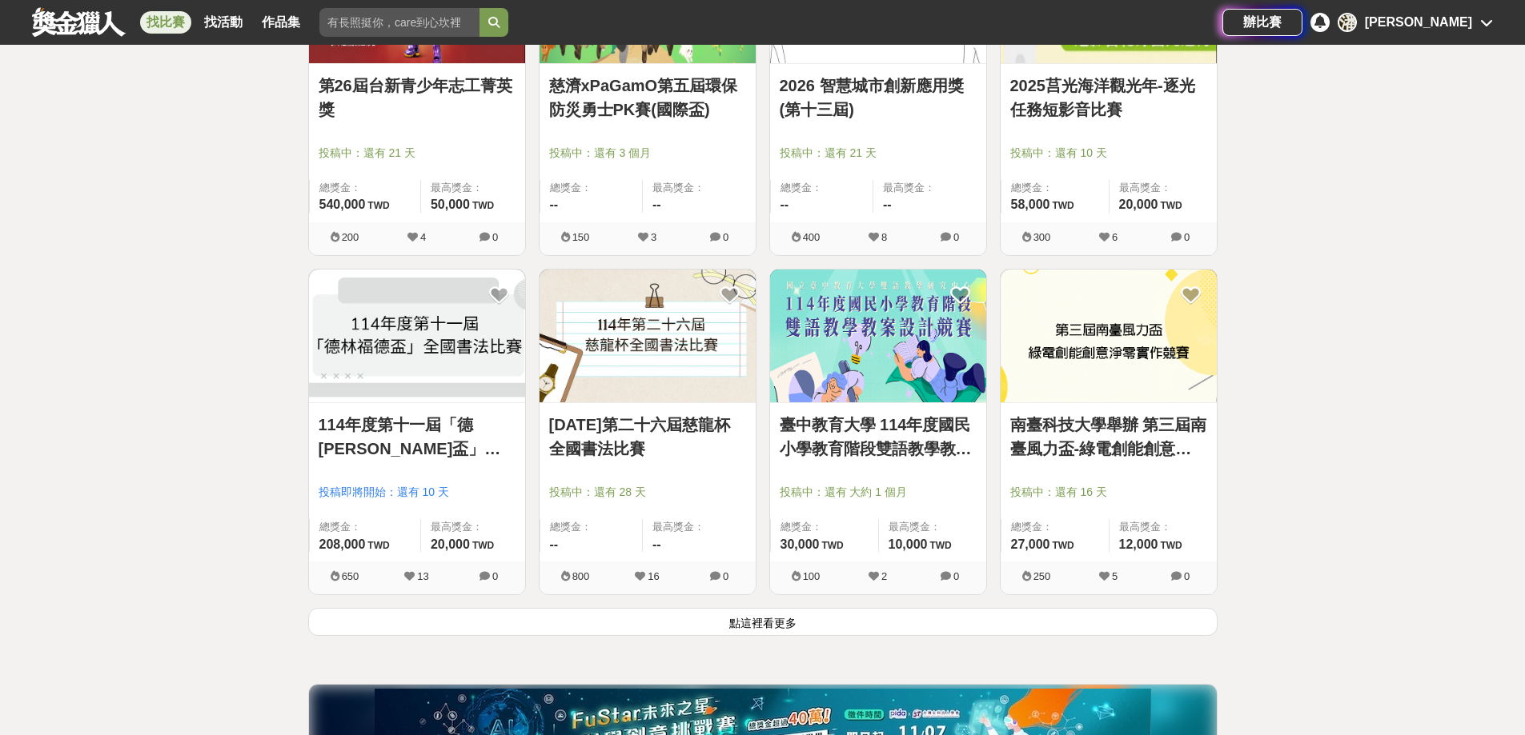
scroll to position [34686, 0]
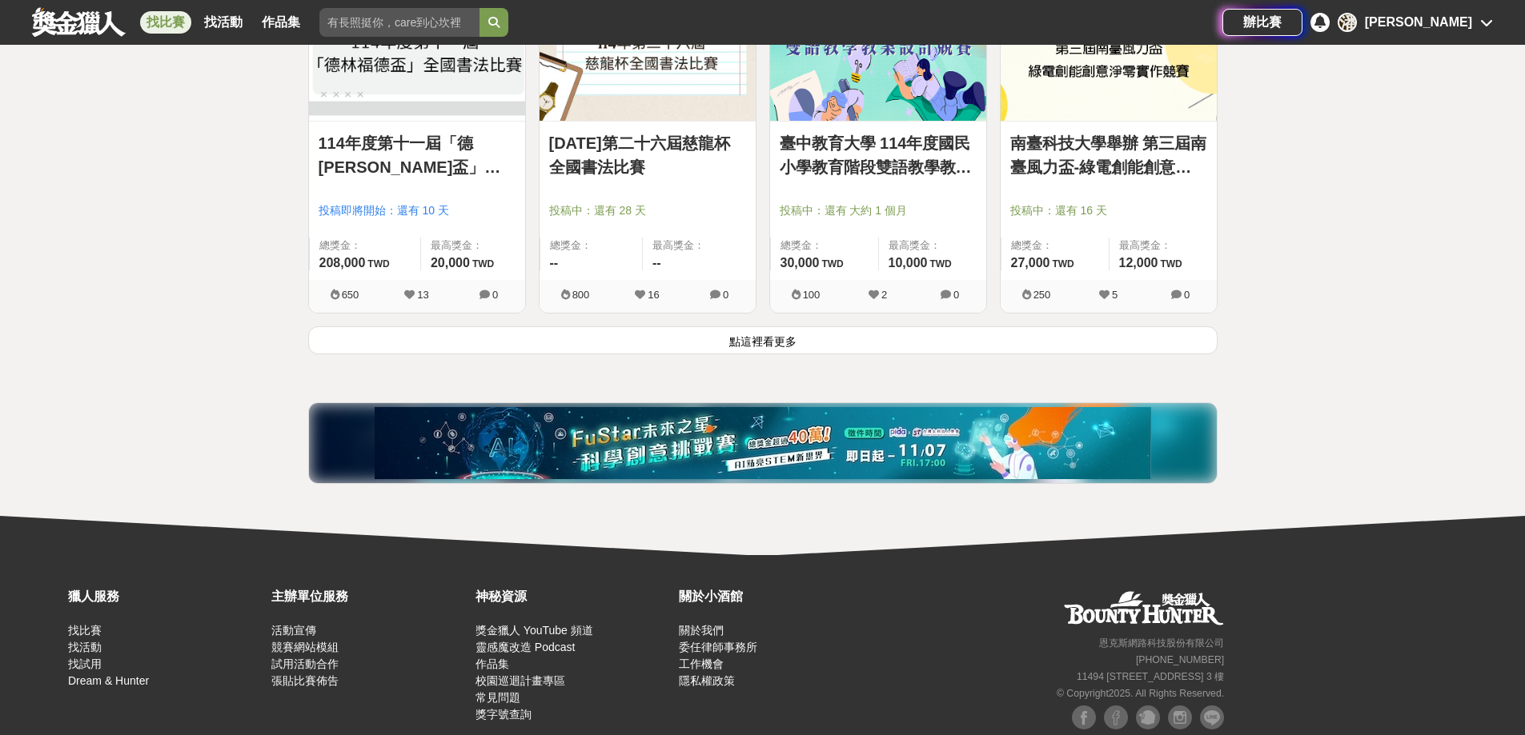
click at [779, 344] on button "點這裡看更多" at bounding box center [762, 341] width 909 height 28
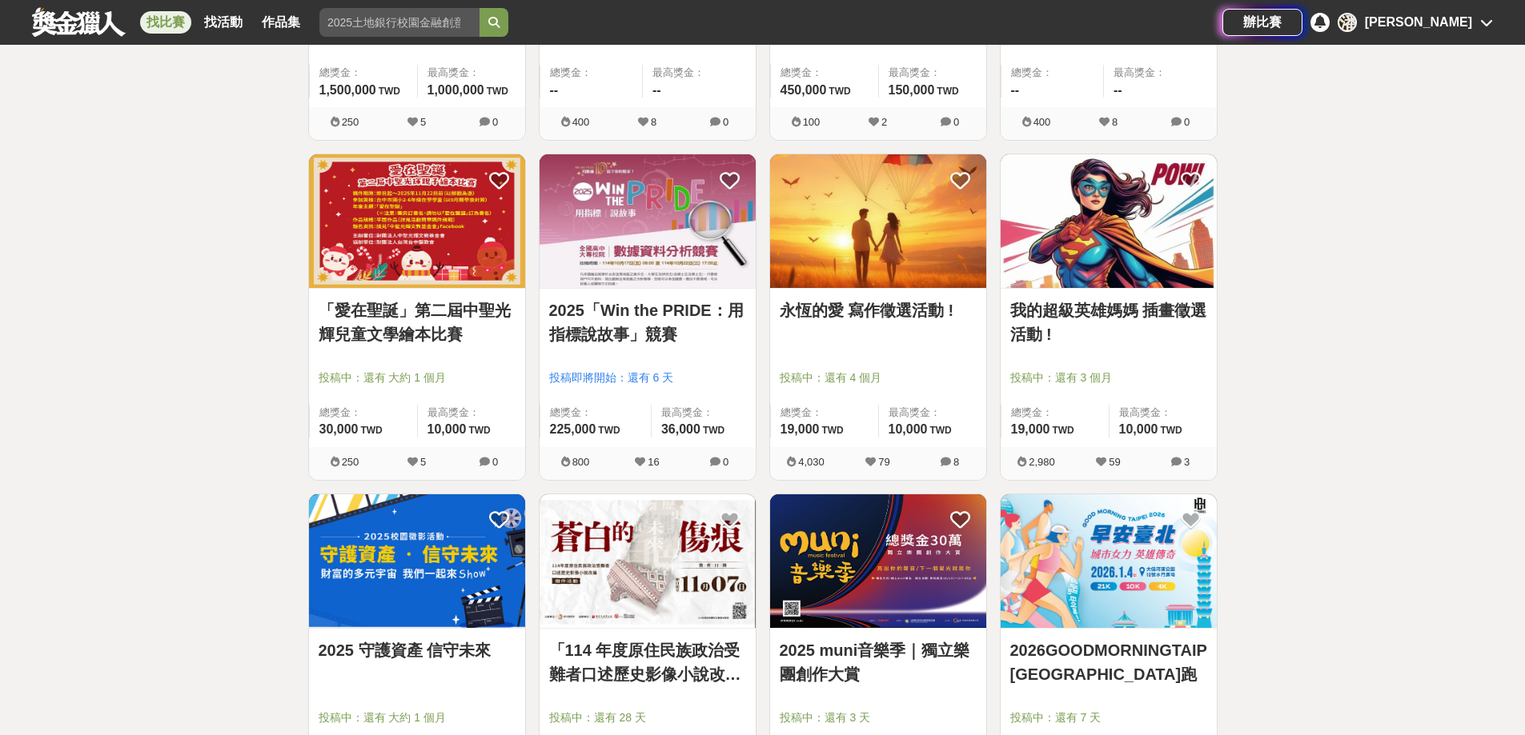
scroll to position [35967, 0]
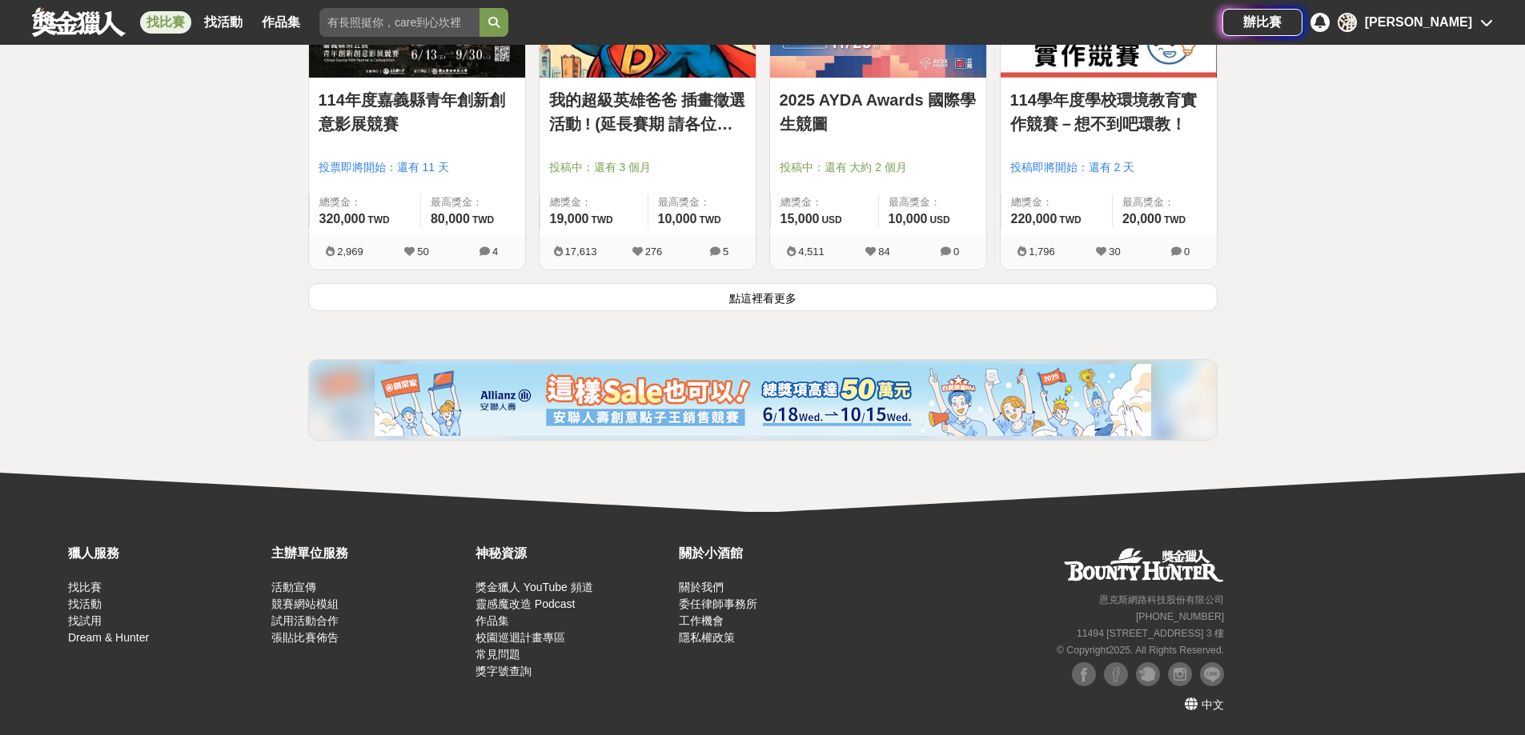
scroll to position [2106, 0]
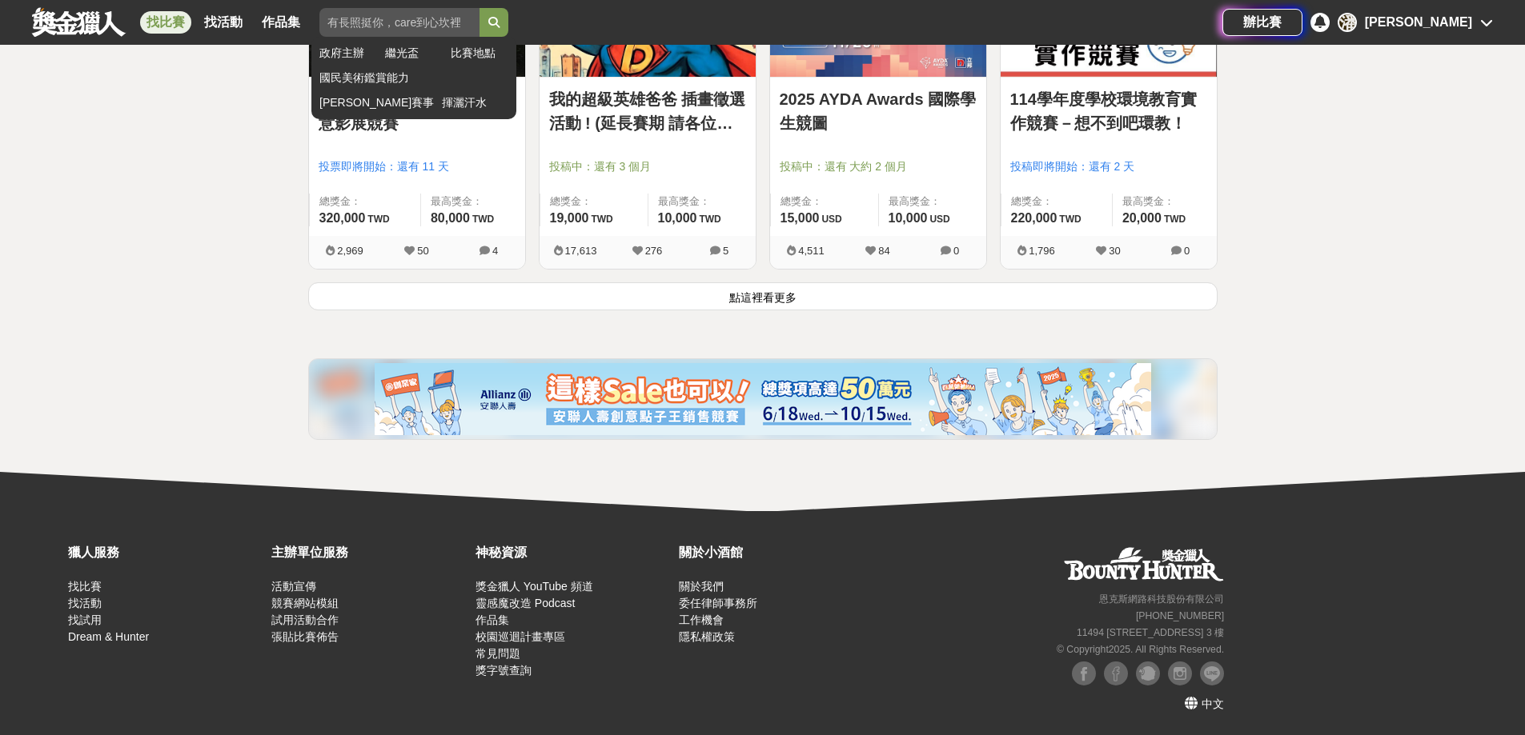
click at [420, 18] on input "search" at bounding box center [399, 22] width 160 height 29
type input "燦坤"
click at [479, 8] on button "submit" at bounding box center [493, 22] width 29 height 29
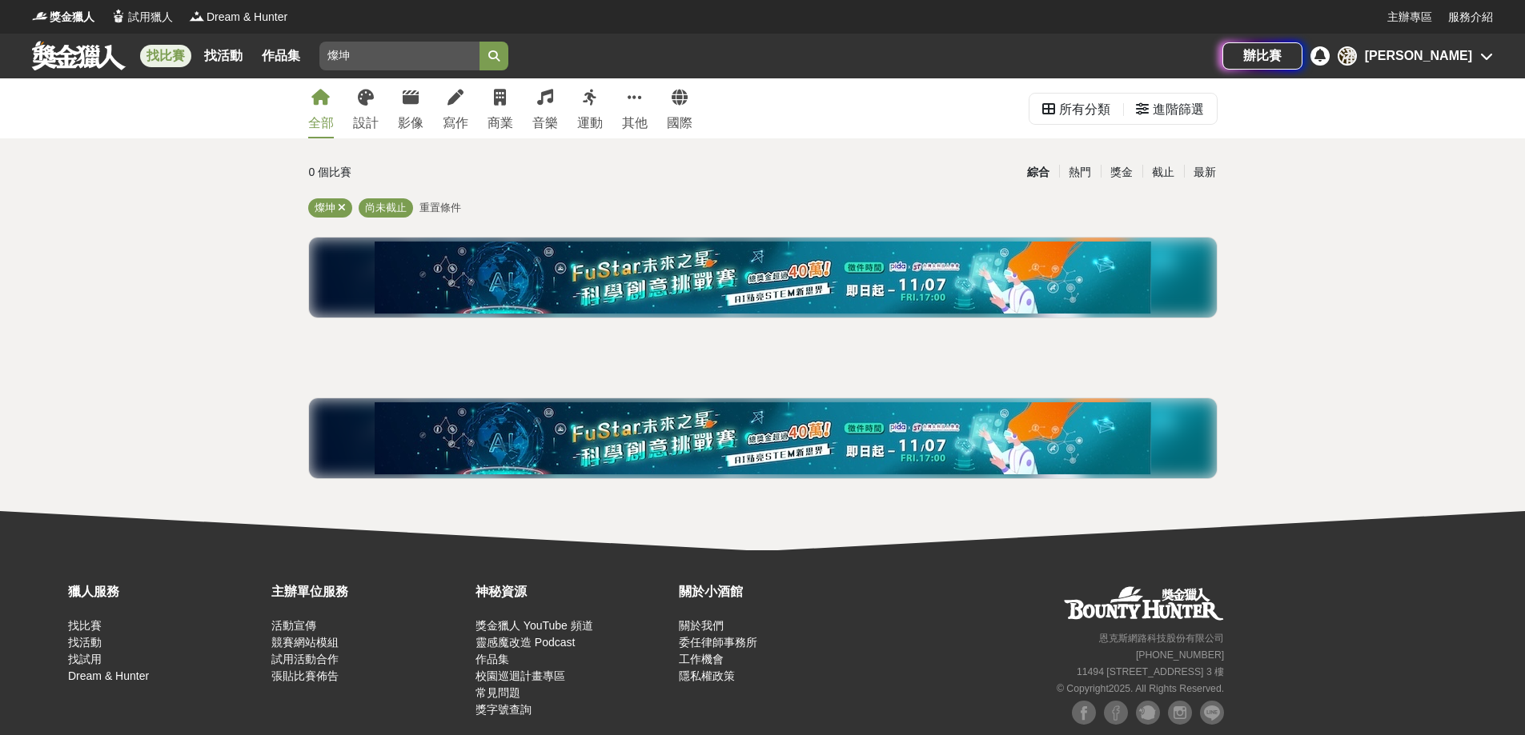
drag, startPoint x: 389, startPoint y: 53, endPoint x: 168, endPoint y: 43, distance: 221.1
click at [174, 42] on div "找比賽 找活動 作品集 燦坤 政府主辦 繼光盃 比賽地點 國民美術鑑賞能力 馬拉松賽事 揮灑汗水" at bounding box center [627, 56] width 1190 height 45
click at [80, 50] on link at bounding box center [78, 55] width 97 height 30
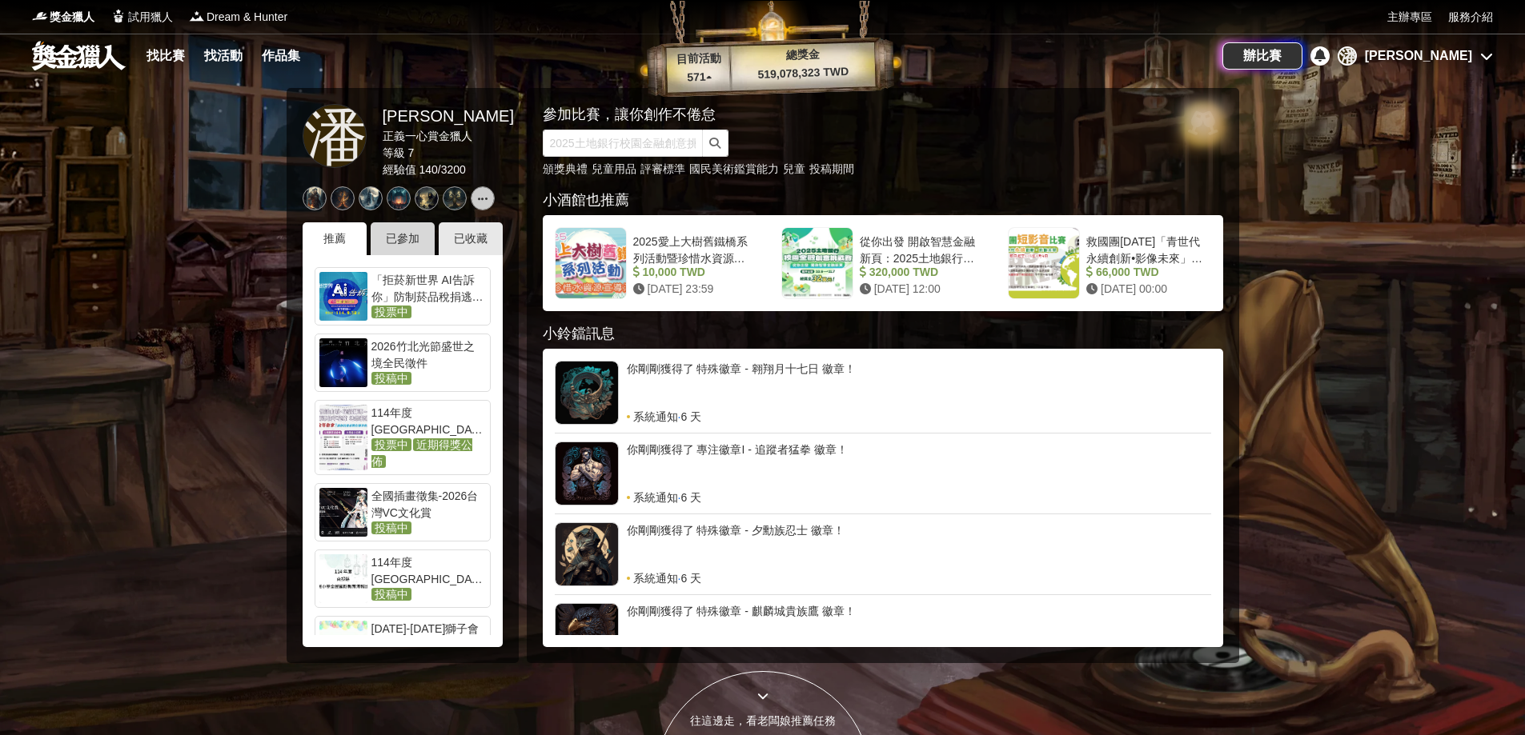
click at [407, 239] on div "已參加" at bounding box center [403, 238] width 64 height 33
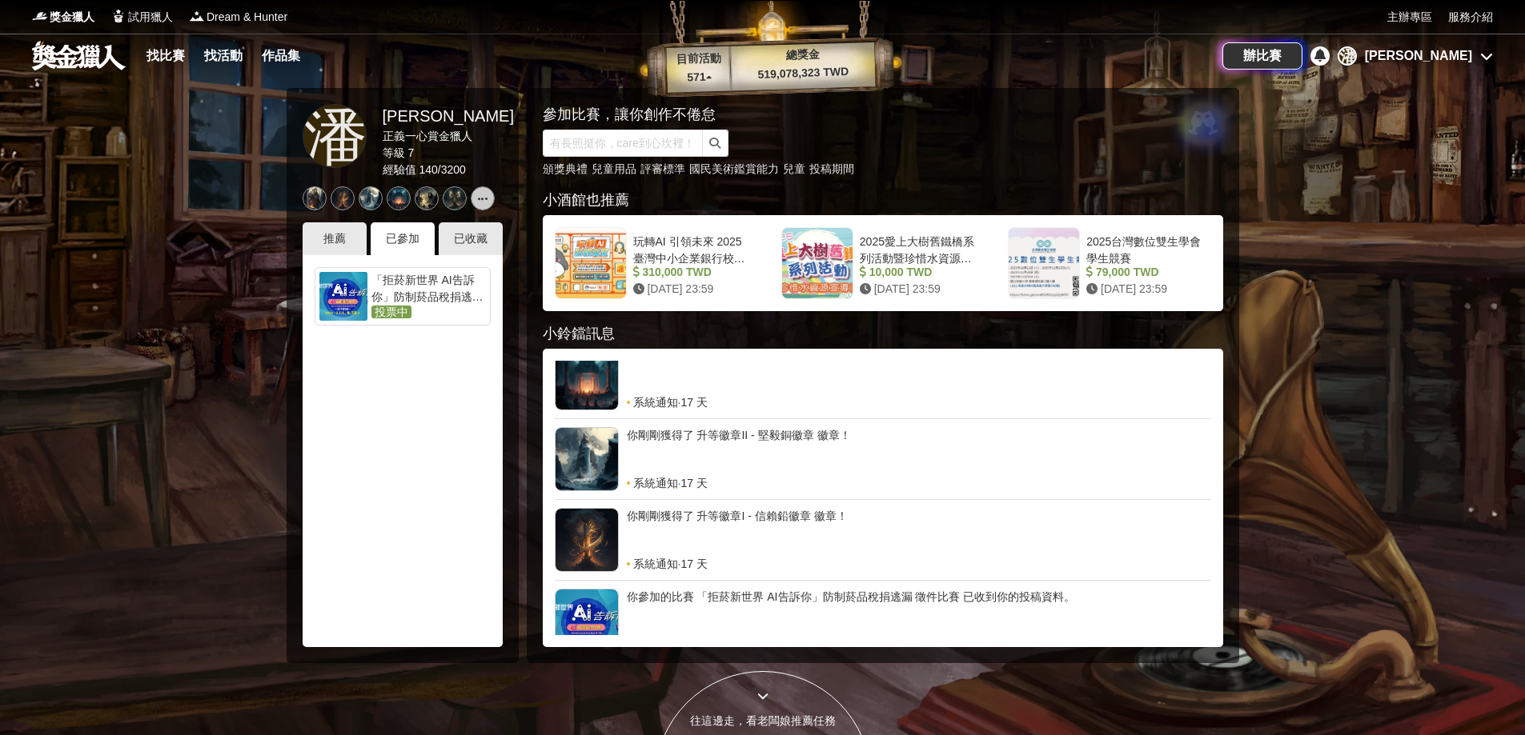
scroll to position [679, 0]
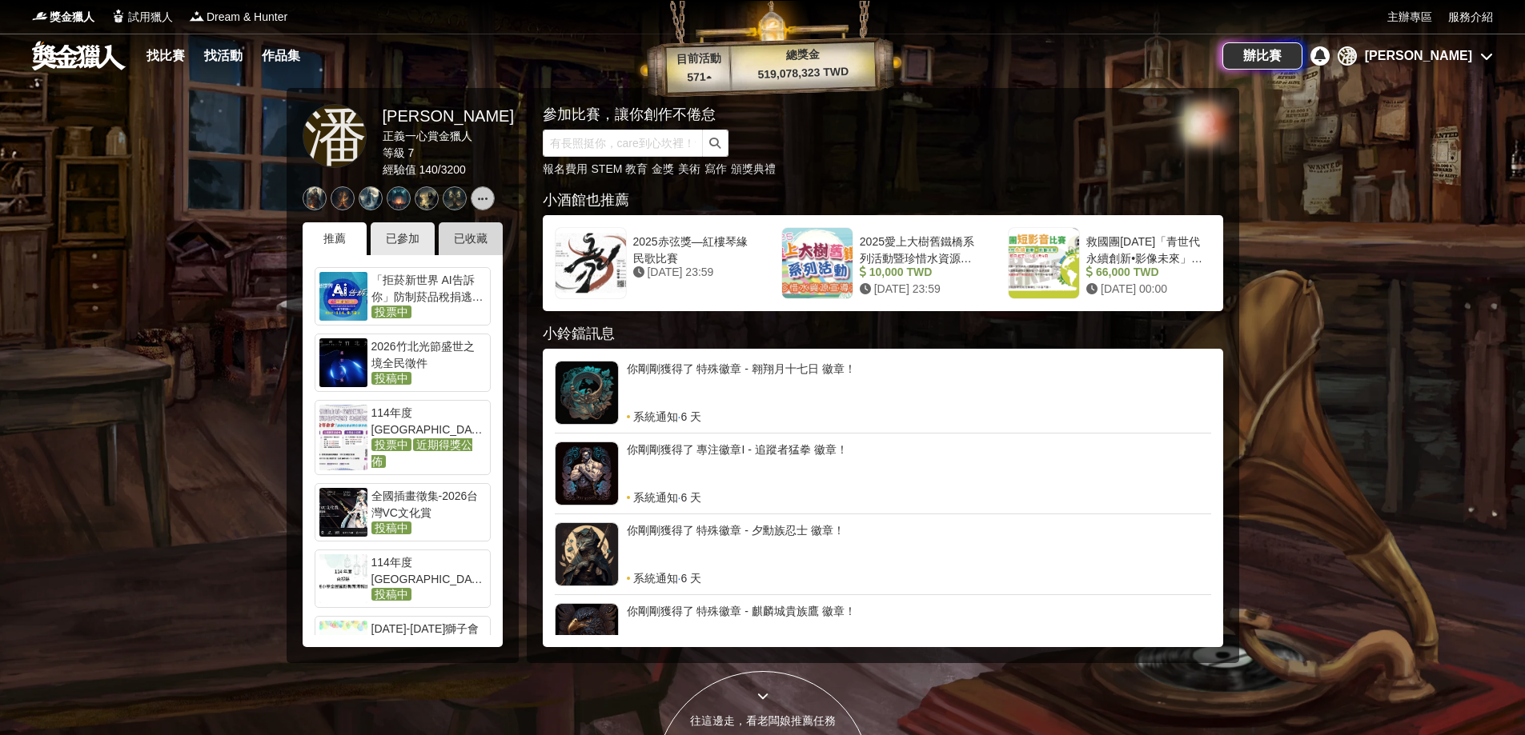
click at [464, 224] on div "已收藏" at bounding box center [471, 238] width 64 height 33
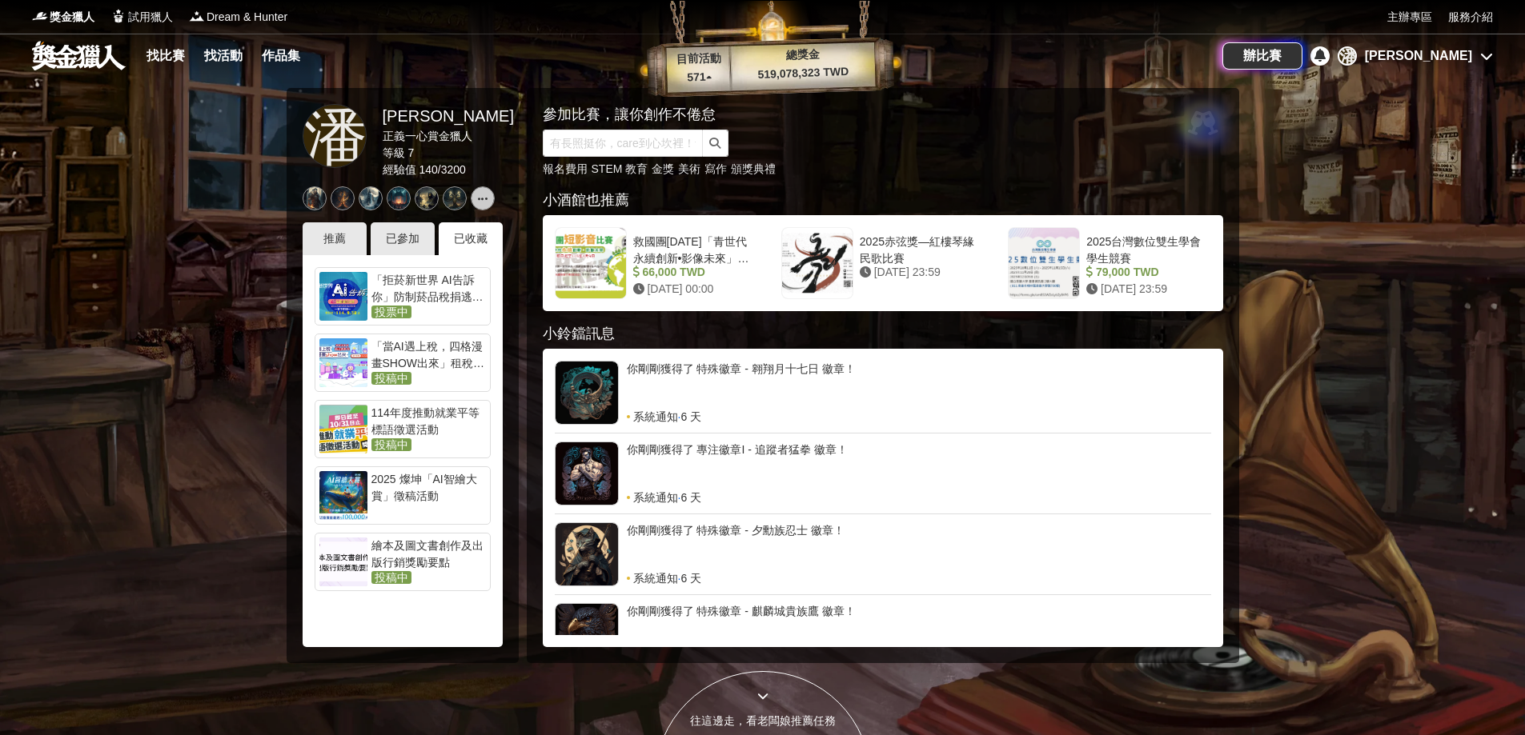
click at [426, 483] on div "2025 燦坤「AI智繪大賞」徵稿活動" at bounding box center [428, 487] width 114 height 32
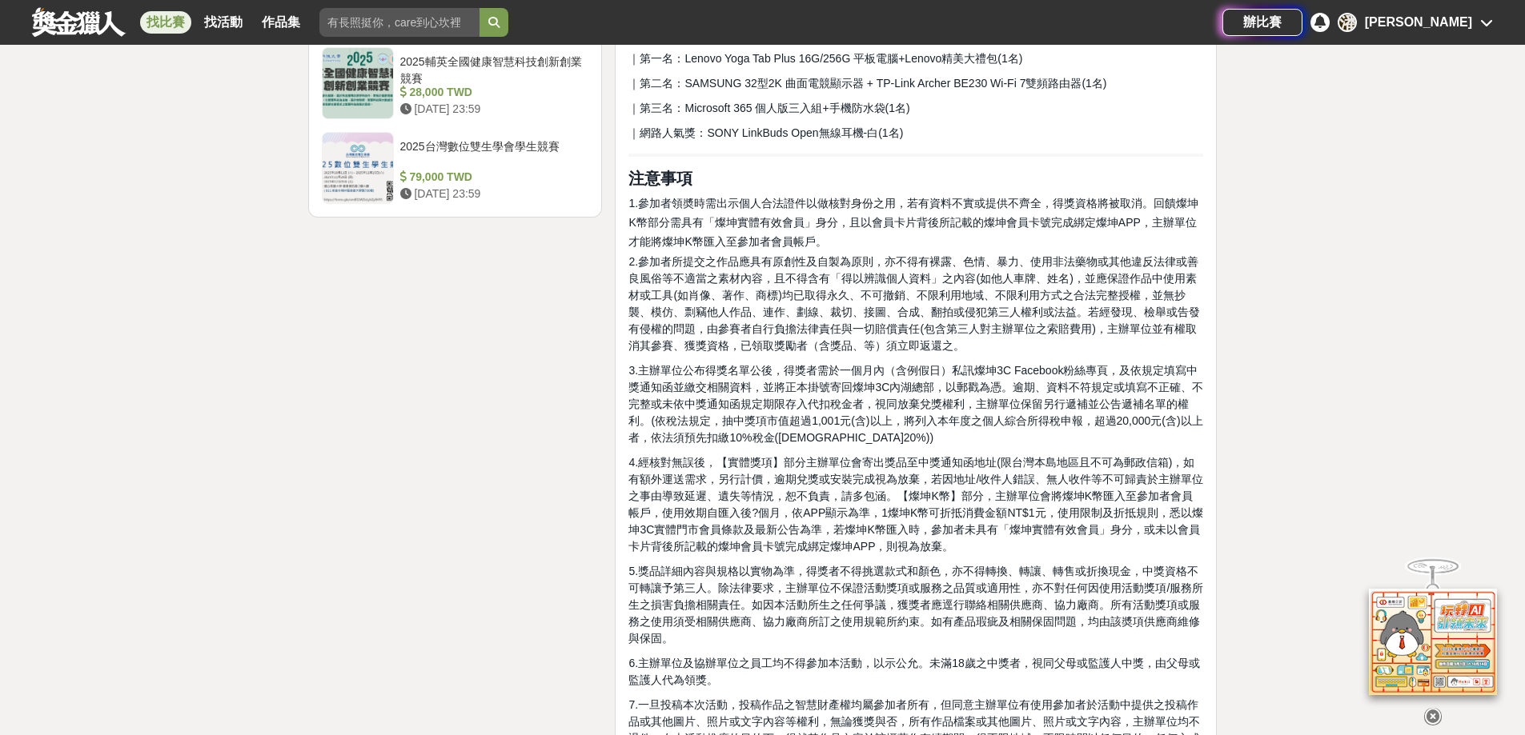
scroll to position [1921, 0]
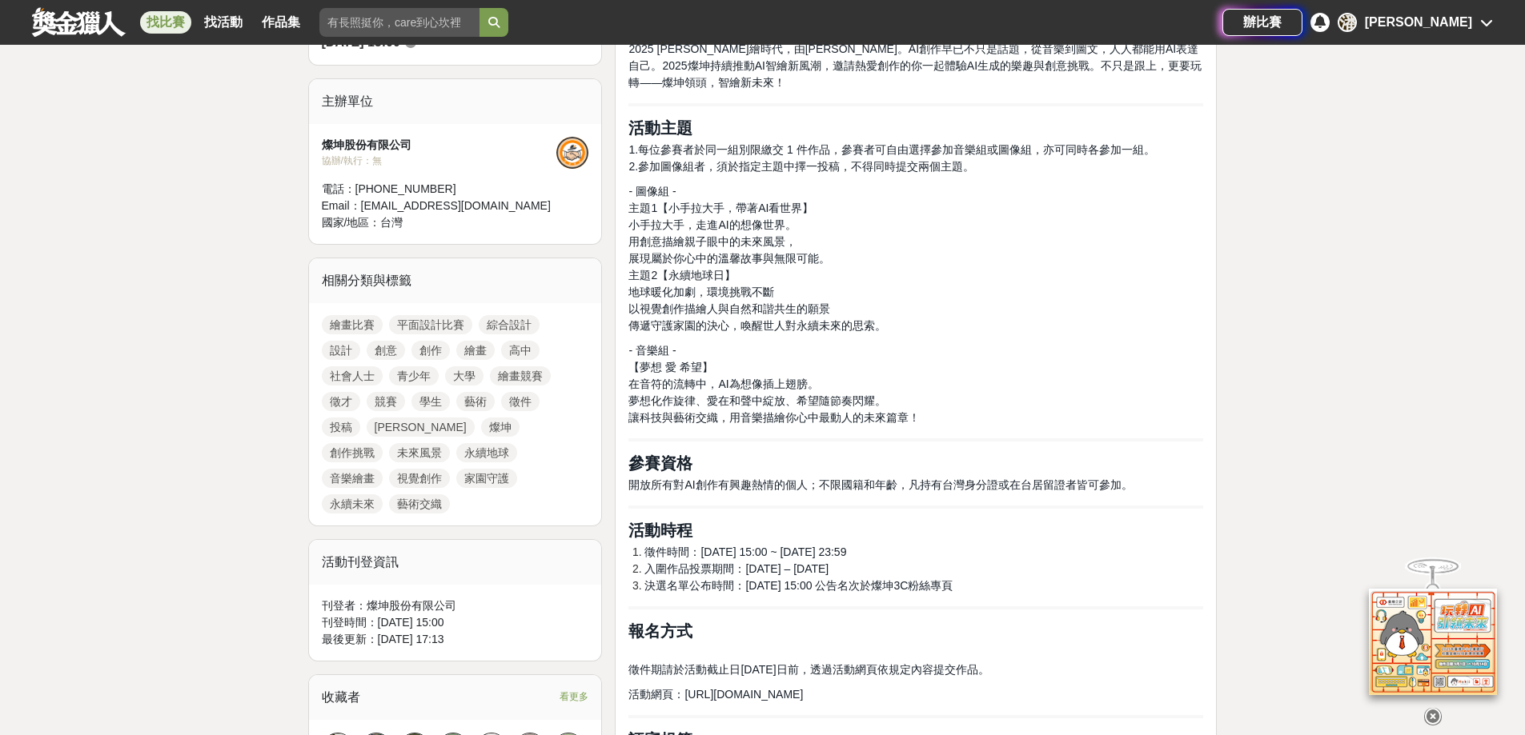
scroll to position [400, 0]
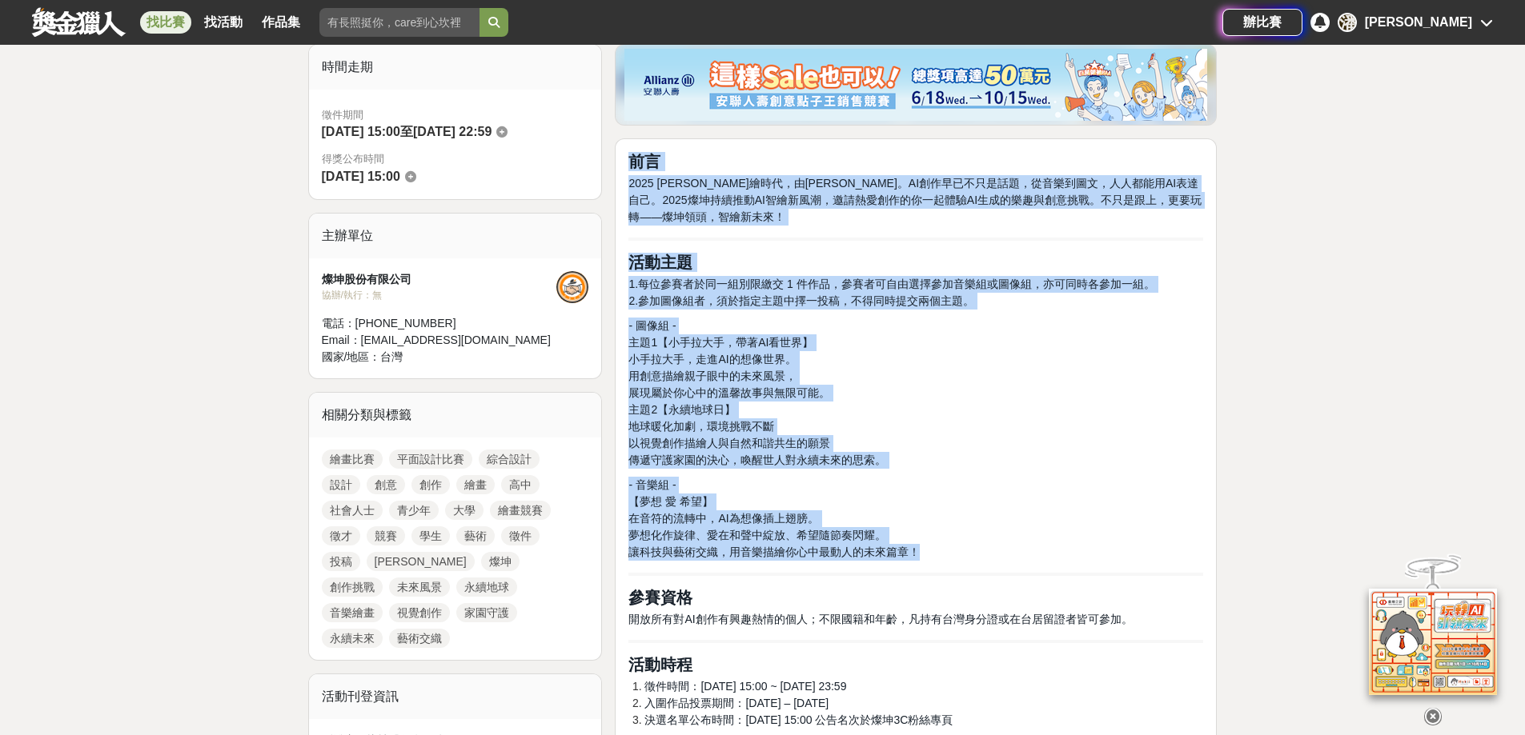
drag, startPoint x: 626, startPoint y: 157, endPoint x: 979, endPoint y: 554, distance: 531.2
copy div "前言 2025 AI智繪時代，由燦坤啟動。AI創作早已不只是話題，從音樂到圖文，人人都能用AI表達自己。2025燦坤持續推動AI智繪新風潮，邀請熱愛創作的你一…"
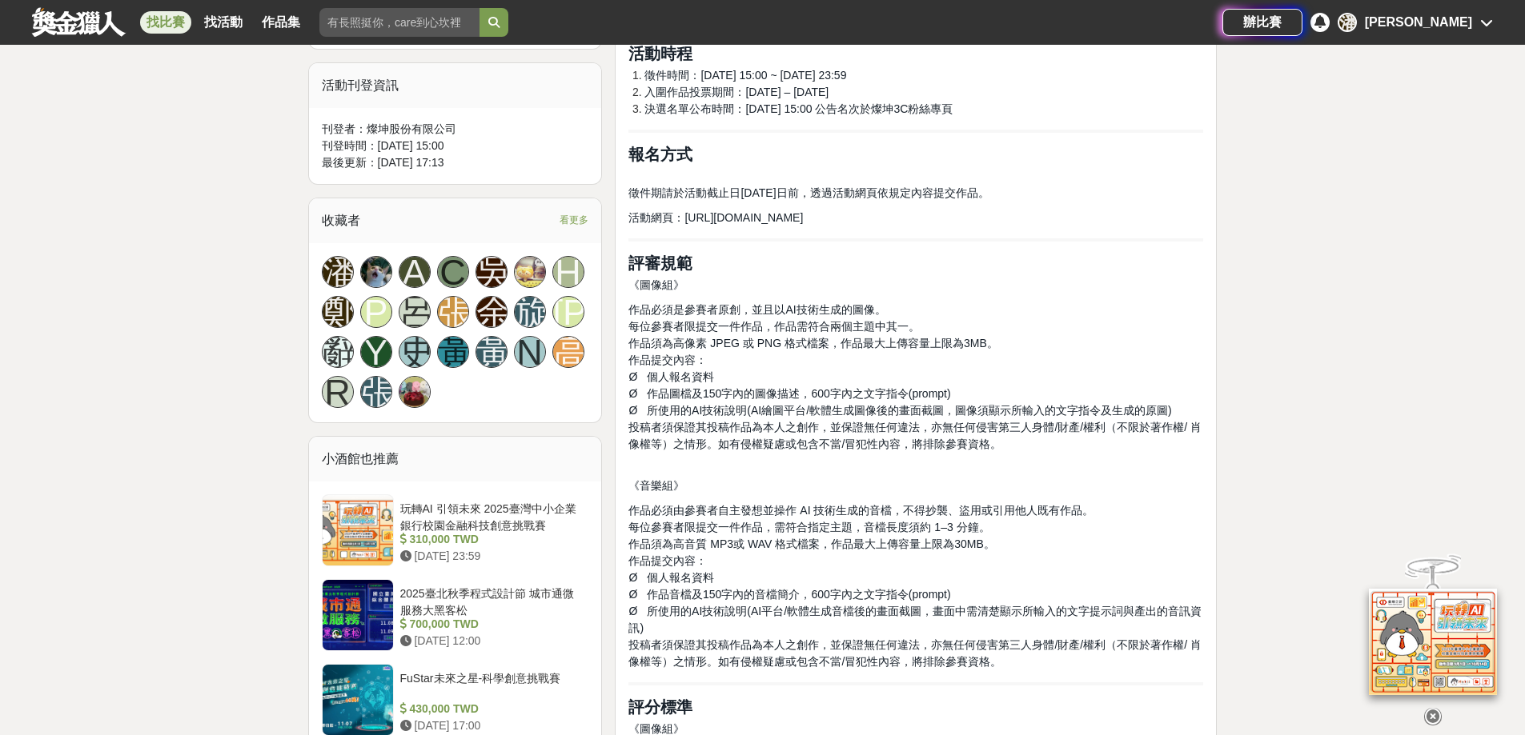
scroll to position [1040, 0]
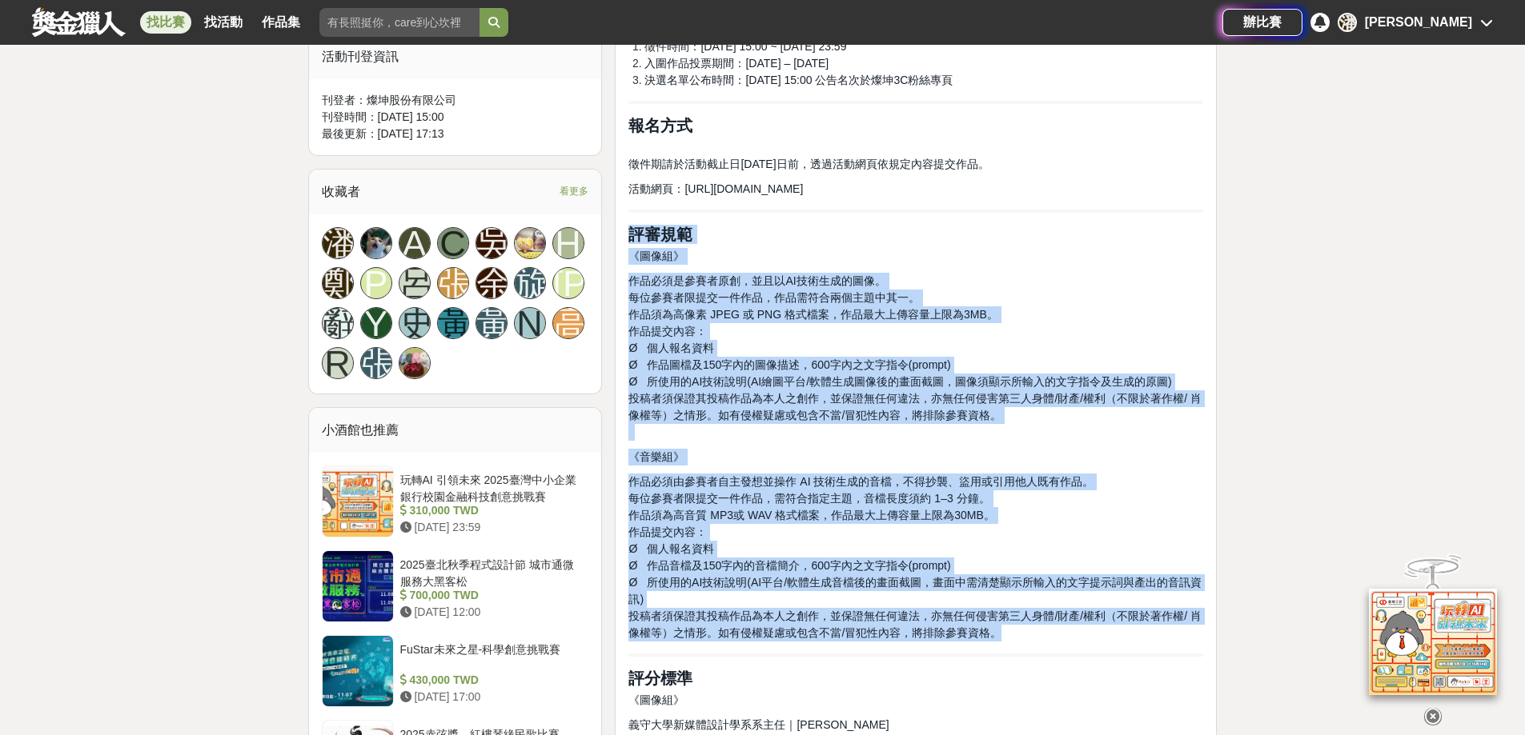
drag, startPoint x: 629, startPoint y: 234, endPoint x: 1062, endPoint y: 636, distance: 590.6
copy div "評審規範 《圖像組》 作品必須是參賽者原創，並且以AI技術生成的圖像。 每位參賽者限提交一件作品，作品需符合兩個主題中其一。 作品須為高像素 JPEG 或 P…"
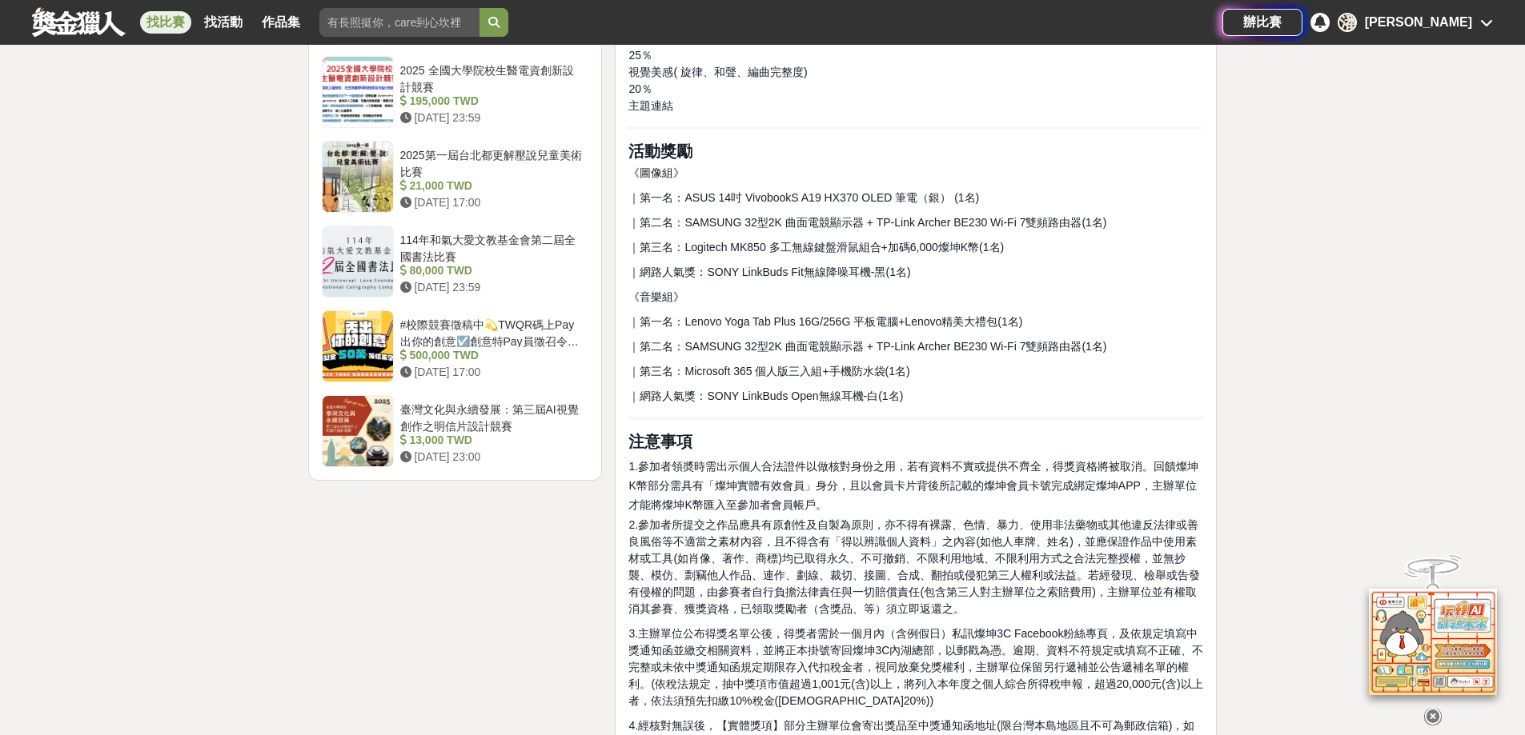
scroll to position [1921, 0]
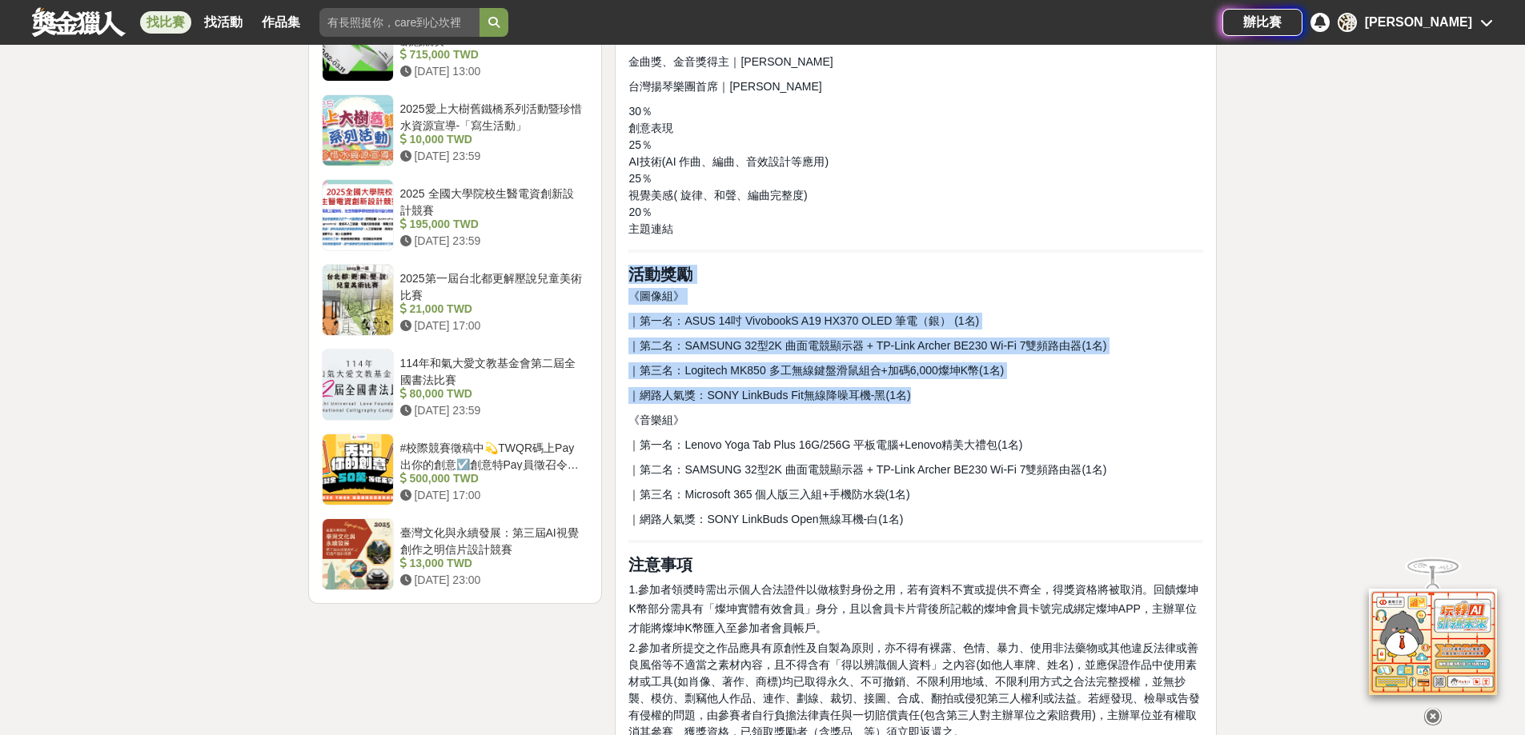
drag, startPoint x: 912, startPoint y: 394, endPoint x: 632, endPoint y: 274, distance: 304.7
click at [632, 274] on div "前言 2025 AI智繪時代，由燦坤啟動。AI創作早已不只是話題，從音樂到圖文，人人都能用AI表達自己。2025燦坤持續推動AI智繪新風潮，邀請熱愛創作的你一…" at bounding box center [915, 397] width 575 height 3532
click at [1149, 351] on p "｜第二名：SAMSUNG 32型2K 曲面電競顯示器 + TP-Link Archer BE230 Wi-Fi 7雙頻路由器(1名)" at bounding box center [915, 346] width 575 height 17
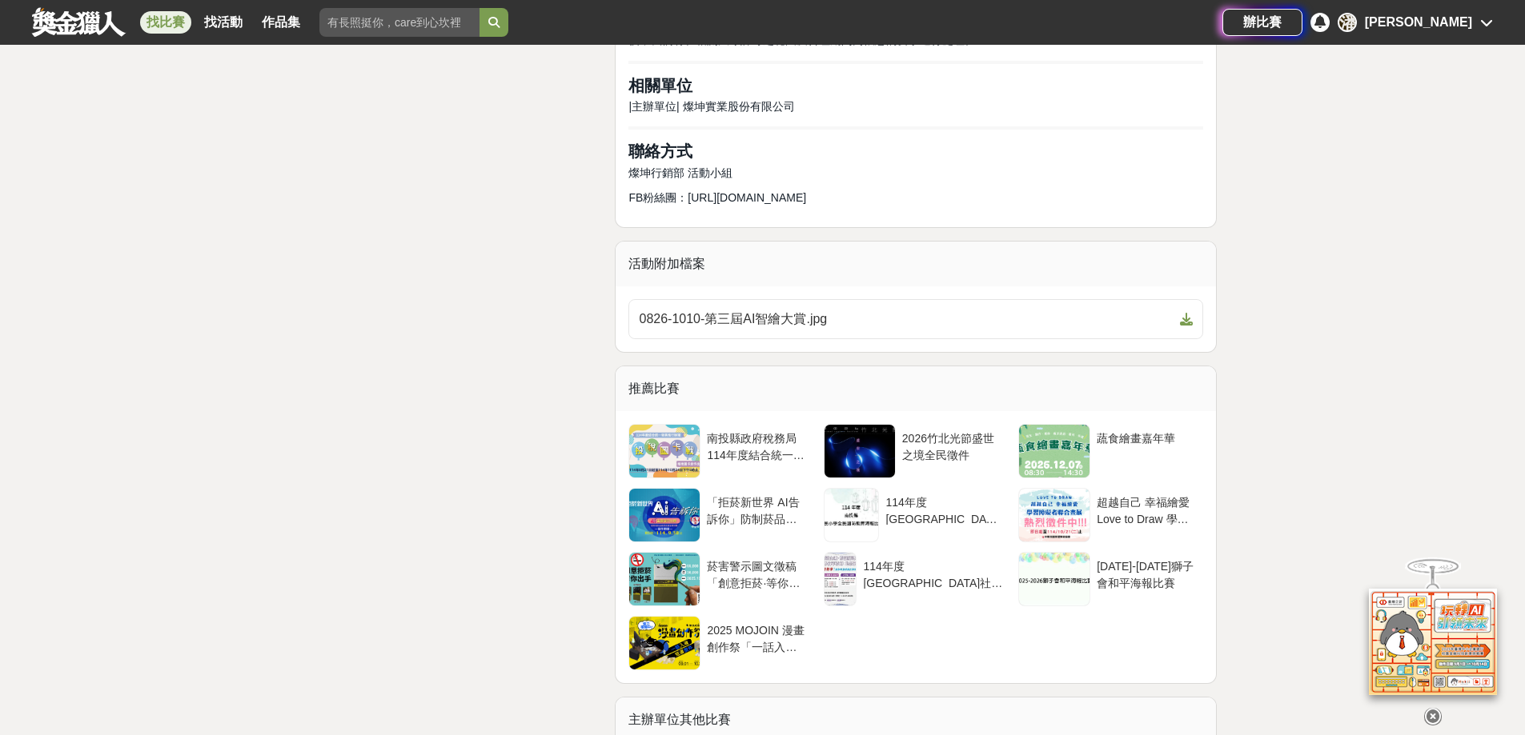
scroll to position [4001, 0]
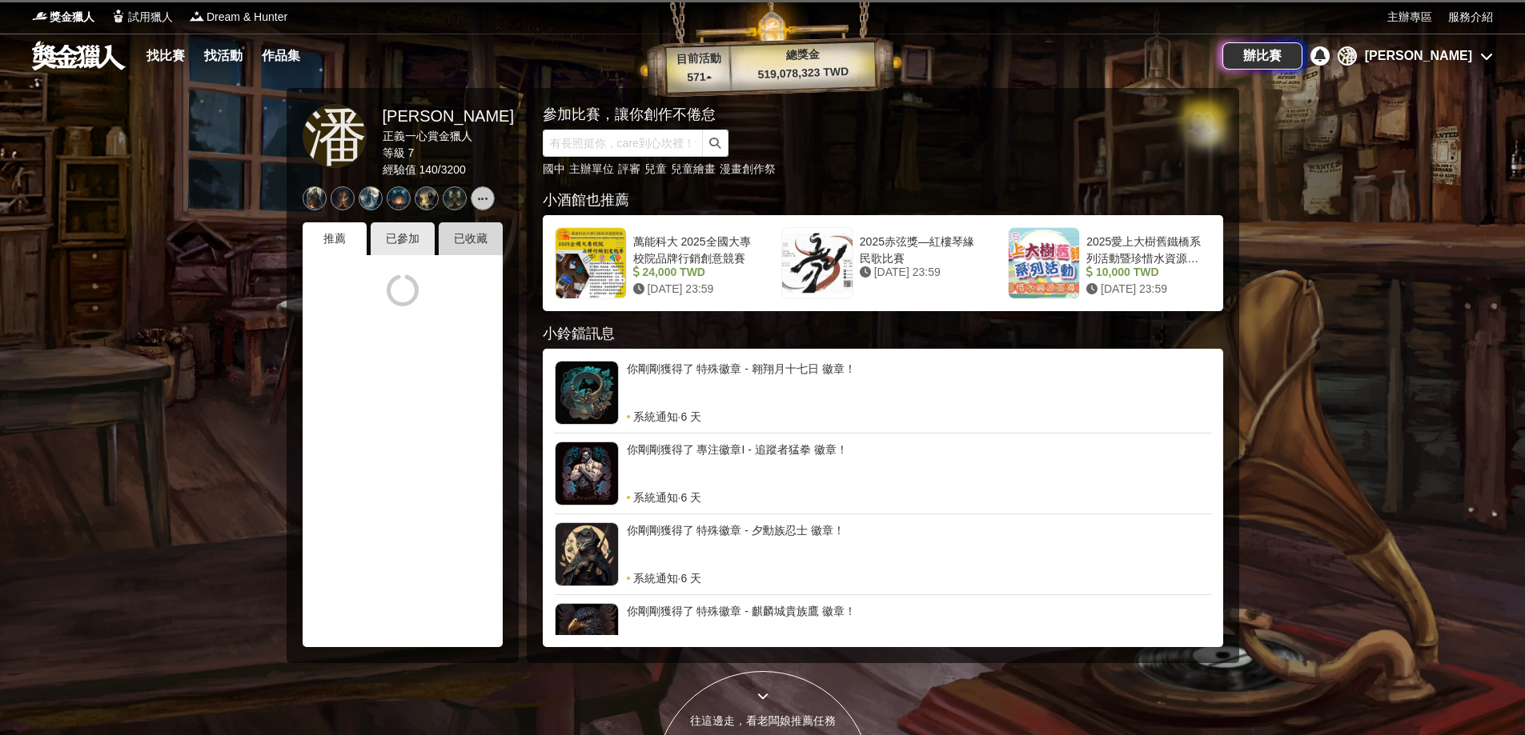
click at [482, 230] on div "已收藏" at bounding box center [471, 238] width 64 height 33
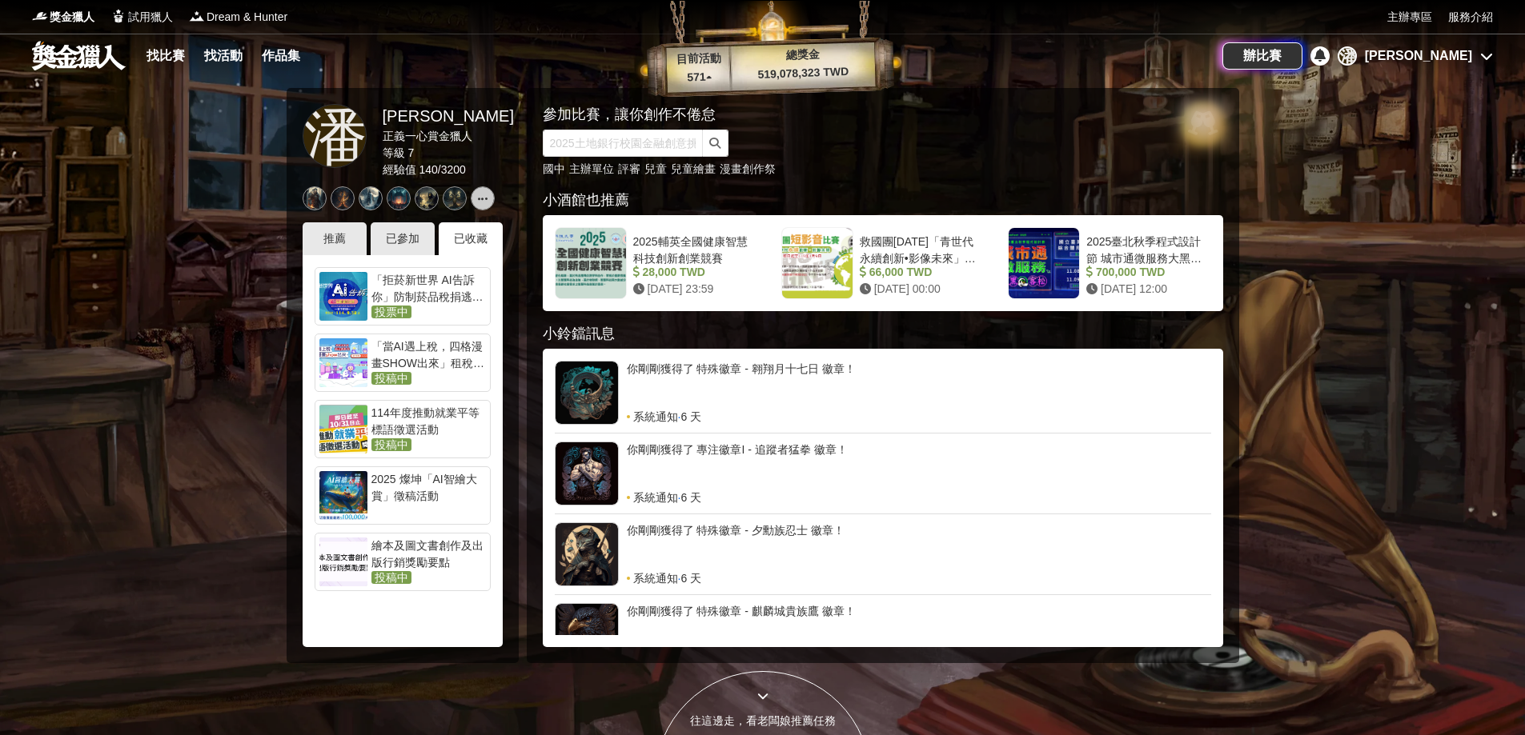
drag, startPoint x: 0, startPoint y: 351, endPoint x: 472, endPoint y: 171, distance: 505.3
click at [0, 351] on div at bounding box center [762, 367] width 1525 height 735
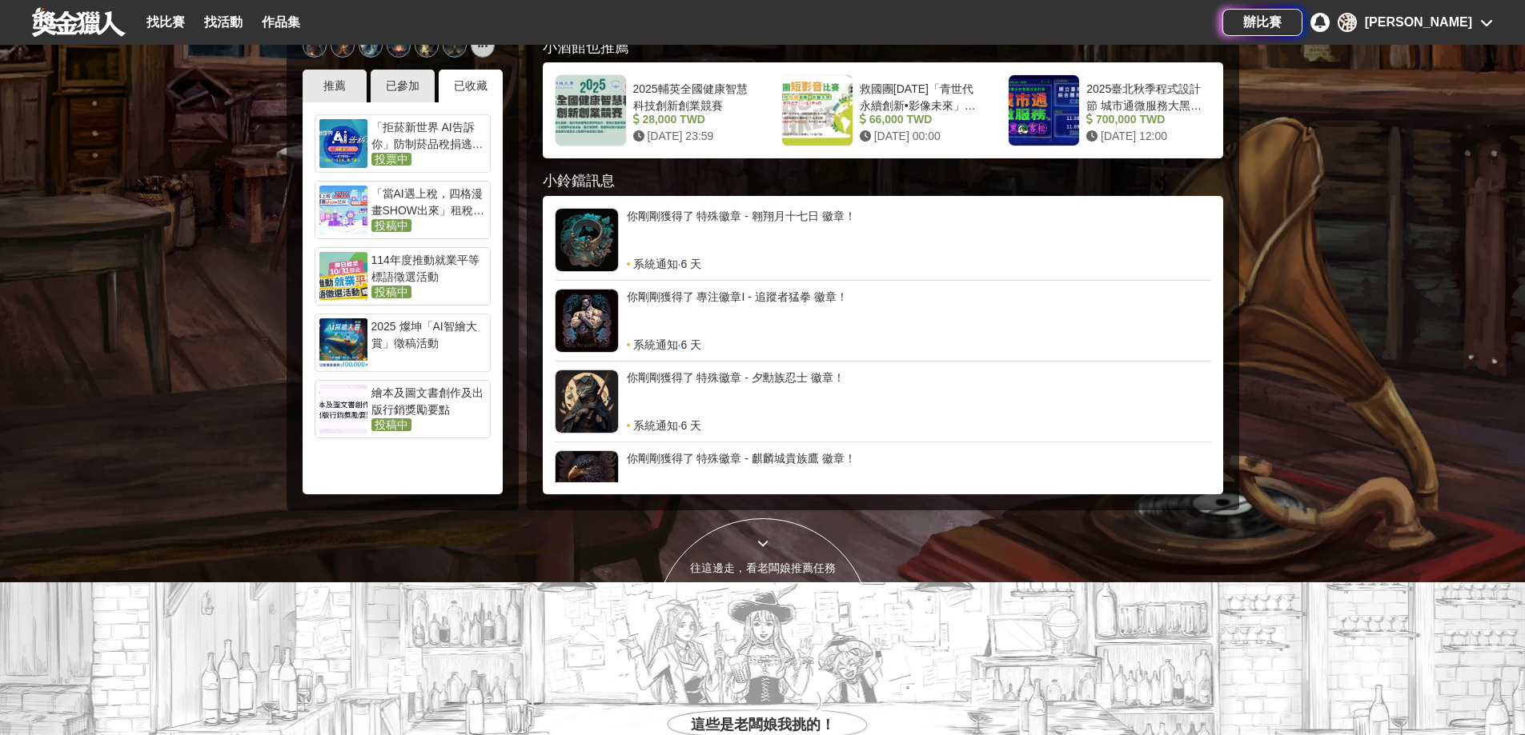
scroll to position [160, 0]
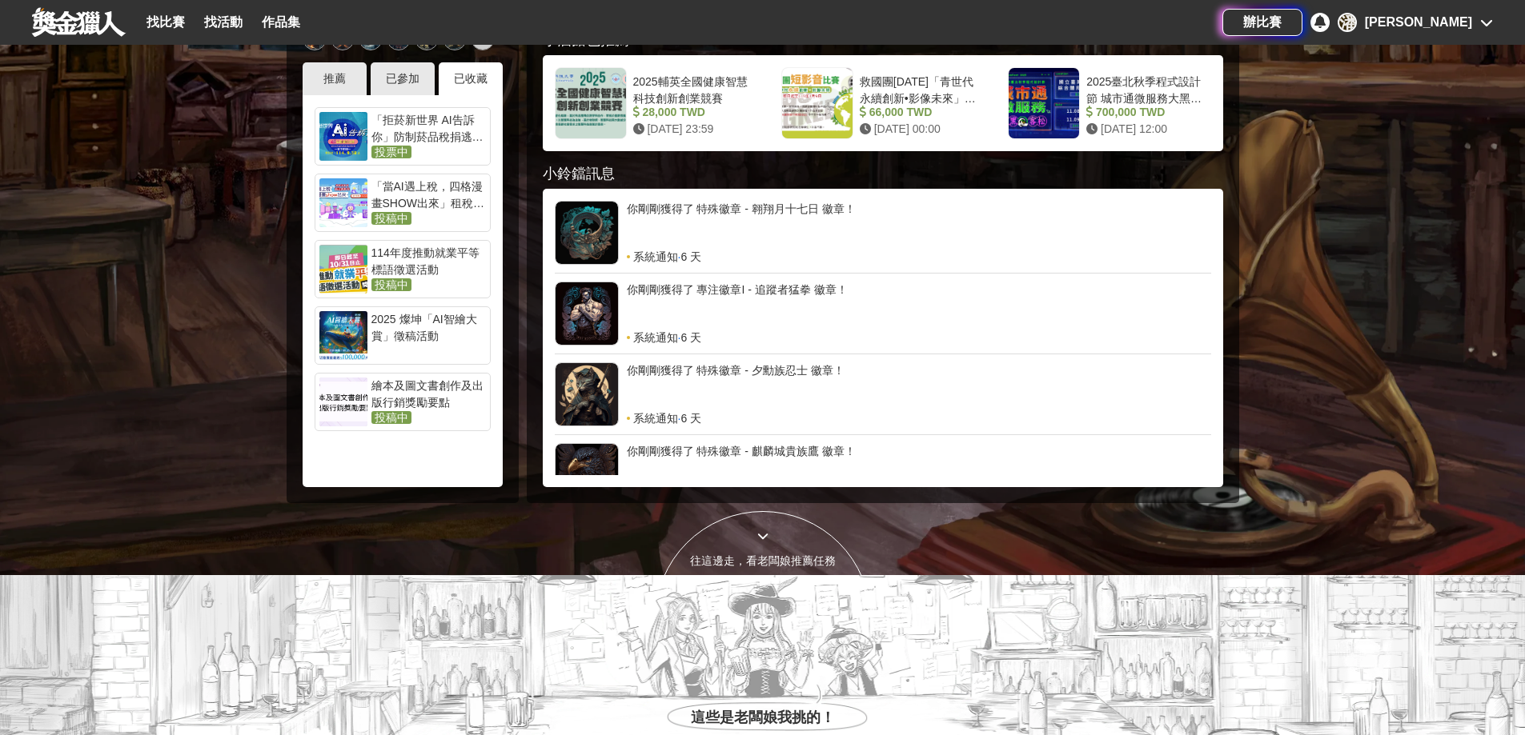
click at [424, 389] on div "繪本及圖文書創作及出版行銷獎勵要點" at bounding box center [428, 394] width 114 height 32
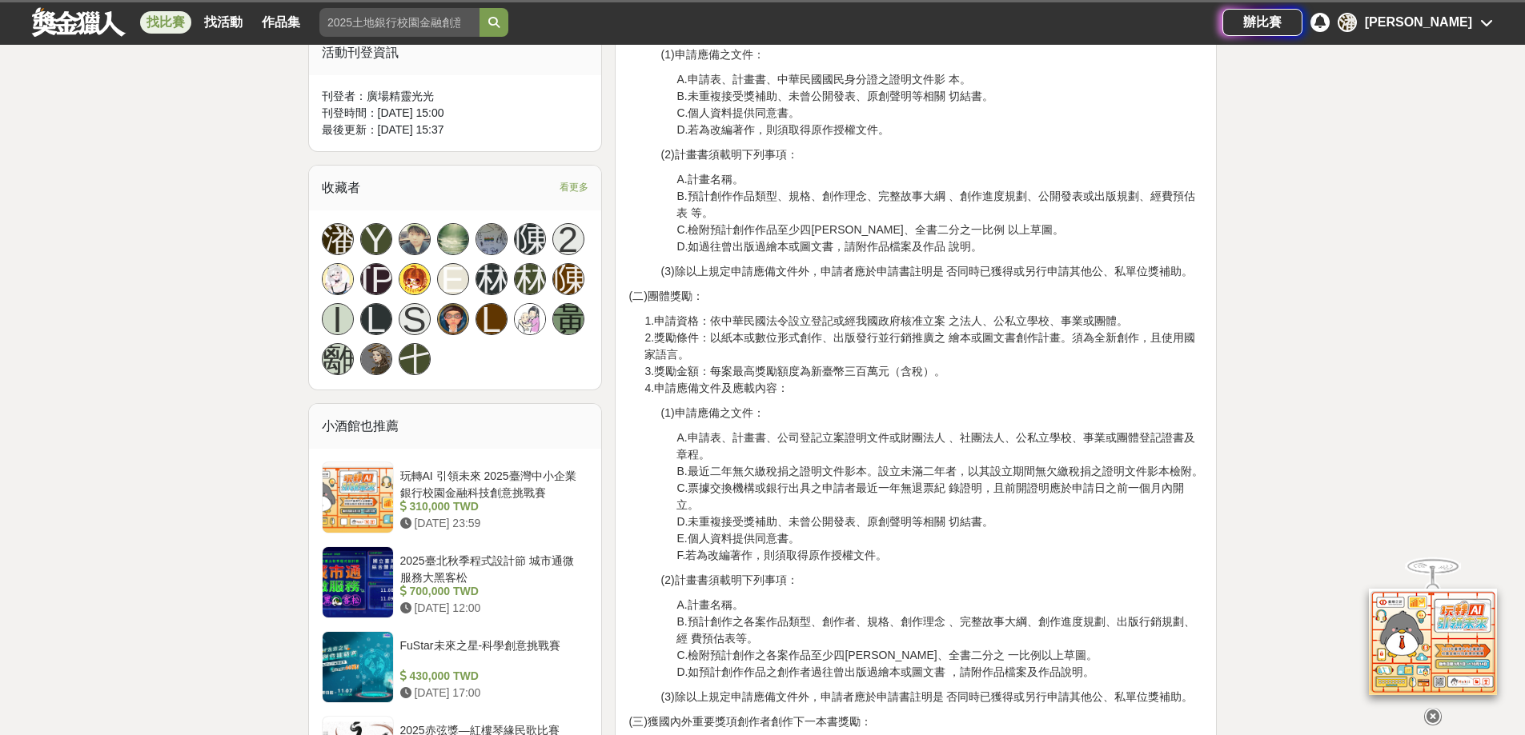
scroll to position [1441, 0]
